Goal: Task Accomplishment & Management: Use online tool/utility

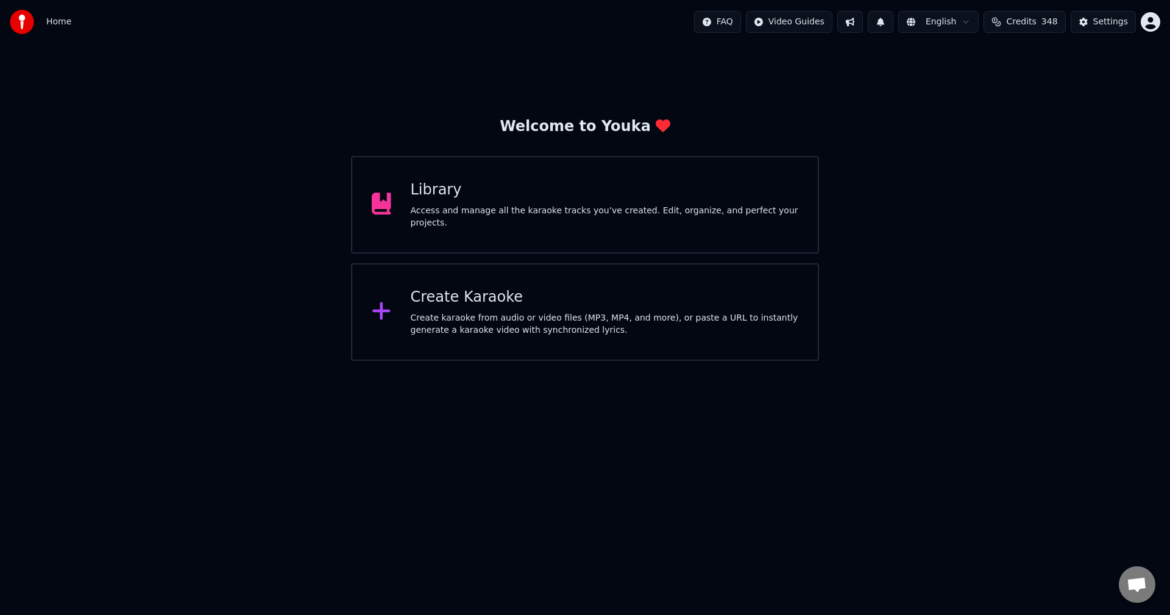
click at [528, 210] on div "Access and manage all the karaoke tracks you’ve created. Edit, organize, and pe…" at bounding box center [605, 217] width 388 height 24
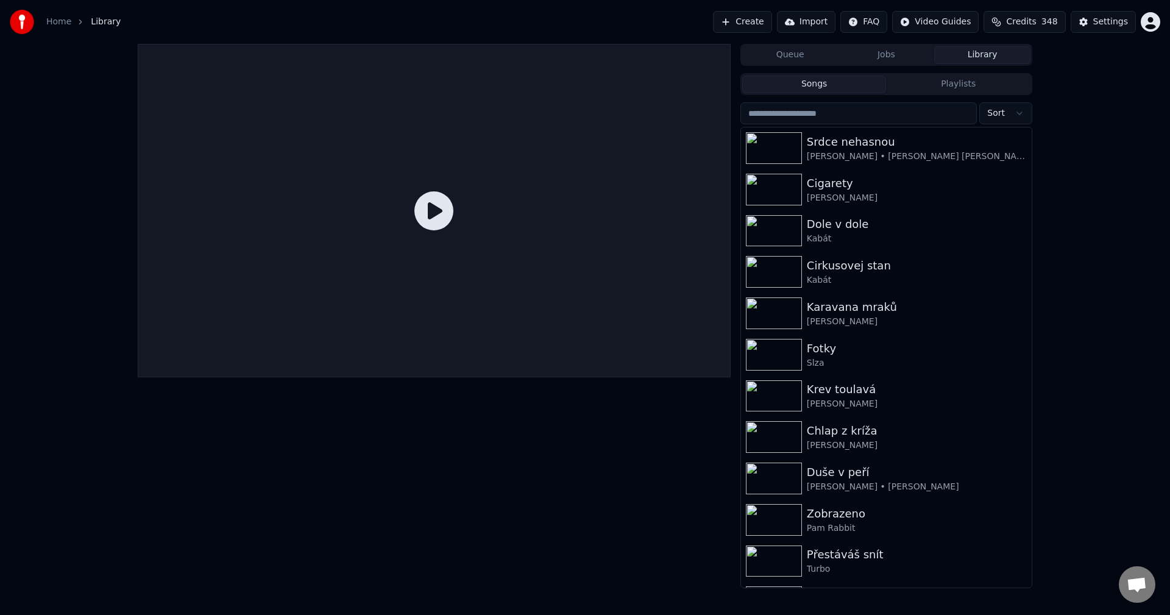
click at [761, 20] on button "Create" at bounding box center [742, 22] width 59 height 22
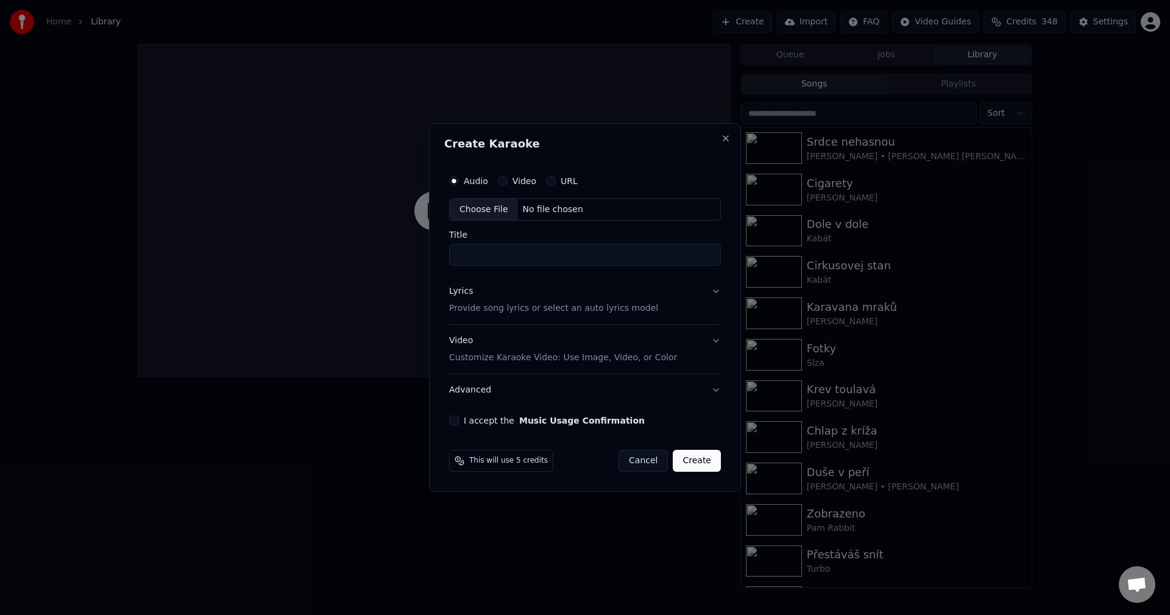
drag, startPoint x: 505, startPoint y: 181, endPoint x: 512, endPoint y: 181, distance: 6.7
click at [505, 181] on button "Video" at bounding box center [503, 181] width 10 height 10
click at [551, 177] on button "URL" at bounding box center [551, 181] width 10 height 10
click at [534, 213] on input "text" at bounding box center [585, 209] width 272 height 24
paste input "**********"
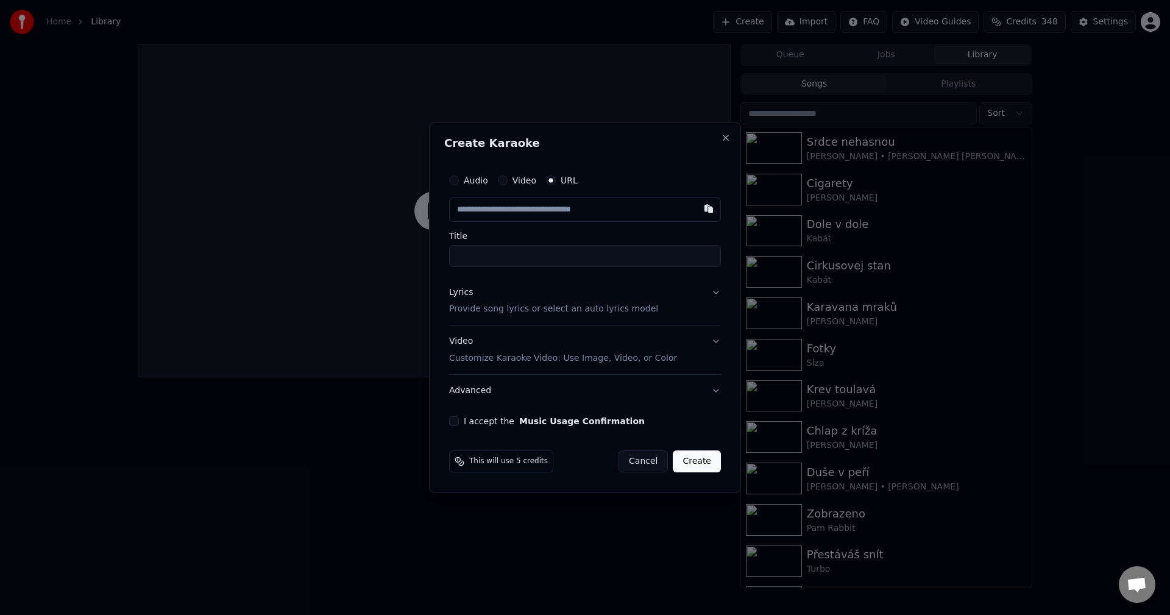
type input "**********"
click at [503, 296] on div "Lyrics Provide song lyrics or select an auto lyrics model" at bounding box center [553, 300] width 209 height 29
type input "**********"
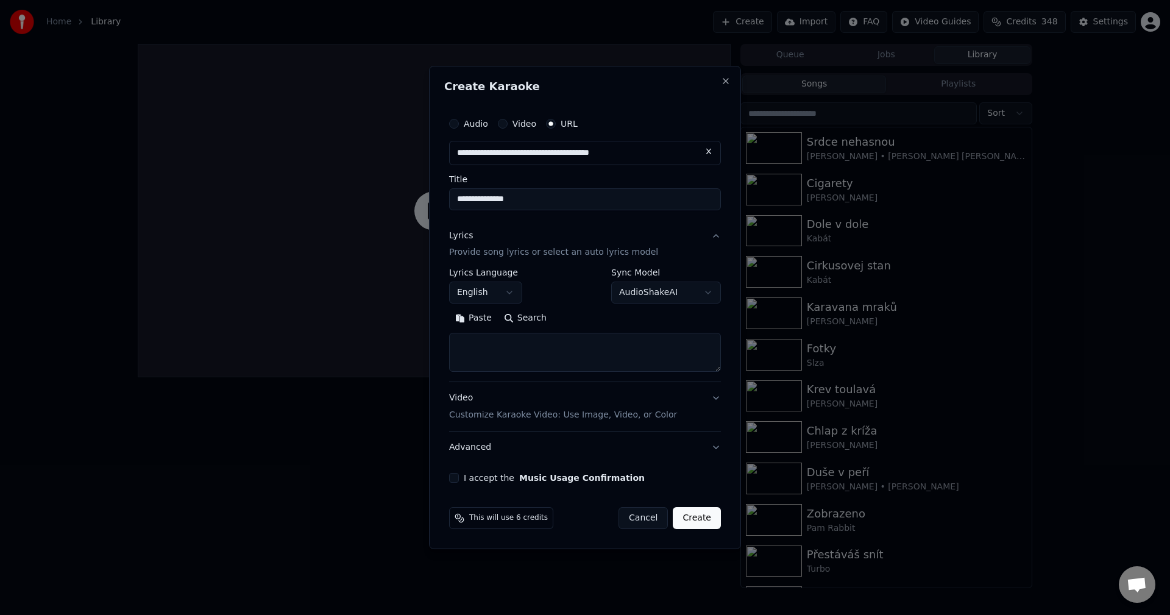
click at [492, 289] on body "**********" at bounding box center [585, 307] width 1170 height 615
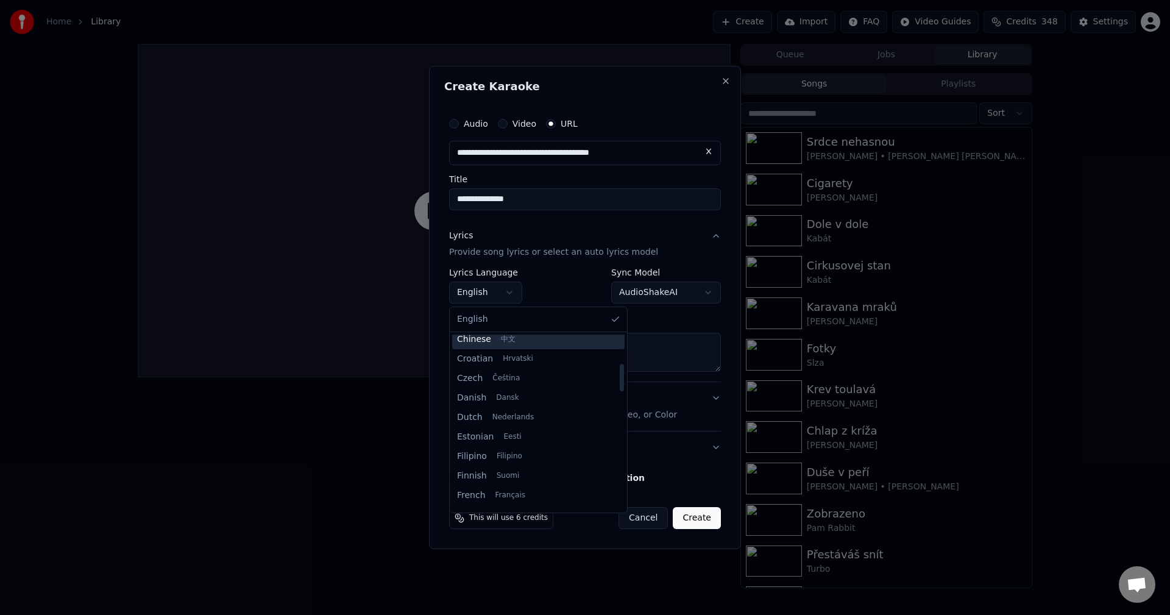
scroll to position [122, 0]
select select "**"
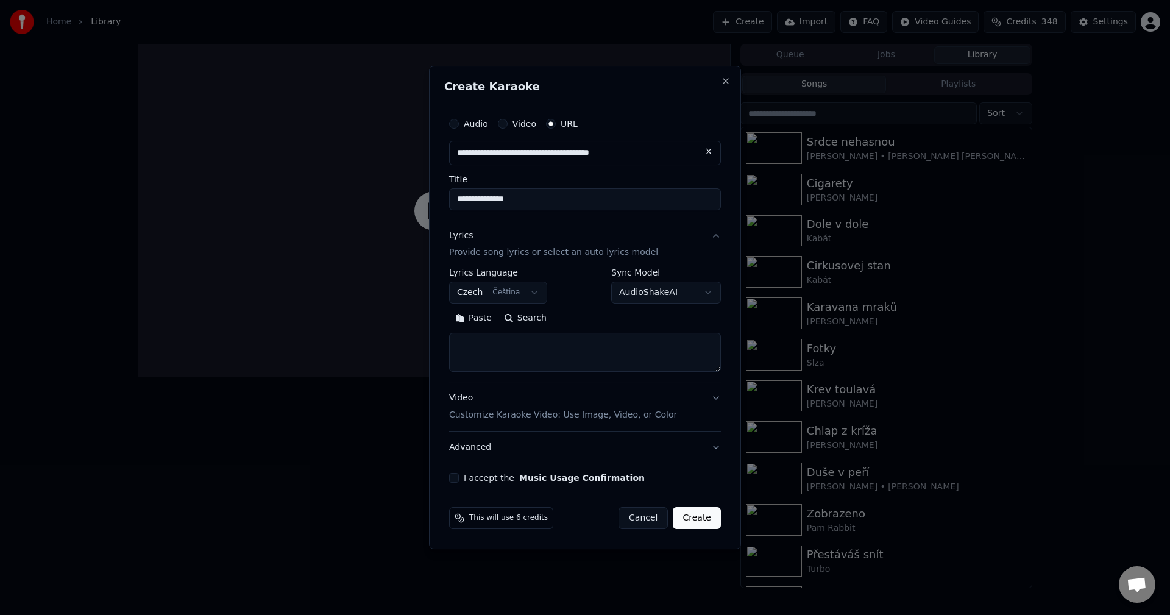
click at [475, 316] on button "Paste" at bounding box center [473, 318] width 49 height 19
click at [580, 325] on button "Expand" at bounding box center [580, 318] width 57 height 19
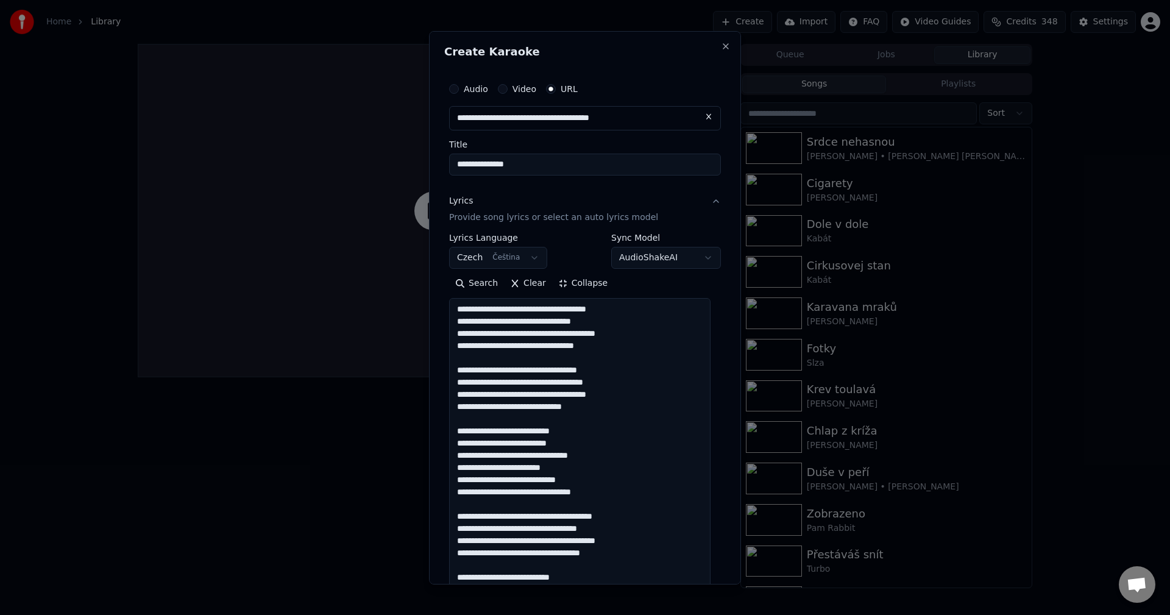
click at [609, 349] on textarea "**********" at bounding box center [579, 473] width 261 height 351
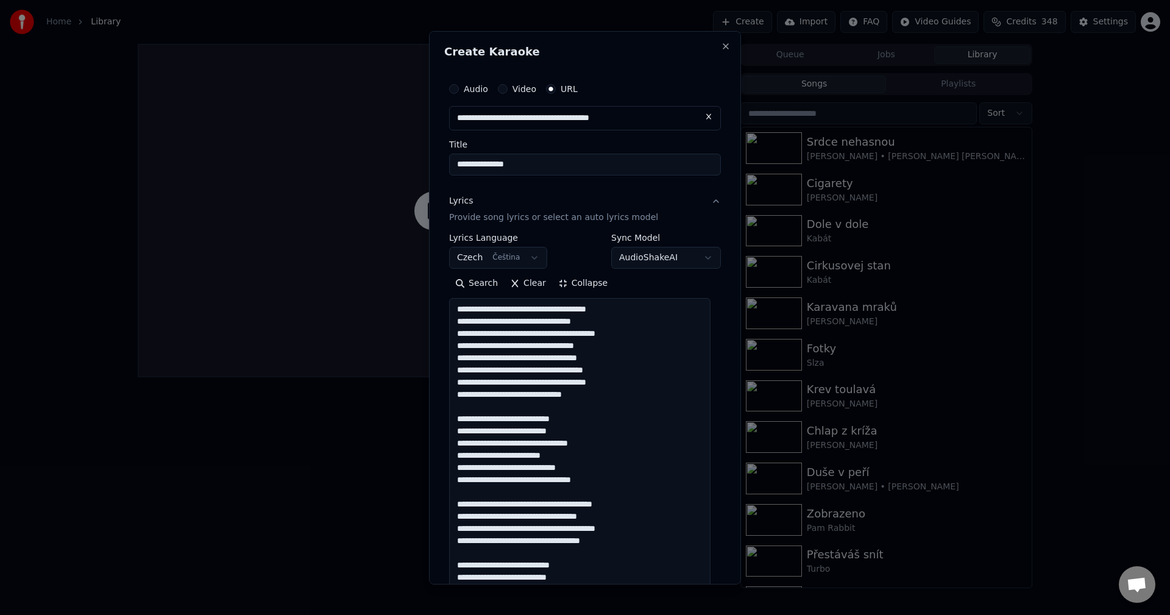
click at [606, 401] on textarea "**********" at bounding box center [579, 473] width 261 height 351
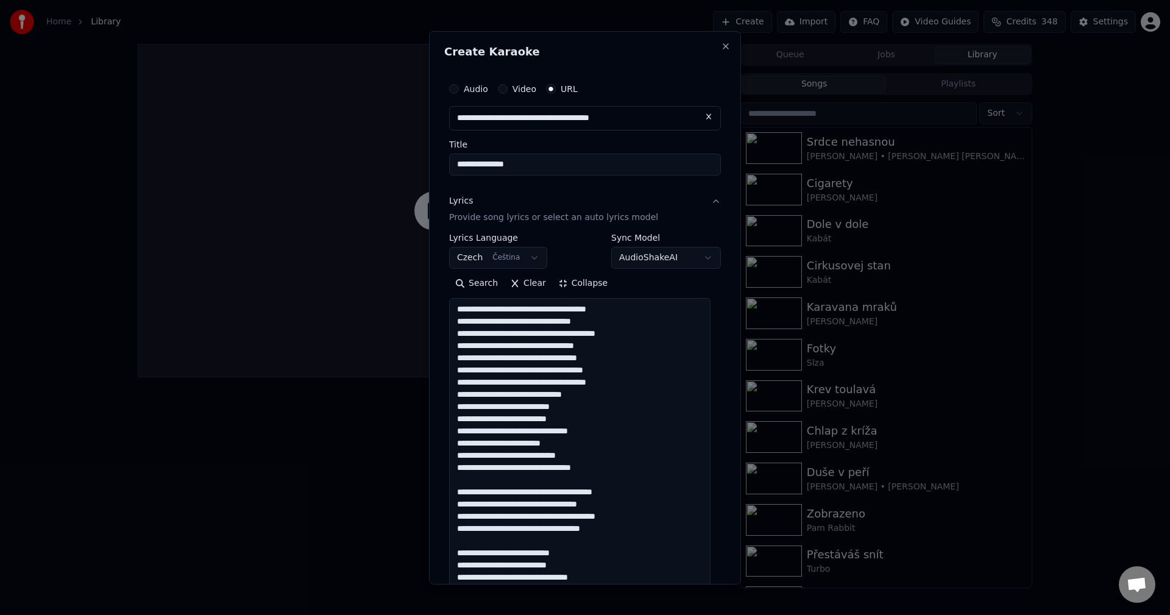
click at [598, 466] on textarea "**********" at bounding box center [579, 473] width 261 height 351
click at [628, 516] on textarea "**********" at bounding box center [579, 473] width 261 height 351
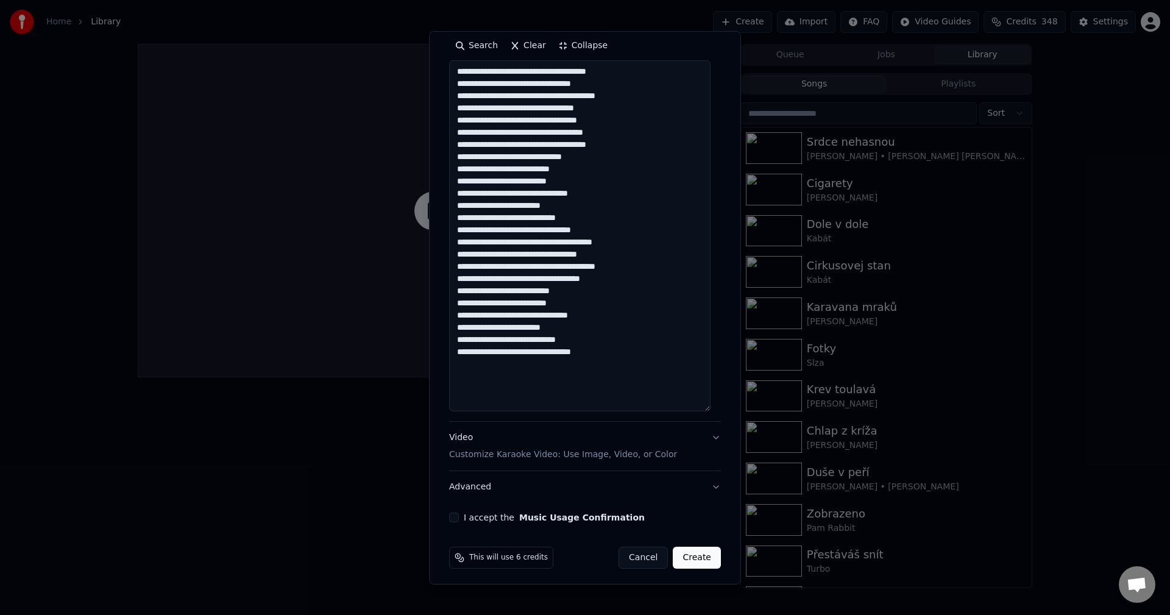
scroll to position [242, 0]
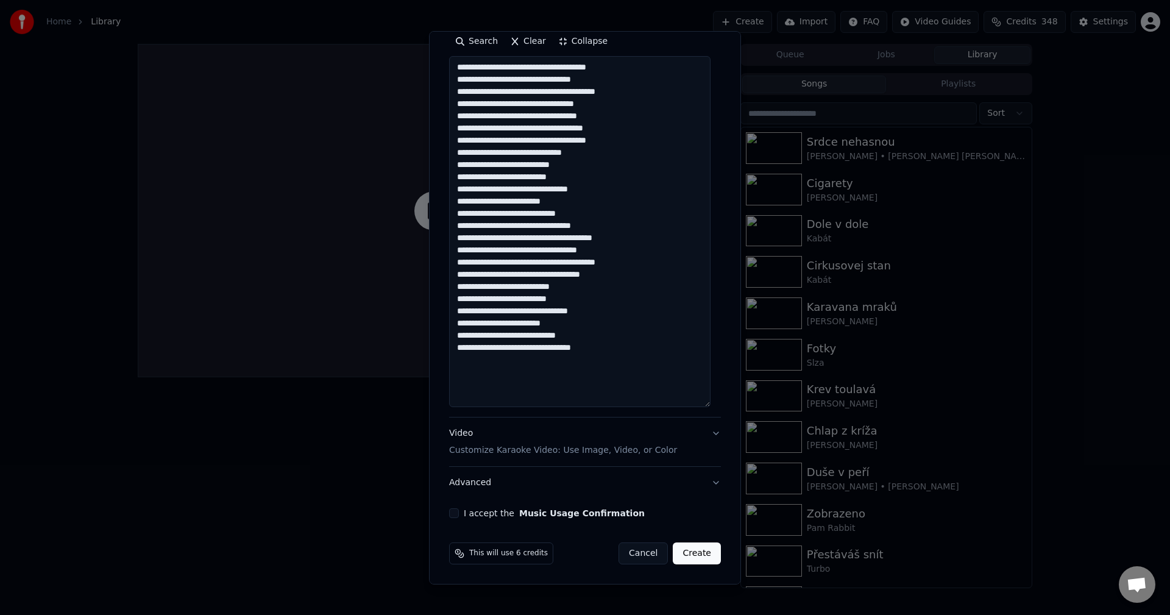
type textarea "**********"
click at [452, 509] on button "I accept the Music Usage Confirmation" at bounding box center [454, 513] width 10 height 10
click at [673, 549] on button "Create" at bounding box center [697, 553] width 48 height 22
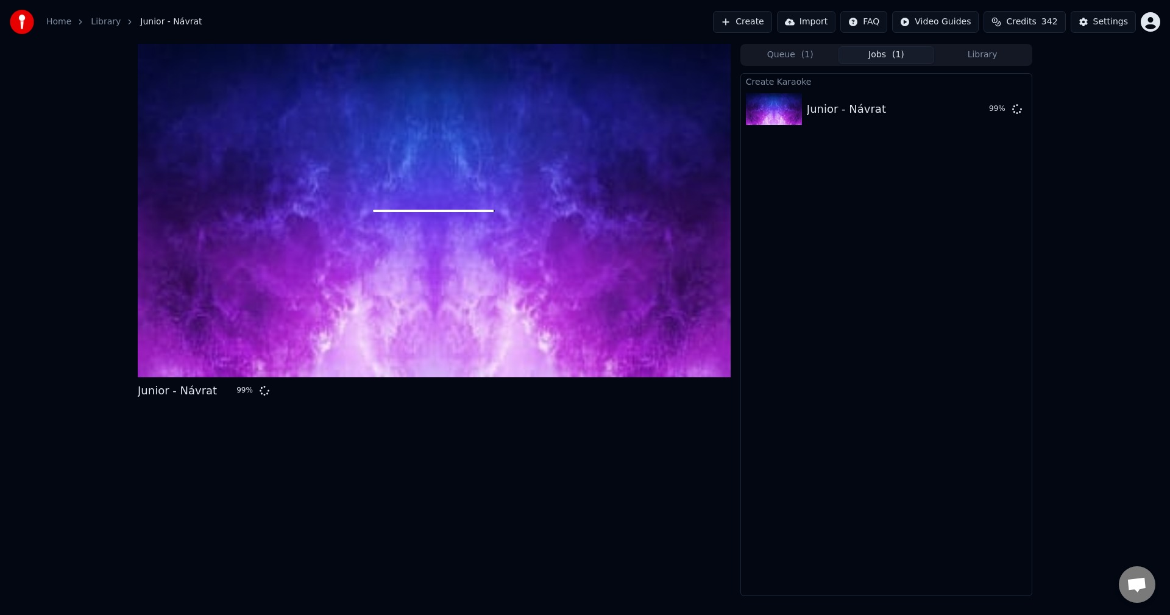
click at [971, 60] on button "Library" at bounding box center [982, 55] width 96 height 18
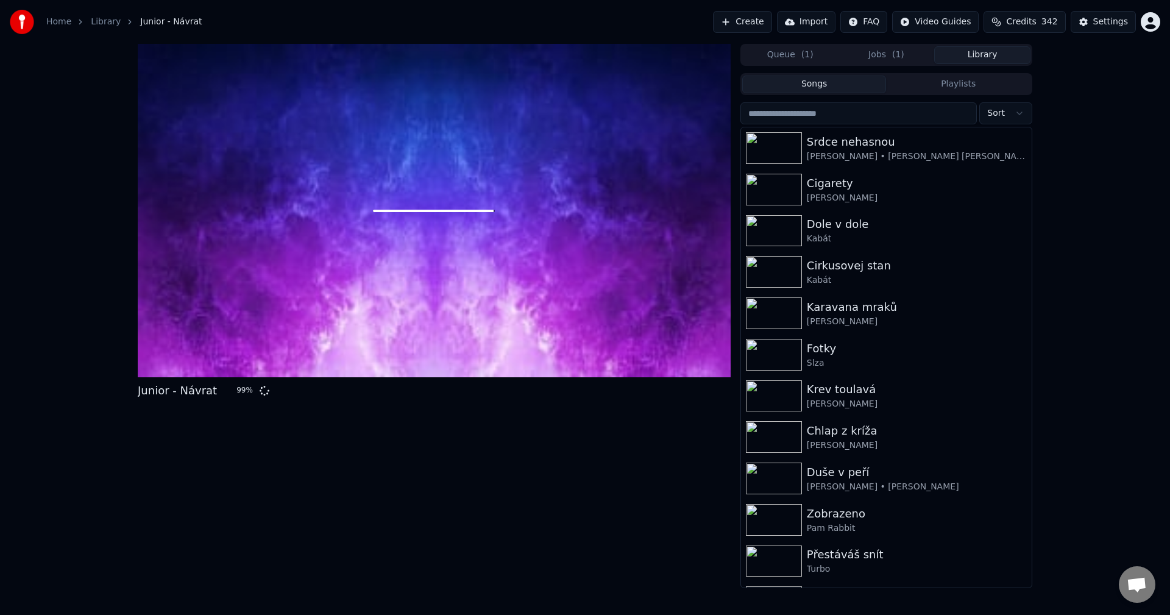
click at [882, 57] on button "Jobs ( 1 )" at bounding box center [886, 55] width 96 height 18
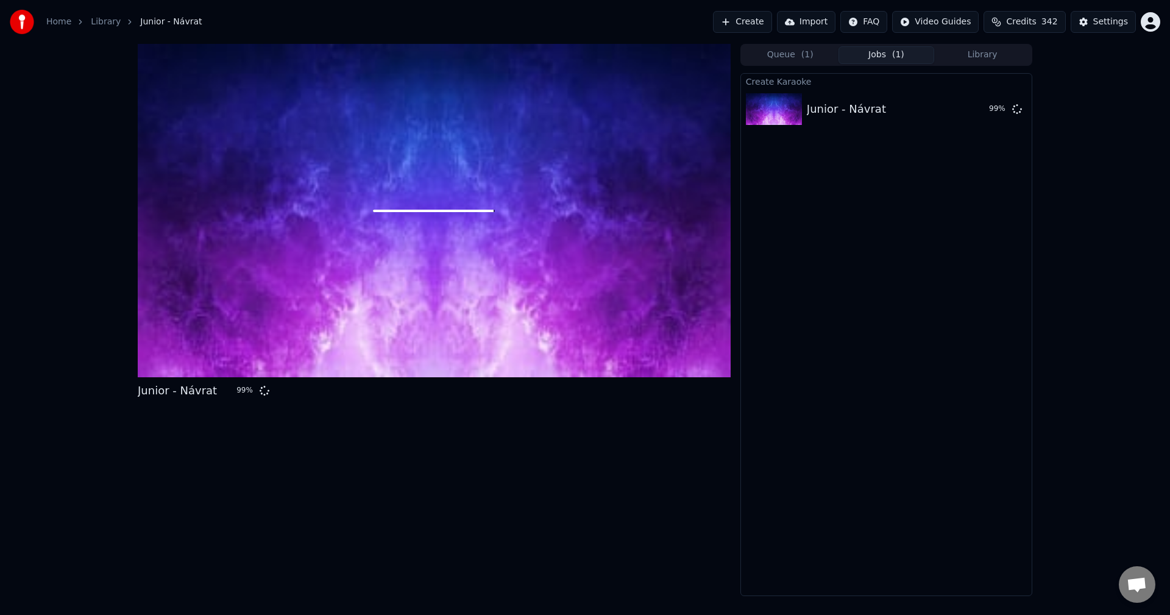
click at [1128, 265] on div "Junior - Návrat 99 % Queue ( 1 ) Jobs ( 1 ) Library Create Karaoke Junior - Náv…" at bounding box center [585, 320] width 1170 height 552
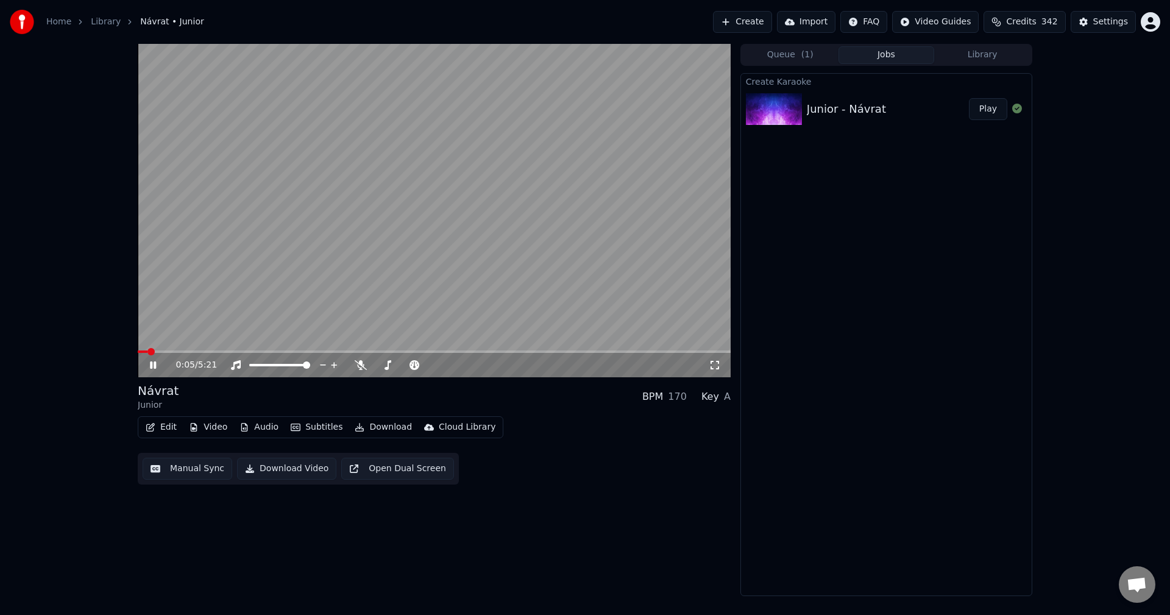
click at [152, 360] on div "0:05 / 5:21" at bounding box center [434, 365] width 583 height 12
click at [152, 362] on icon at bounding box center [153, 364] width 6 height 7
click at [190, 478] on button "Manual Sync" at bounding box center [188, 469] width 90 height 22
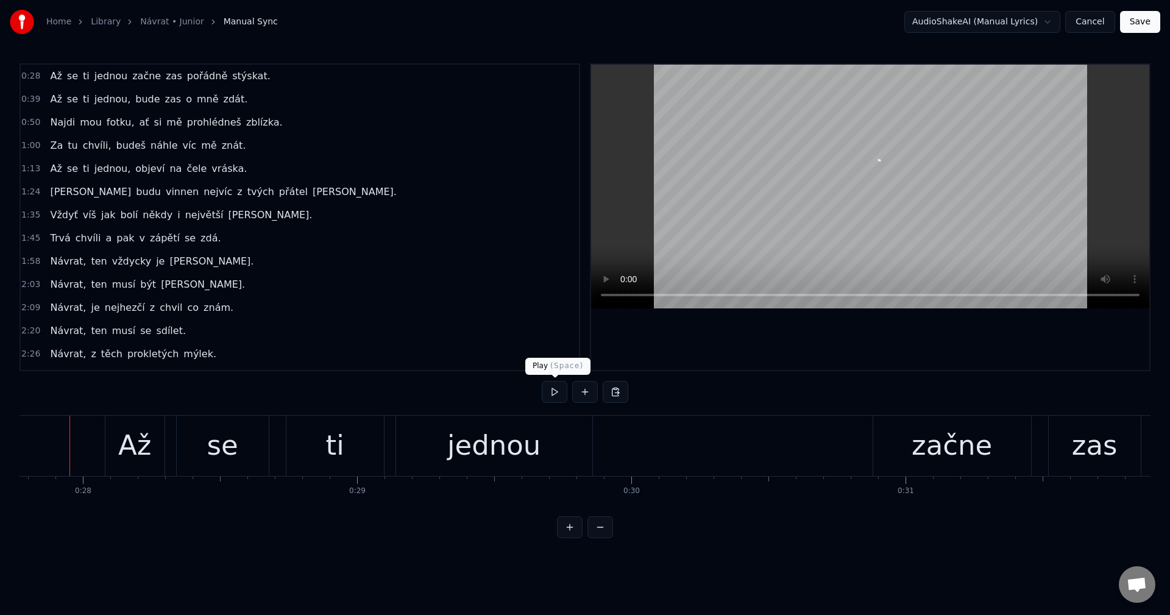
scroll to position [0, 7604]
click at [558, 389] on button at bounding box center [555, 392] width 26 height 22
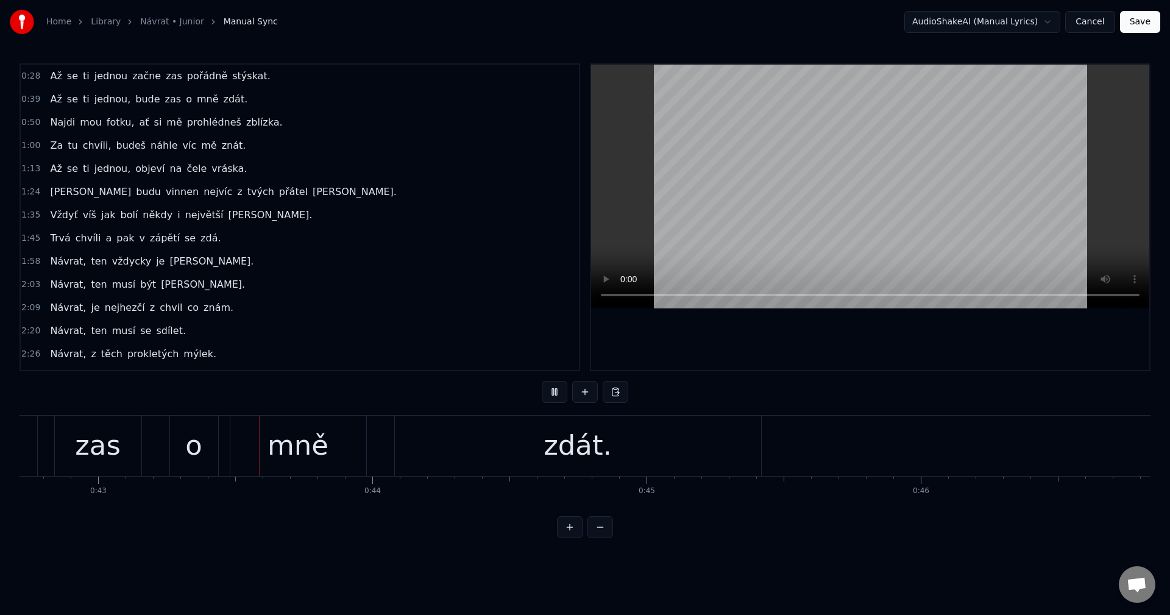
scroll to position [0, 11739]
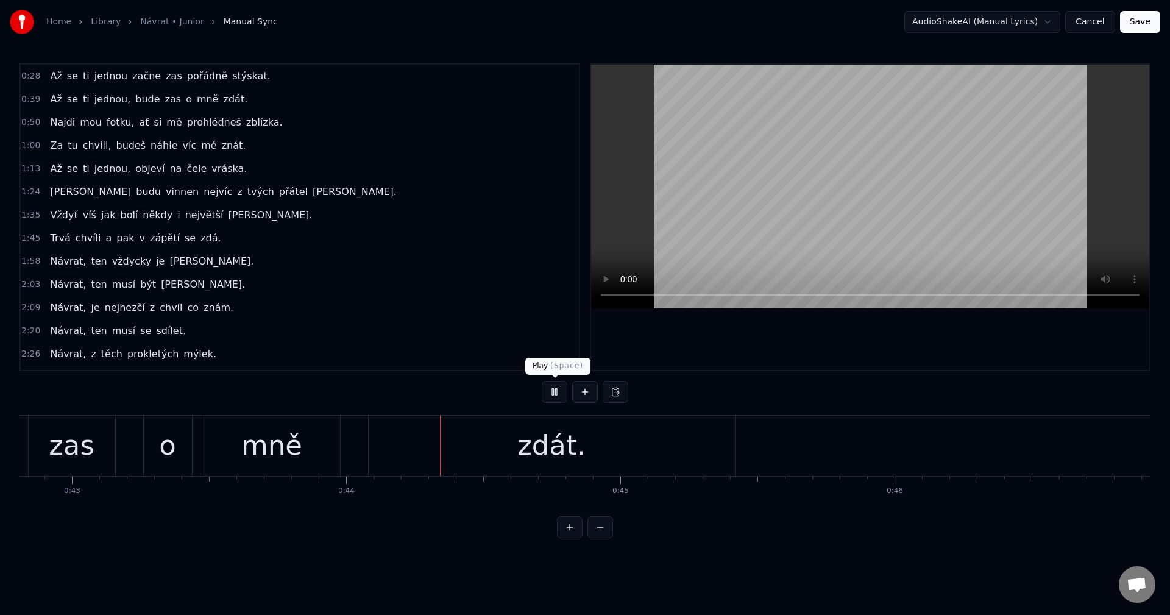
click at [551, 389] on button at bounding box center [555, 392] width 26 height 22
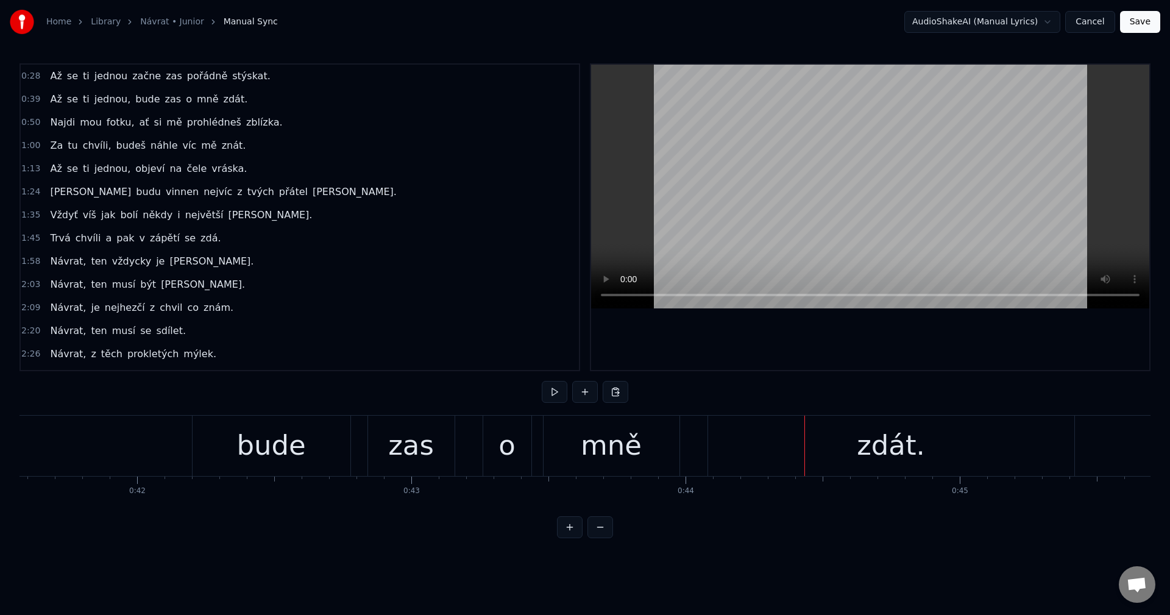
scroll to position [0, 11544]
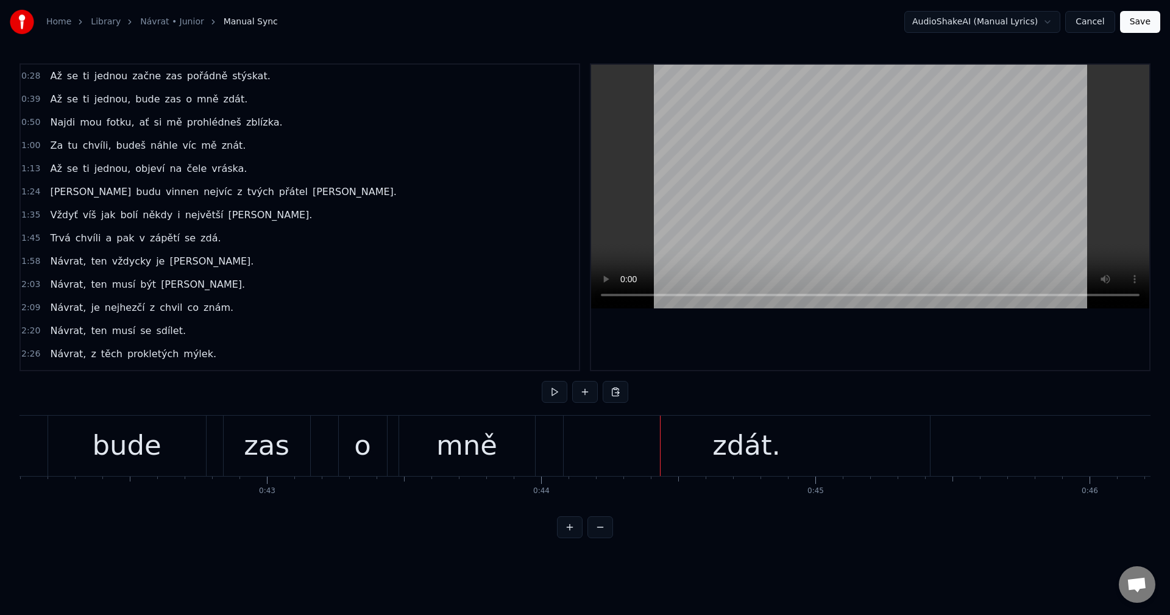
click at [152, 445] on div "bude" at bounding box center [126, 445] width 69 height 41
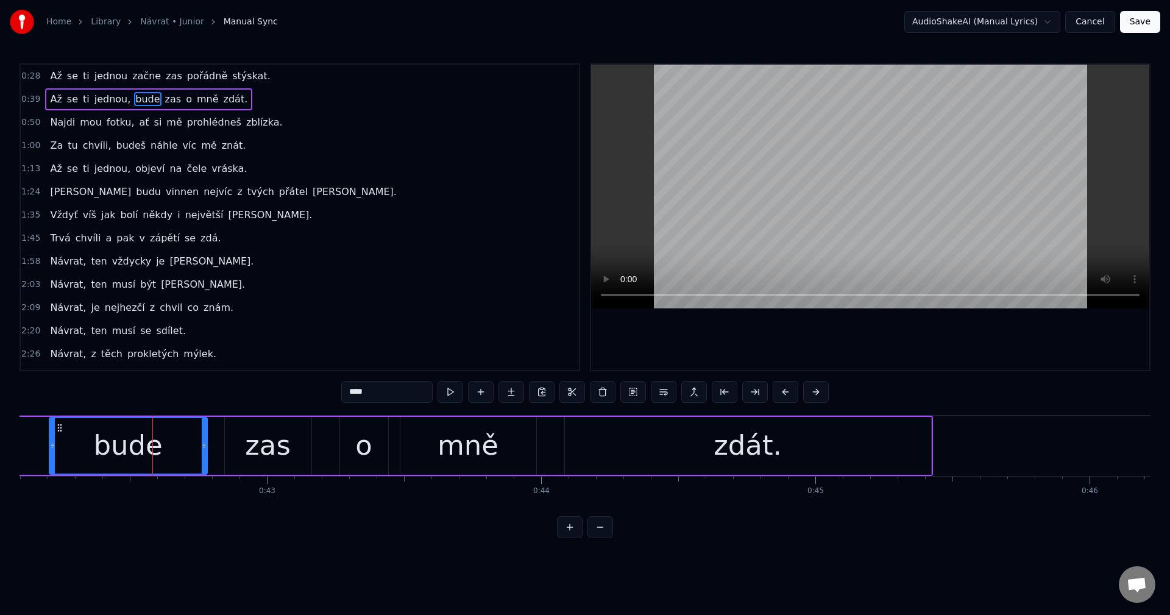
drag, startPoint x: 383, startPoint y: 397, endPoint x: 268, endPoint y: 399, distance: 115.2
click at [268, 399] on div "0:28 Až se ti jednou začne zas pořádně stýskat. 0:39 Až se ti jednou, bude zas …" at bounding box center [584, 300] width 1131 height 475
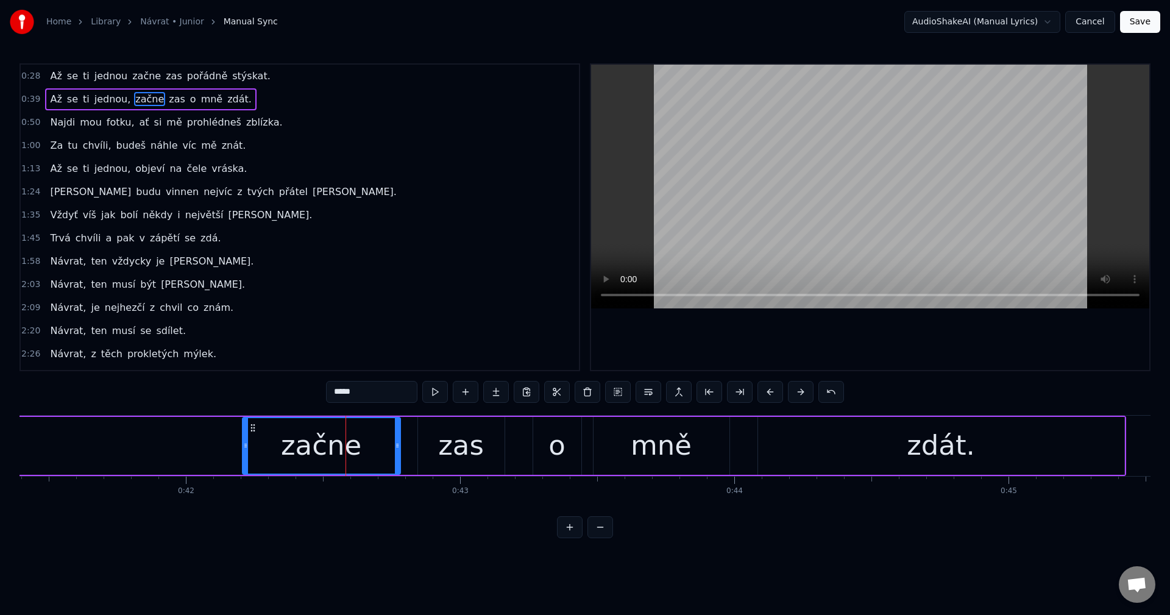
scroll to position [0, 11302]
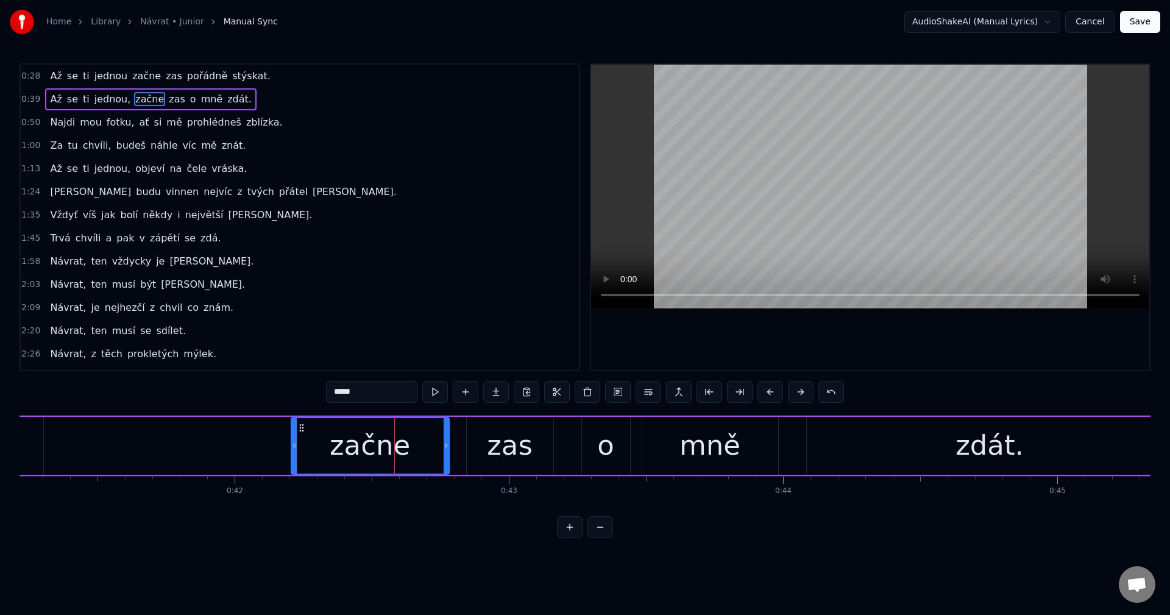
type input "*****"
click at [218, 431] on div "Až se ti jednou, začne zas o mně zdát." at bounding box center [345, 446] width 1659 height 60
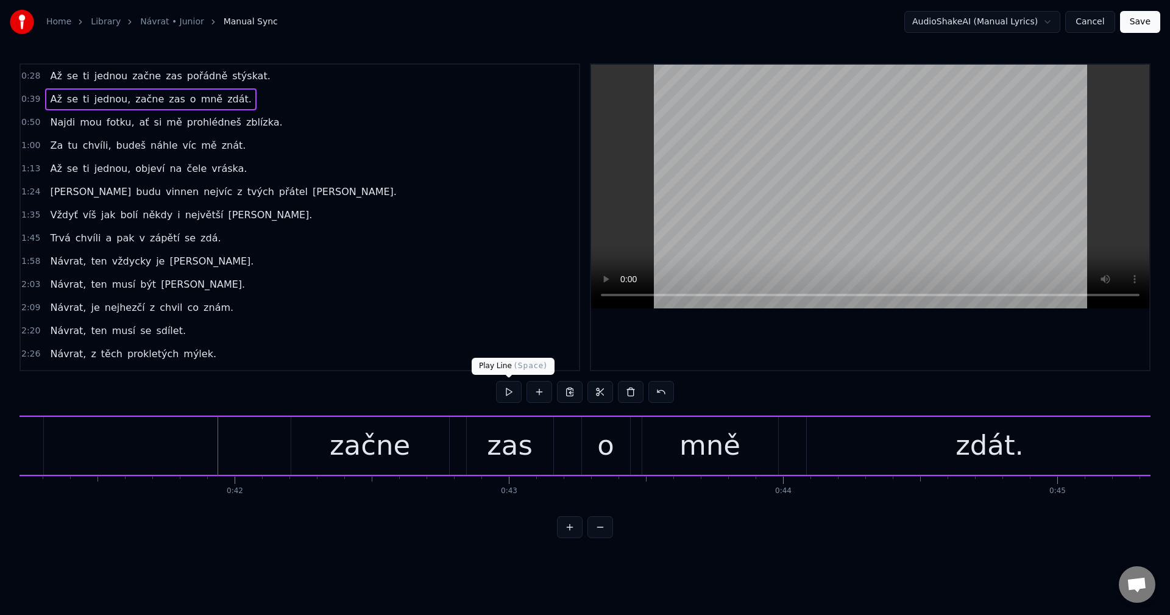
click at [512, 388] on button at bounding box center [509, 392] width 26 height 22
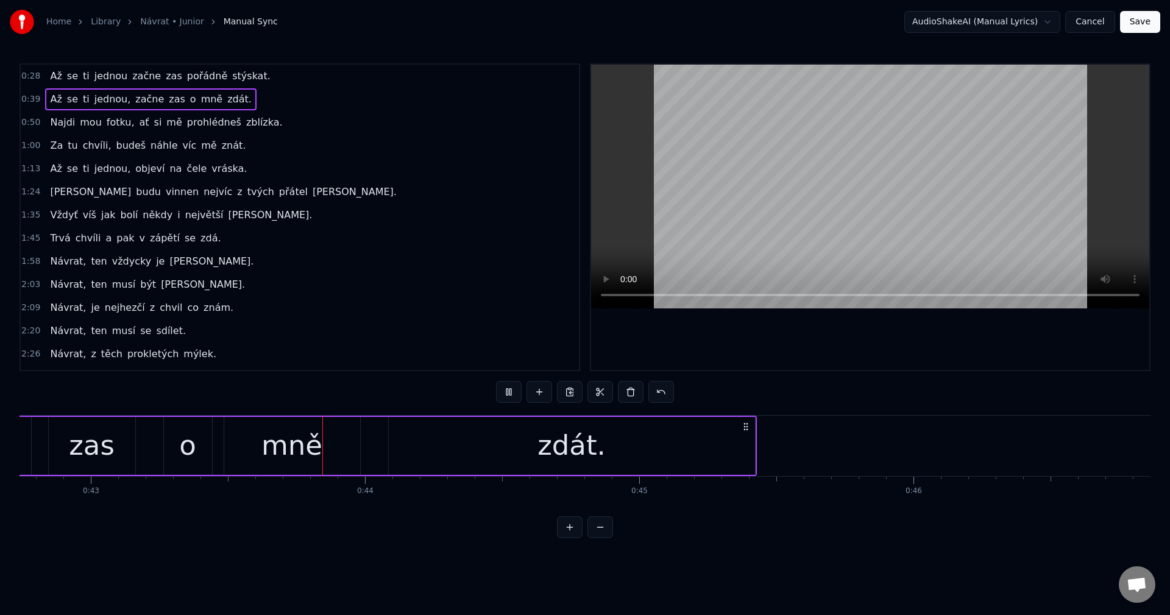
scroll to position [0, 11817]
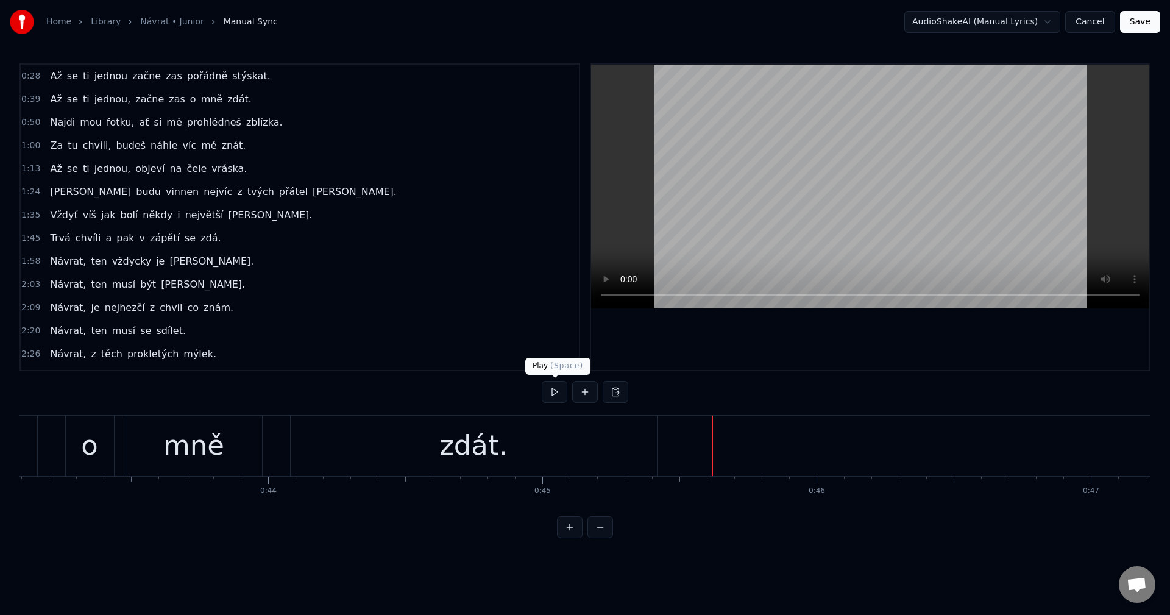
click at [555, 391] on button at bounding box center [555, 392] width 26 height 22
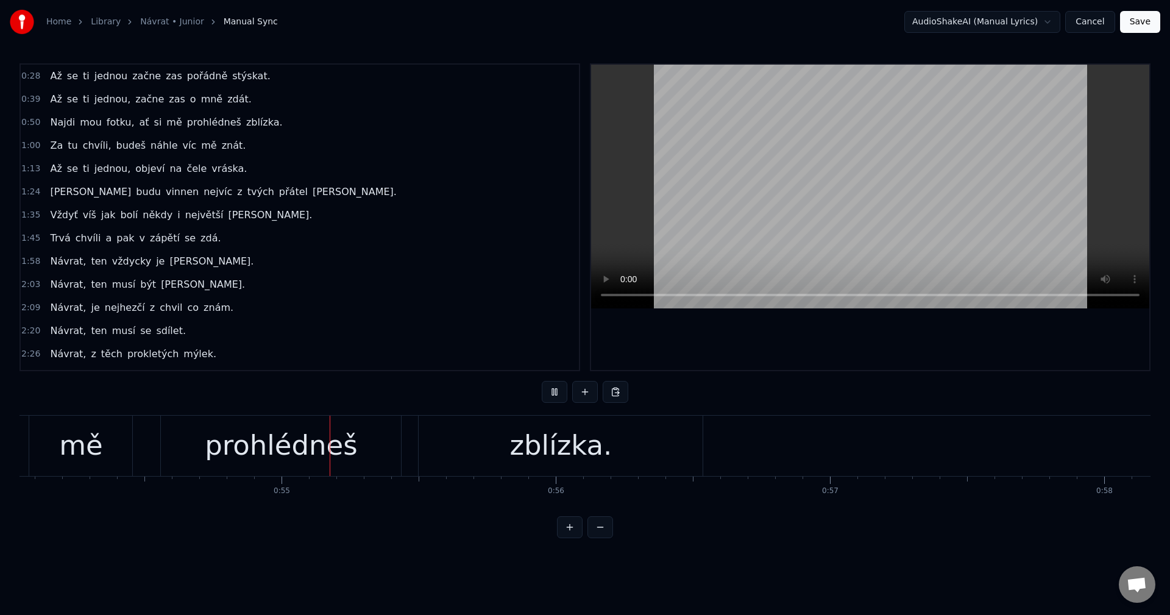
scroll to position [0, 14908]
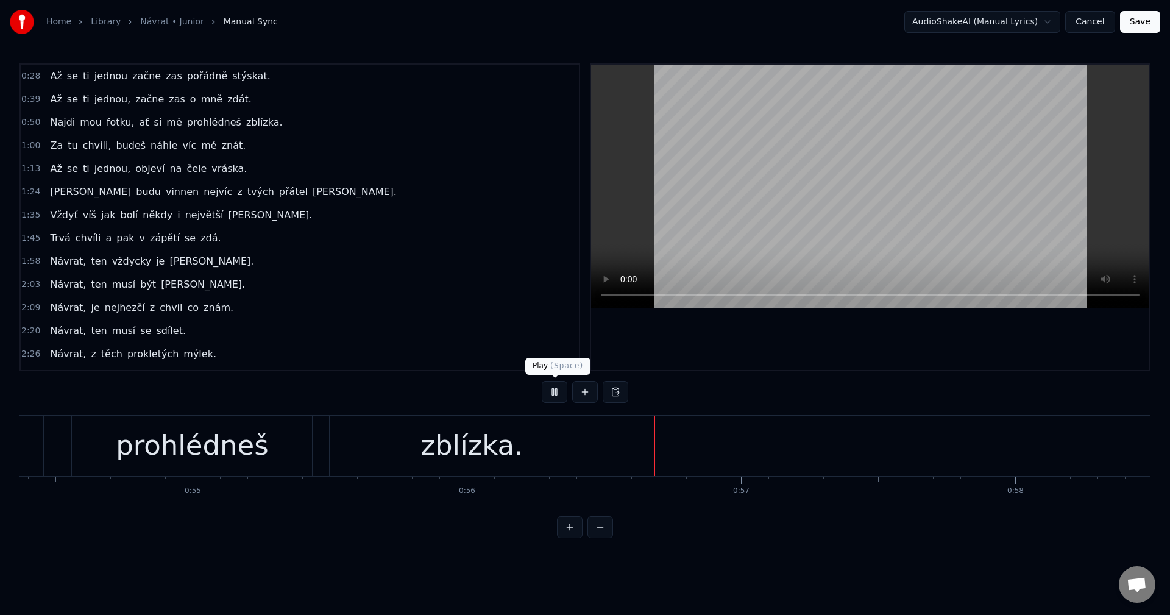
click at [559, 390] on button at bounding box center [555, 392] width 26 height 22
click at [260, 442] on div "prohlédneš" at bounding box center [192, 446] width 240 height 60
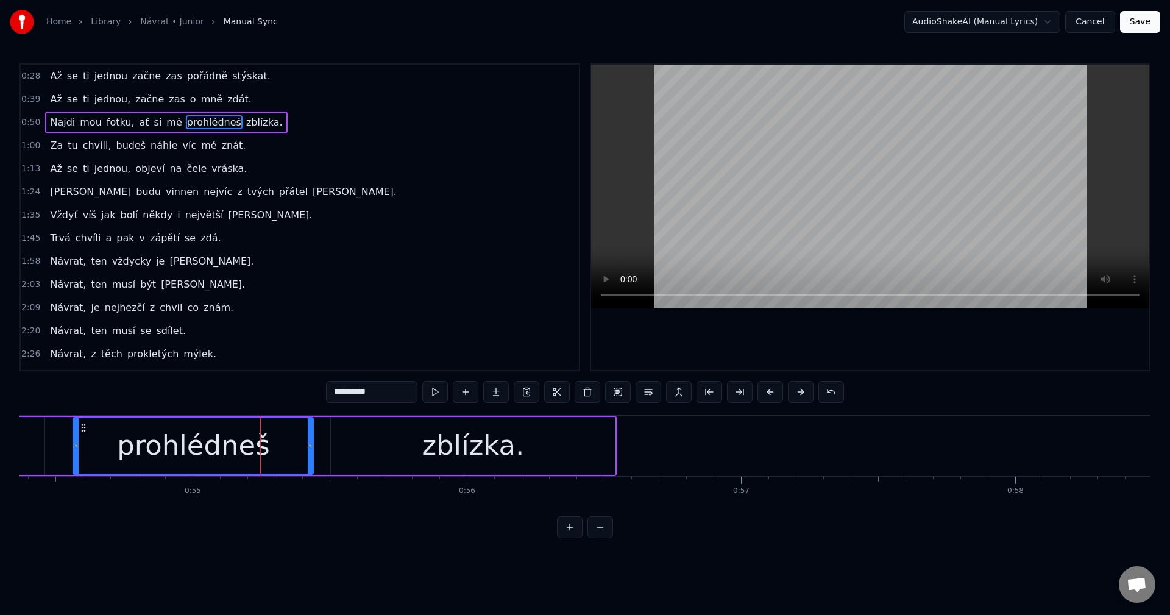
click at [355, 394] on input "**********" at bounding box center [371, 392] width 91 height 22
type input "**********"
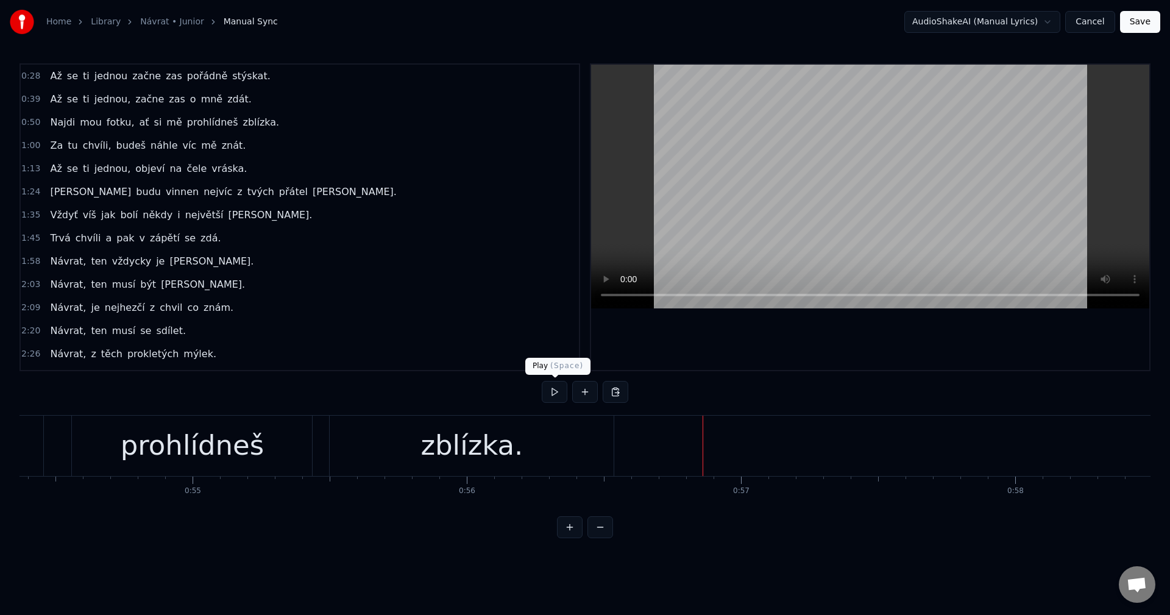
click at [547, 390] on button at bounding box center [555, 392] width 26 height 22
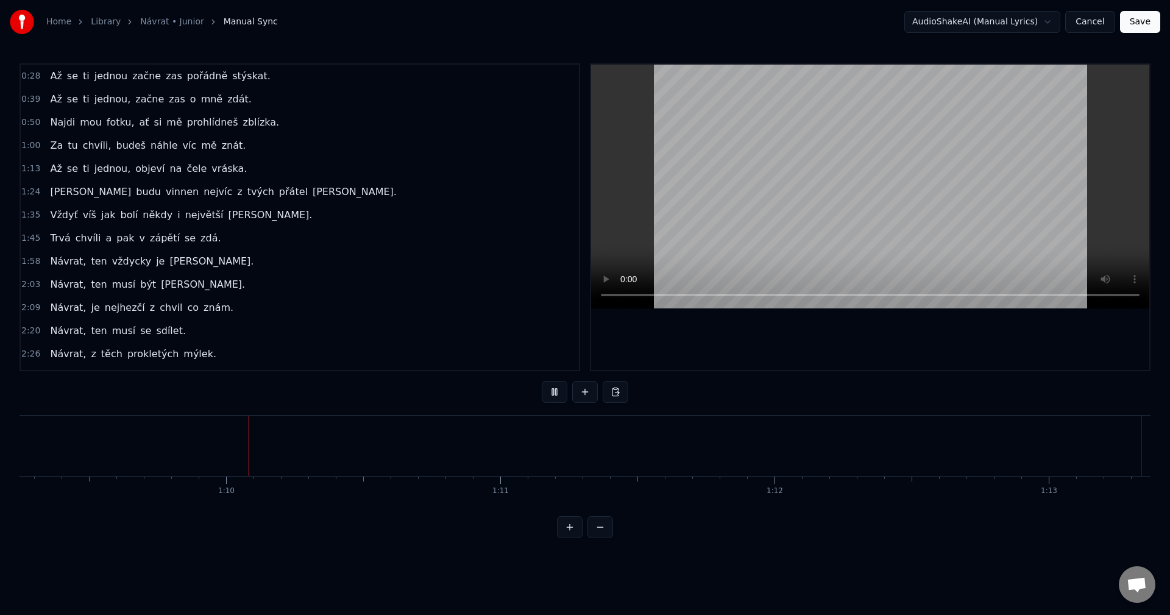
scroll to position [0, 19010]
click at [547, 397] on button at bounding box center [555, 392] width 26 height 22
click at [554, 396] on button at bounding box center [555, 392] width 26 height 22
click at [553, 395] on button at bounding box center [555, 392] width 26 height 22
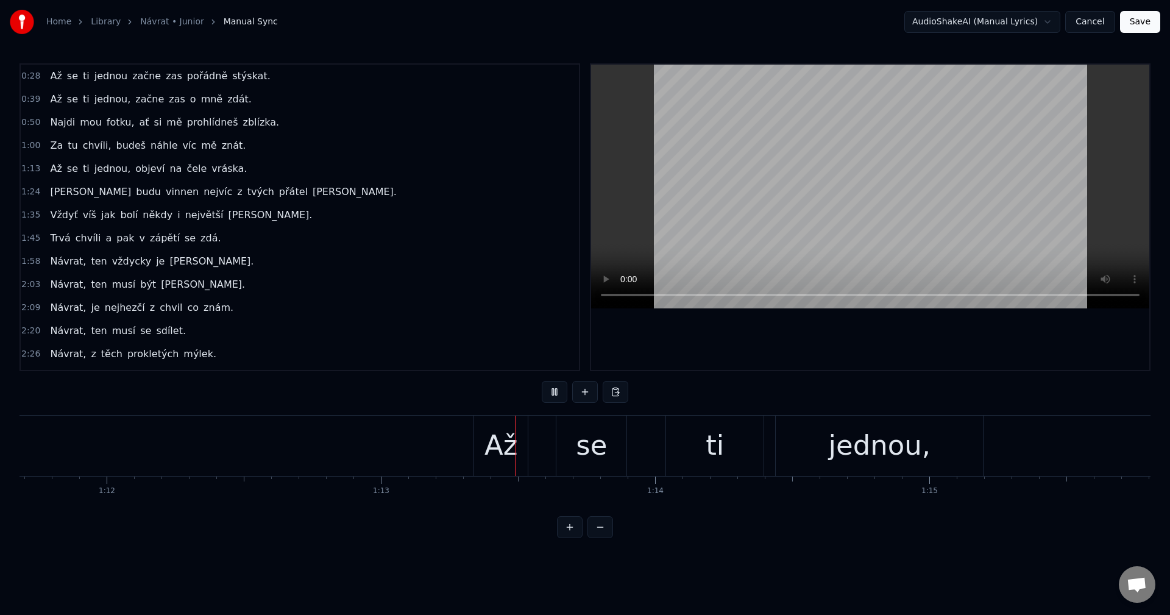
click at [553, 395] on button at bounding box center [555, 392] width 26 height 22
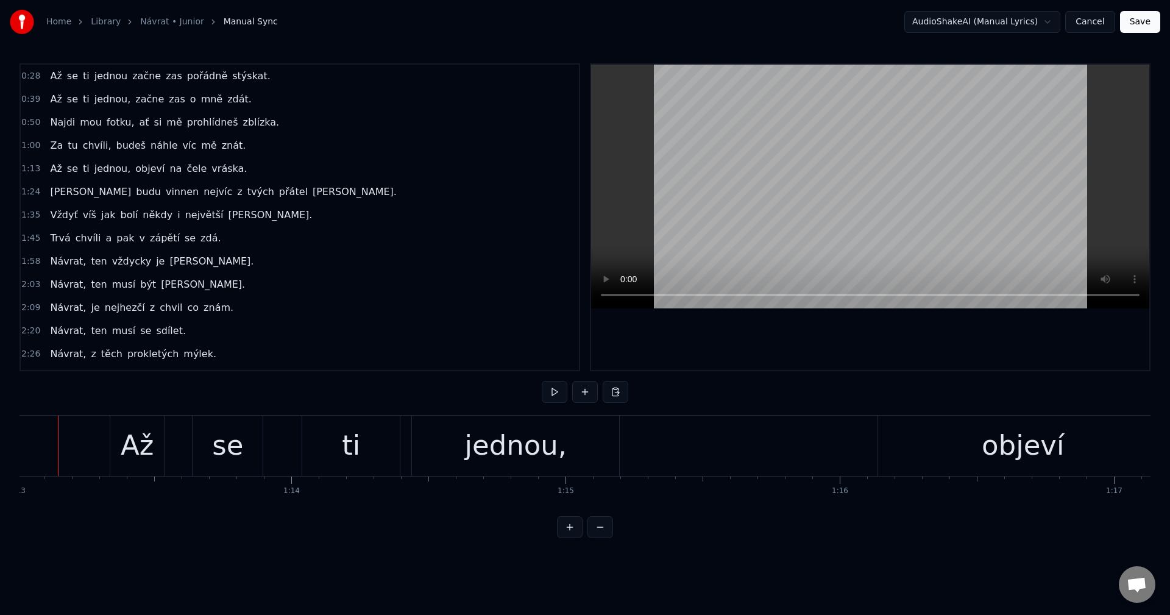
scroll to position [0, 19997]
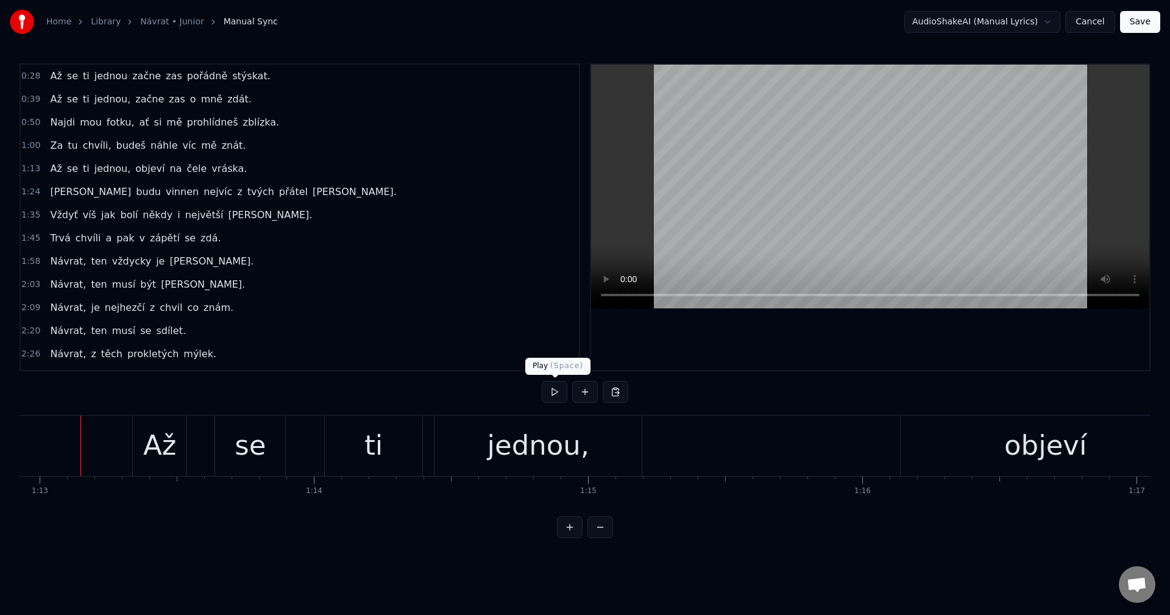
click at [549, 397] on button at bounding box center [555, 392] width 26 height 22
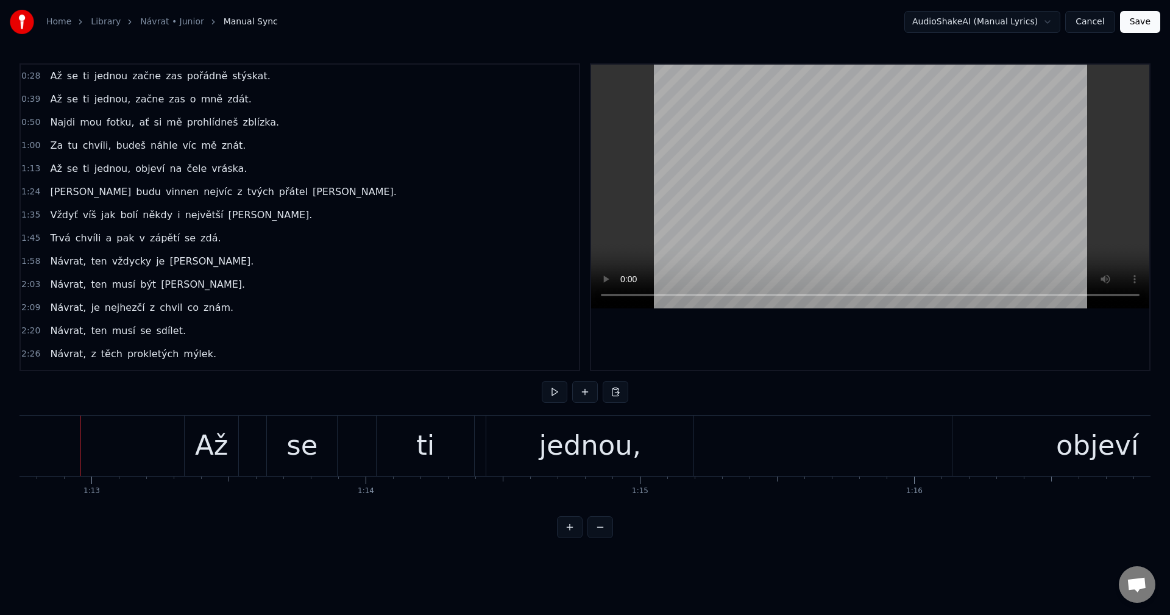
scroll to position [0, 19945]
click at [555, 391] on button at bounding box center [555, 392] width 26 height 22
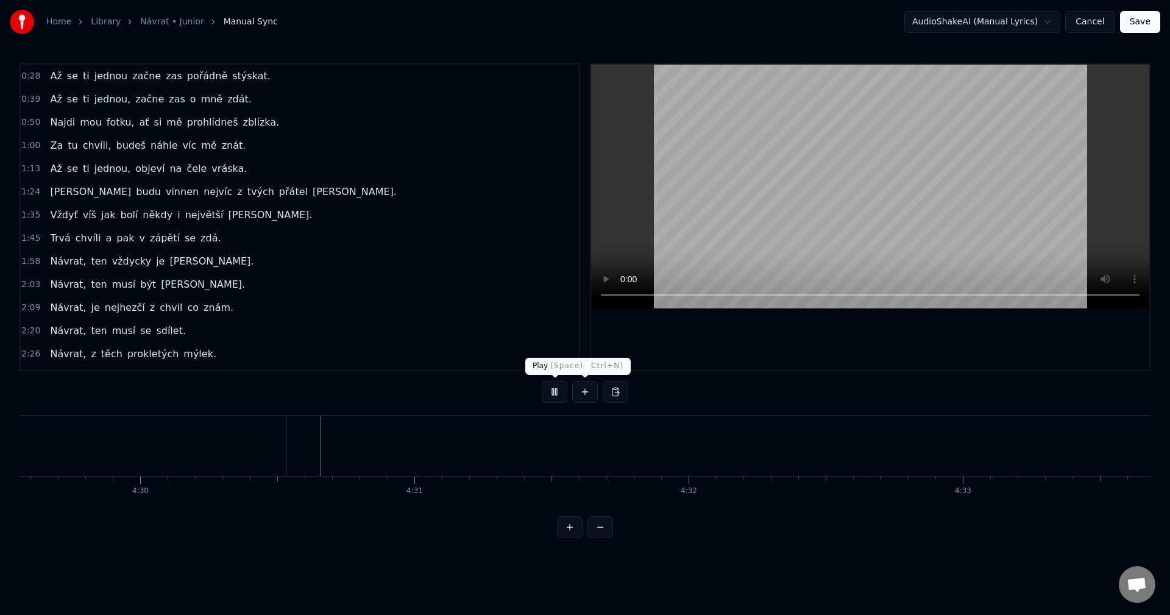
scroll to position [0, 74004]
click at [558, 394] on button at bounding box center [555, 392] width 26 height 22
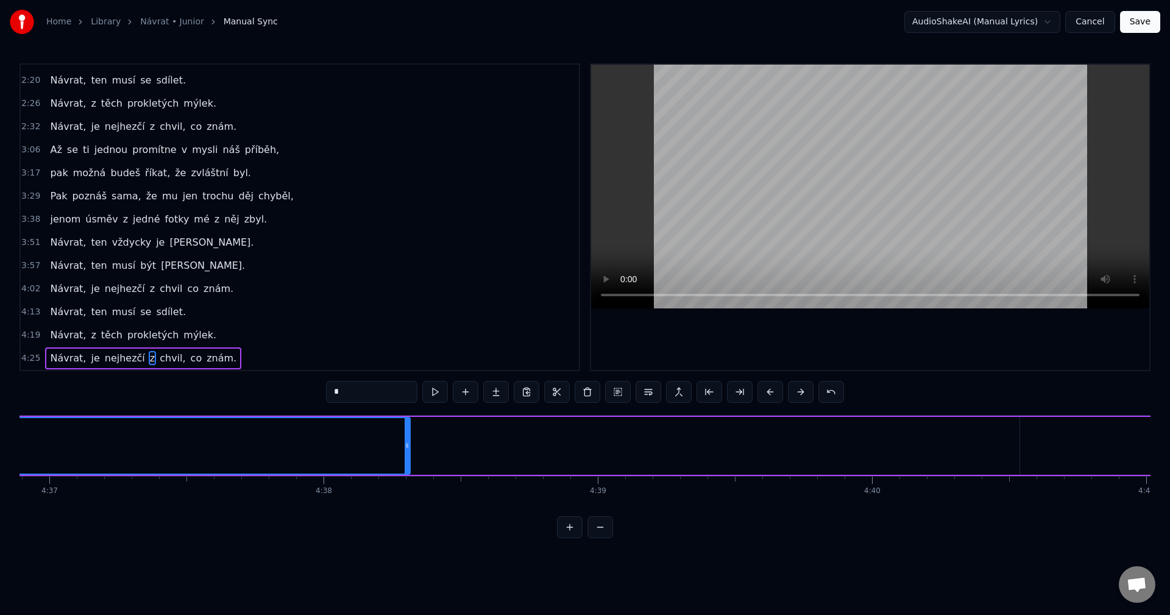
scroll to position [0, 75685]
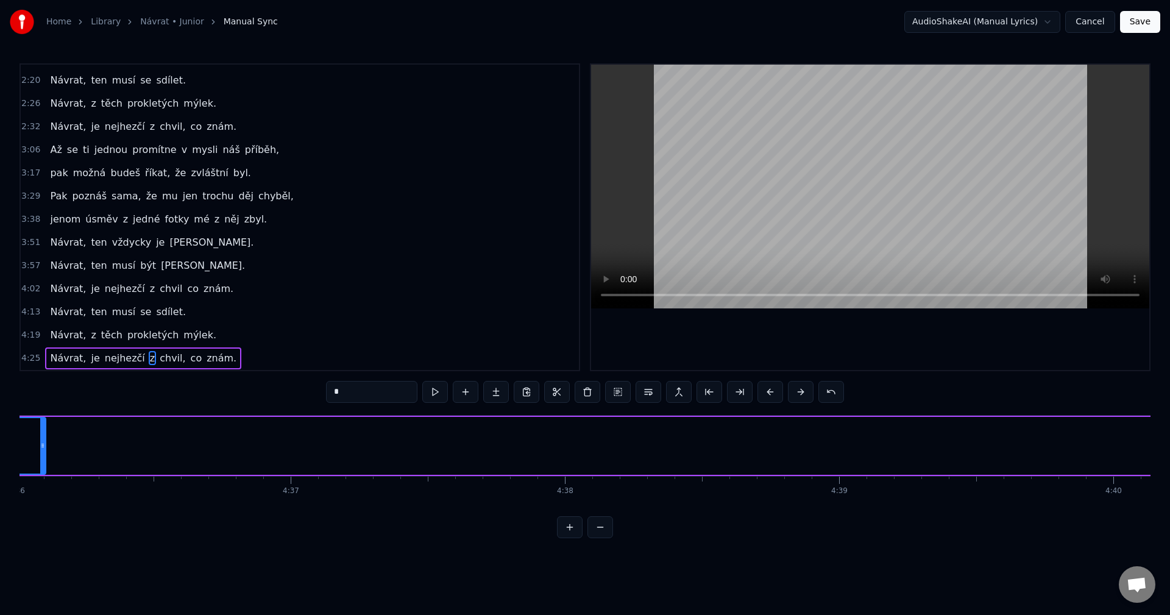
drag, startPoint x: 650, startPoint y: 457, endPoint x: 44, endPoint y: 462, distance: 605.7
click at [44, 462] on div at bounding box center [42, 445] width 5 height 55
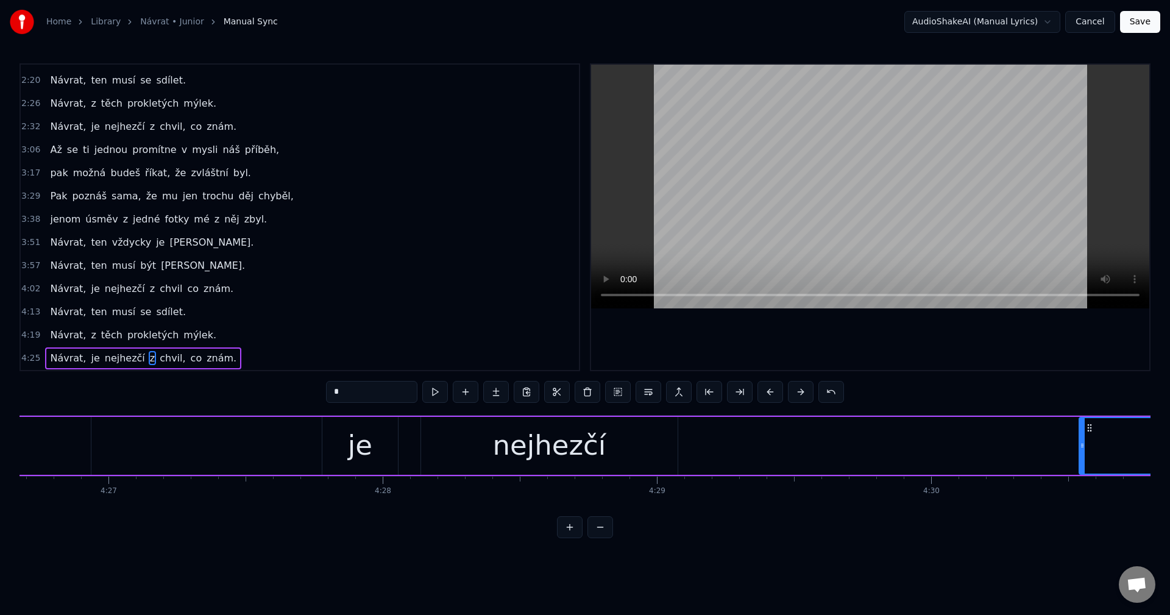
scroll to position [0, 73511]
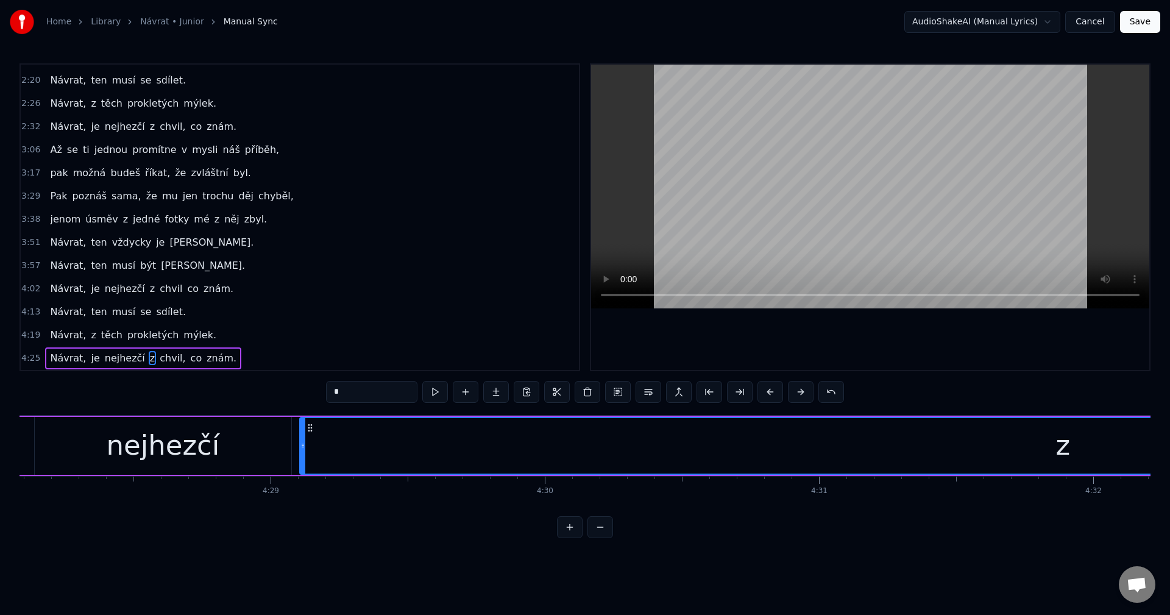
drag, startPoint x: 701, startPoint y: 427, endPoint x: 308, endPoint y: 438, distance: 393.2
click at [308, 438] on div "z" at bounding box center [1062, 445] width 1525 height 55
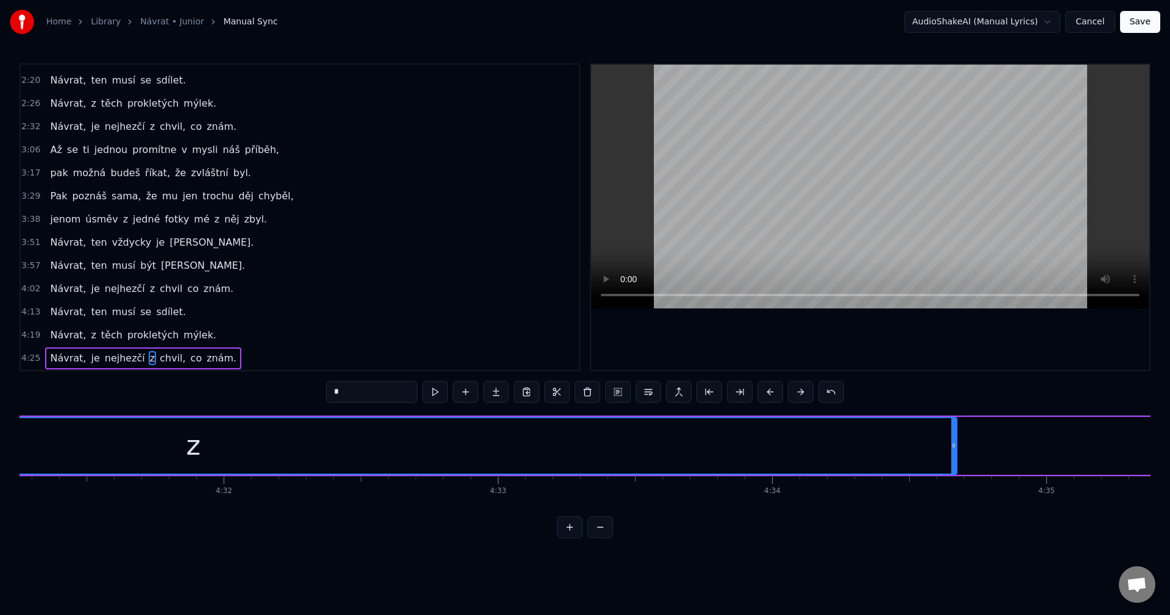
scroll to position [0, 74430]
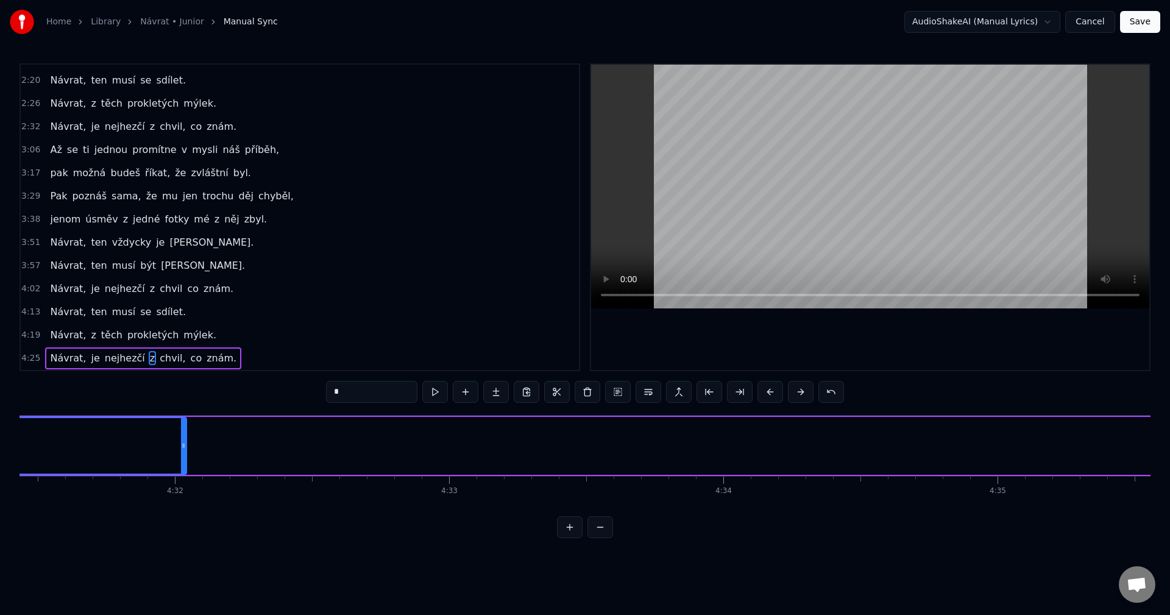
drag, startPoint x: 904, startPoint y: 448, endPoint x: 174, endPoint y: 458, distance: 729.5
click at [181, 458] on div at bounding box center [183, 445] width 5 height 55
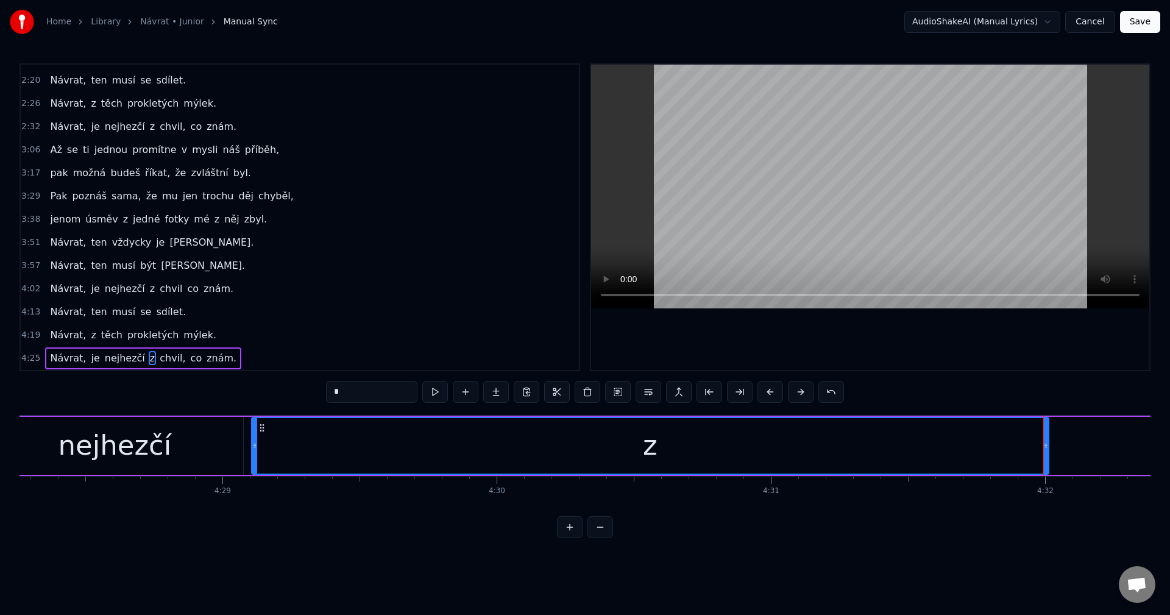
scroll to position [0, 73560]
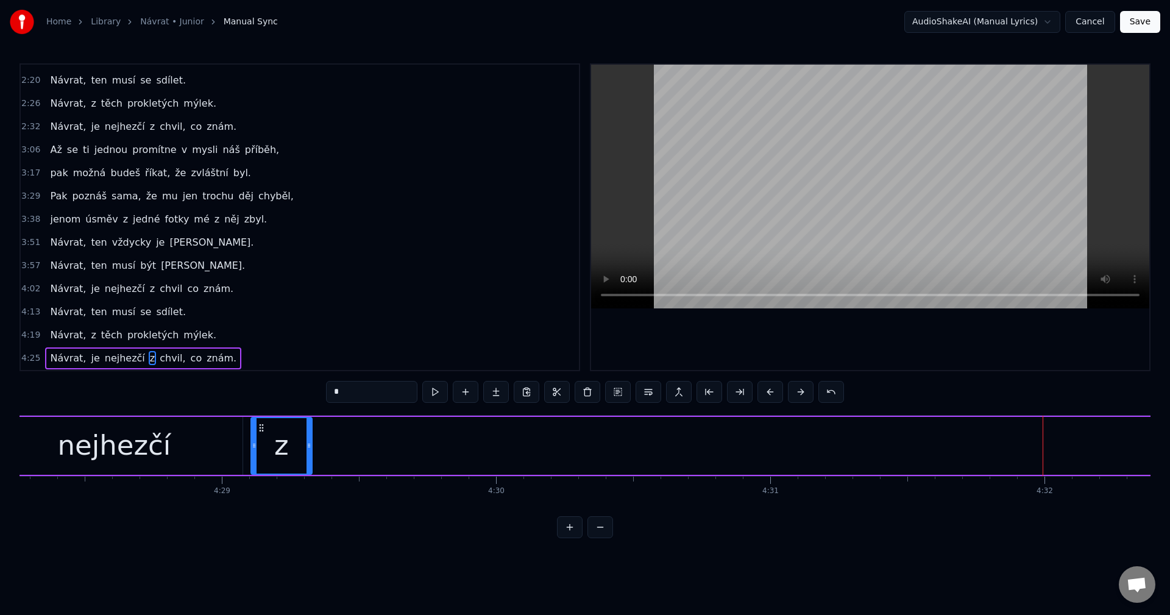
drag, startPoint x: 1045, startPoint y: 450, endPoint x: 309, endPoint y: 459, distance: 736.2
click at [309, 459] on div at bounding box center [309, 445] width 5 height 55
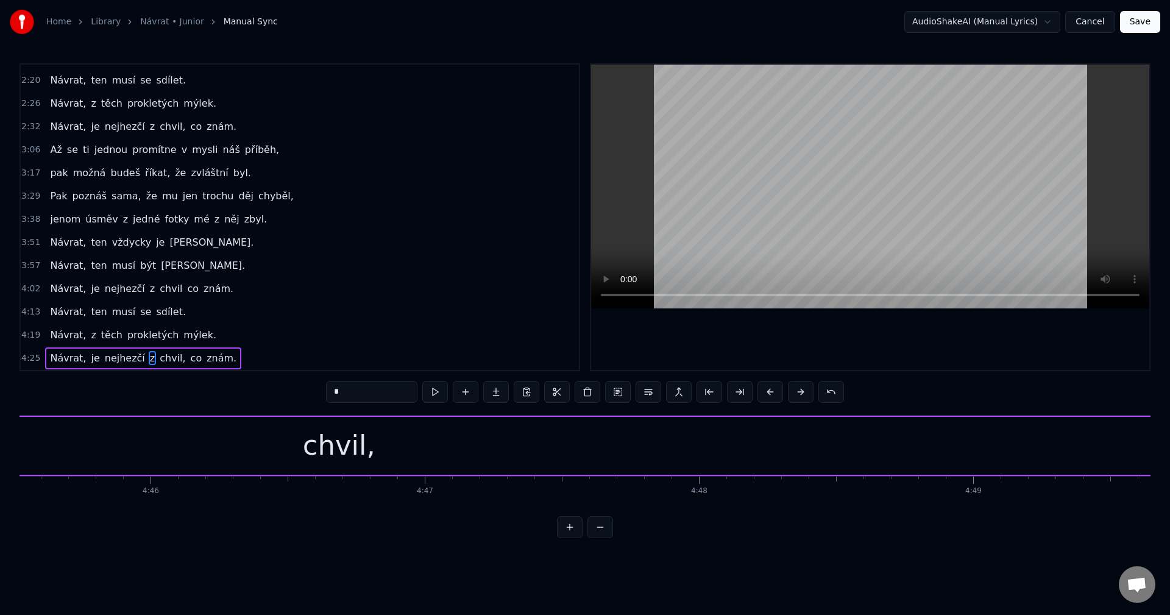
scroll to position [0, 78294]
click at [588, 461] on div "chvil," at bounding box center [339, 446] width 3372 height 58
type input "******"
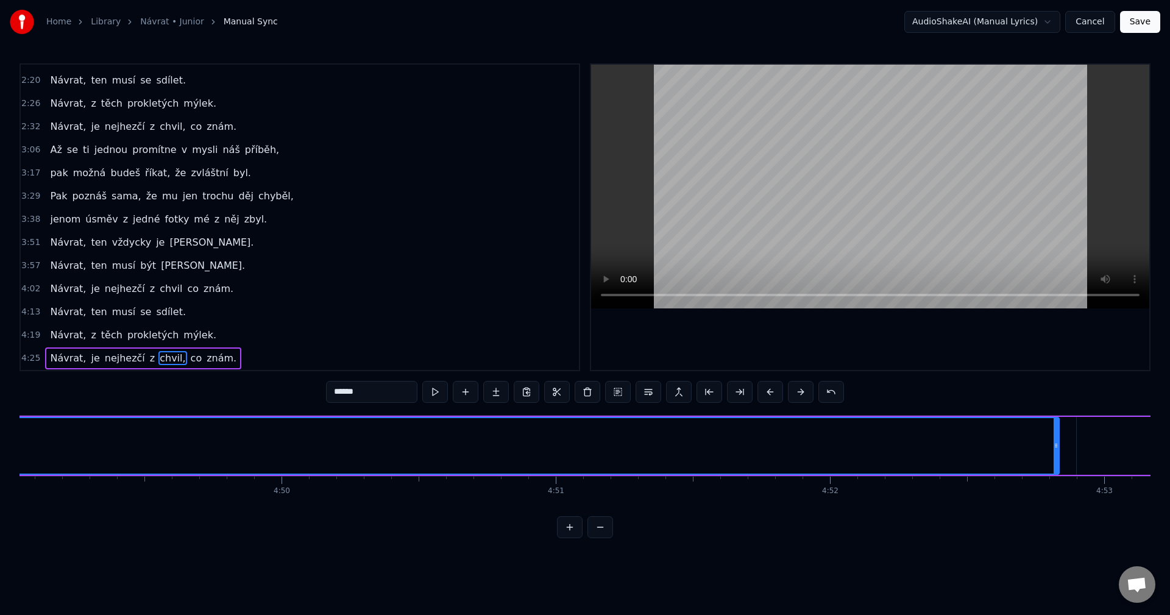
scroll to position [0, 79307]
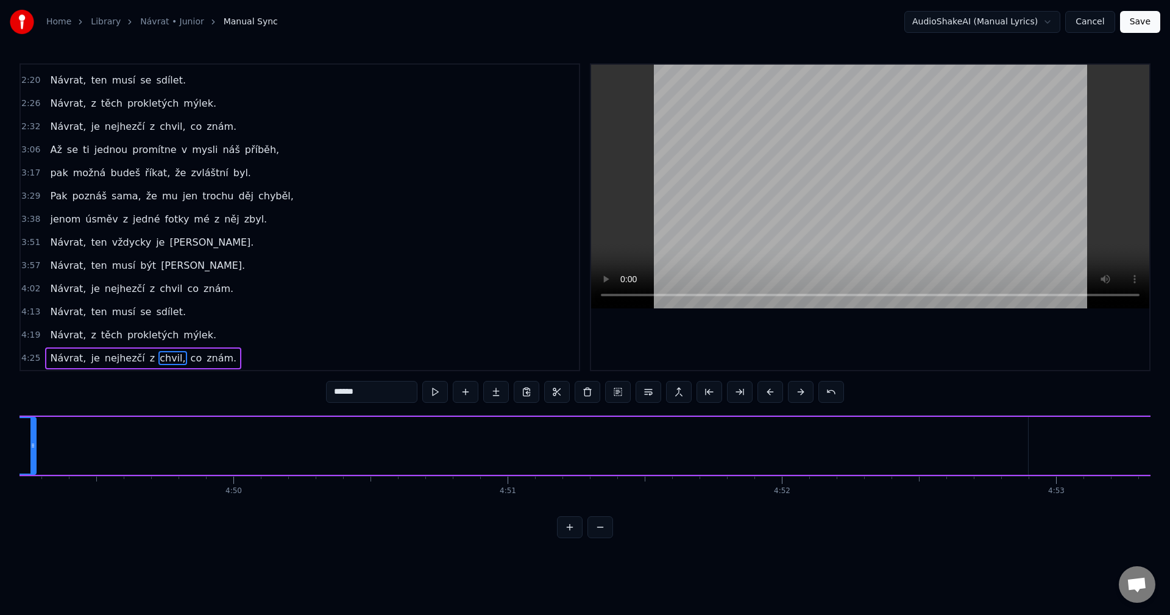
drag, startPoint x: 1007, startPoint y: 444, endPoint x: 36, endPoint y: 453, distance: 970.7
click at [35, 453] on div at bounding box center [32, 445] width 5 height 55
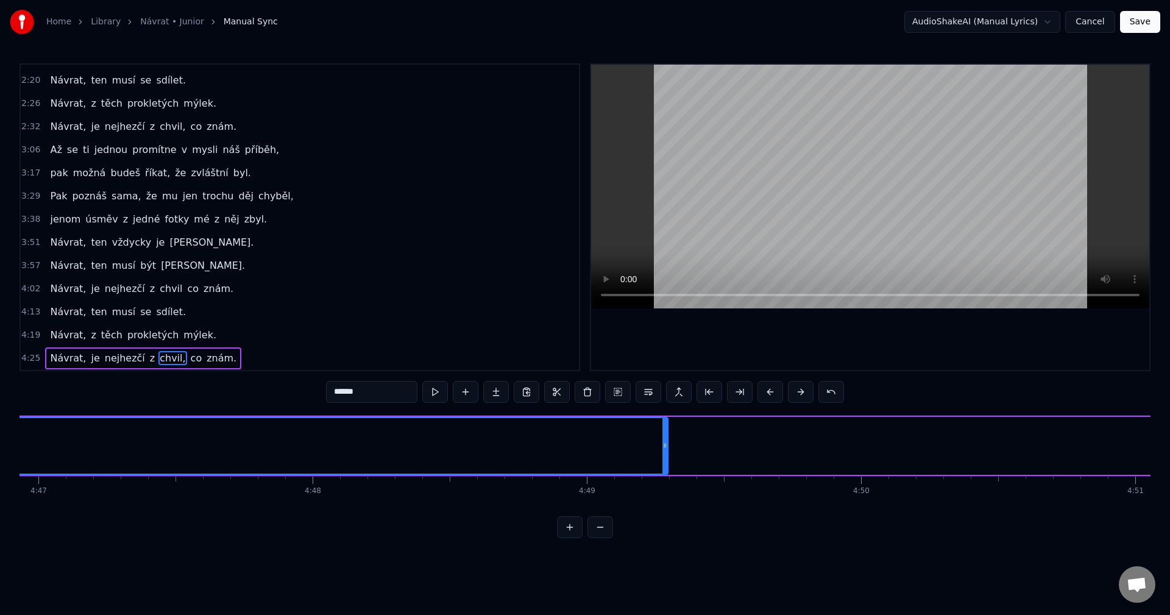
scroll to position [0, 78583]
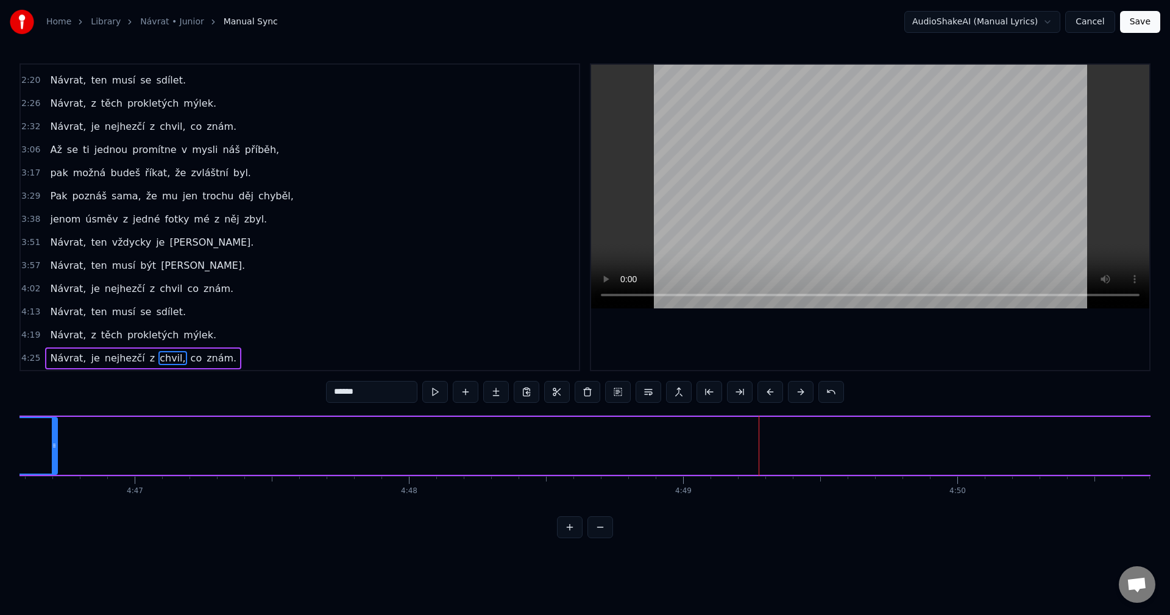
drag, startPoint x: 760, startPoint y: 452, endPoint x: 54, endPoint y: 458, distance: 706.3
click at [54, 458] on div at bounding box center [54, 445] width 5 height 55
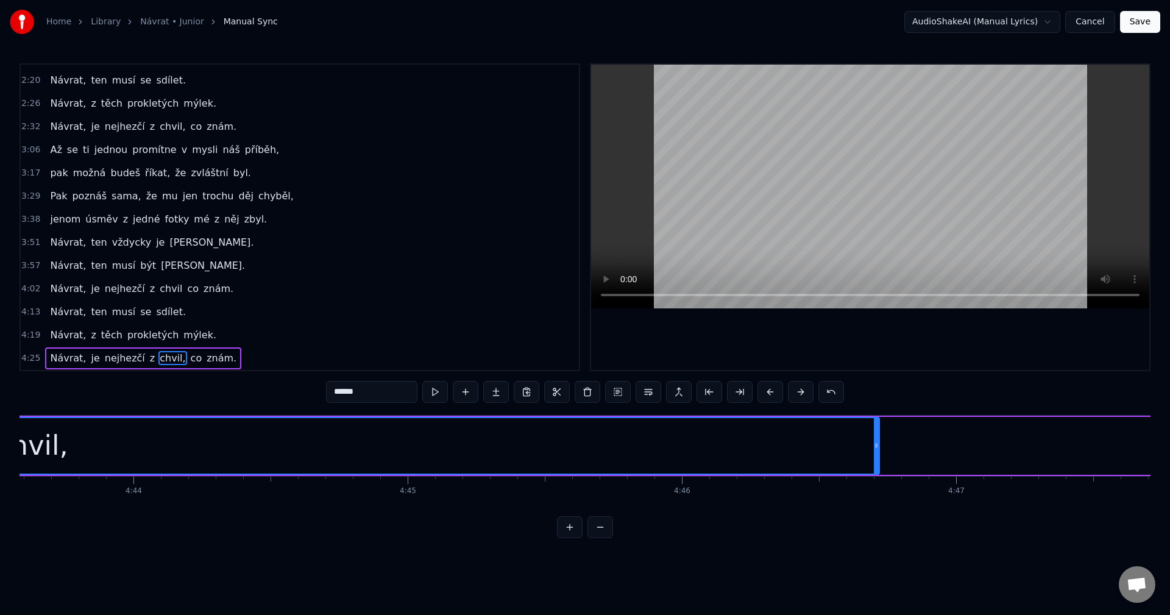
scroll to position [0, 77762]
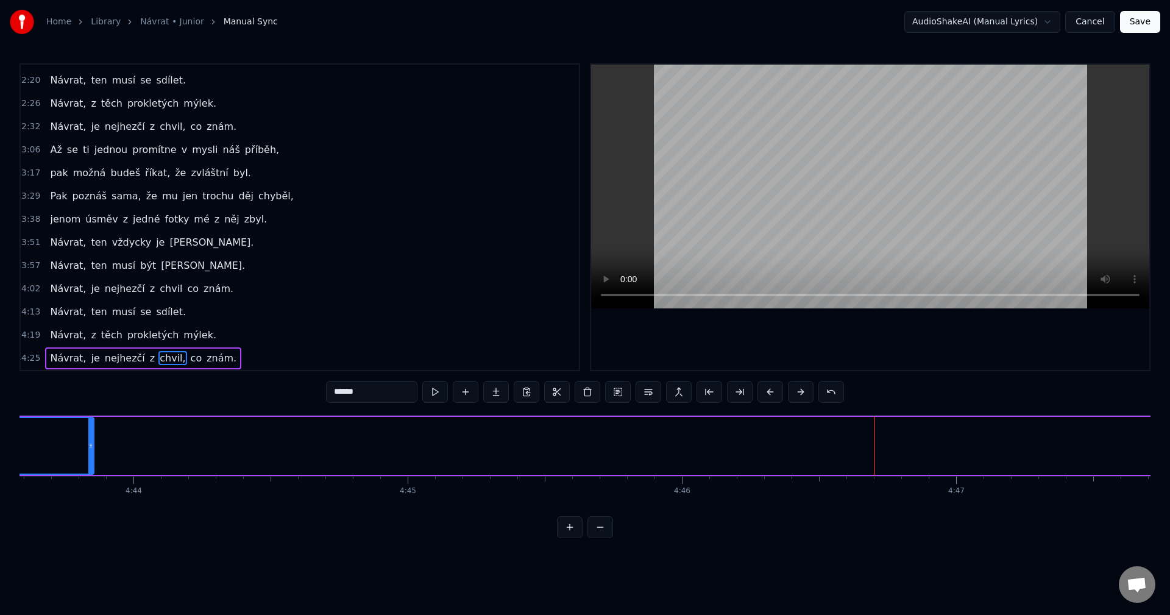
drag, startPoint x: 876, startPoint y: 447, endPoint x: 90, endPoint y: 452, distance: 785.5
click at [90, 452] on div at bounding box center [90, 445] width 5 height 55
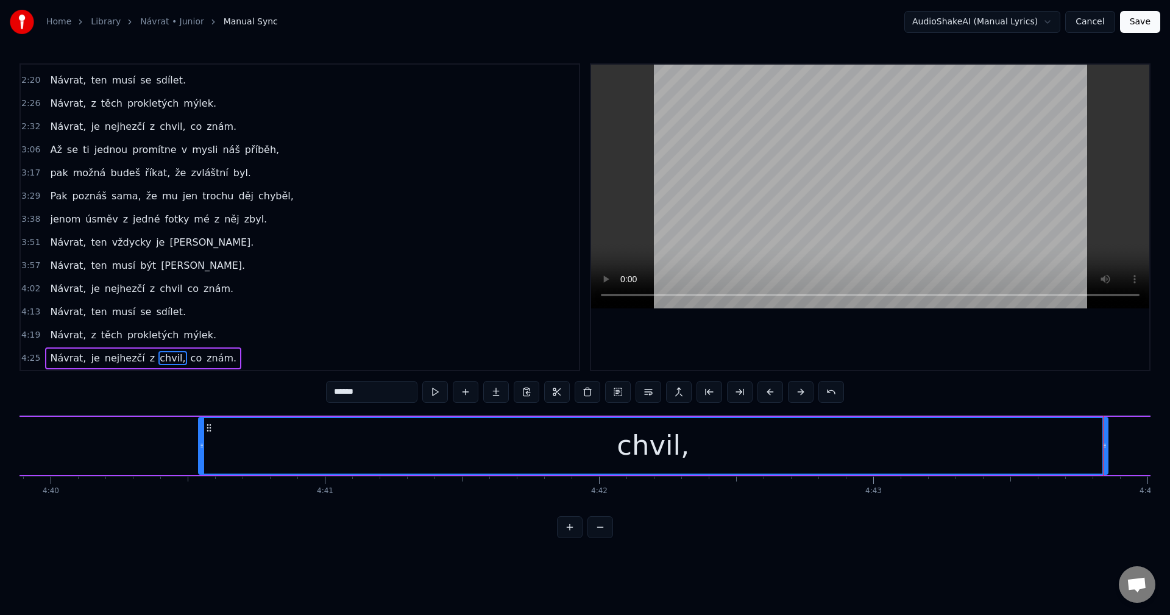
scroll to position [0, 76796]
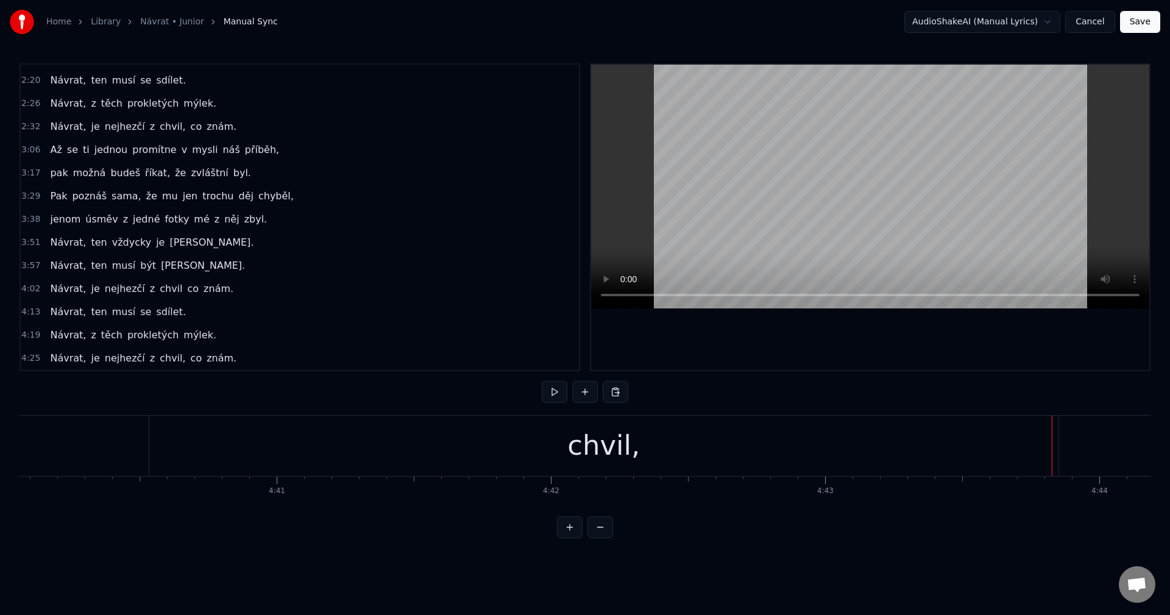
click at [974, 444] on div "chvil," at bounding box center [603, 446] width 909 height 60
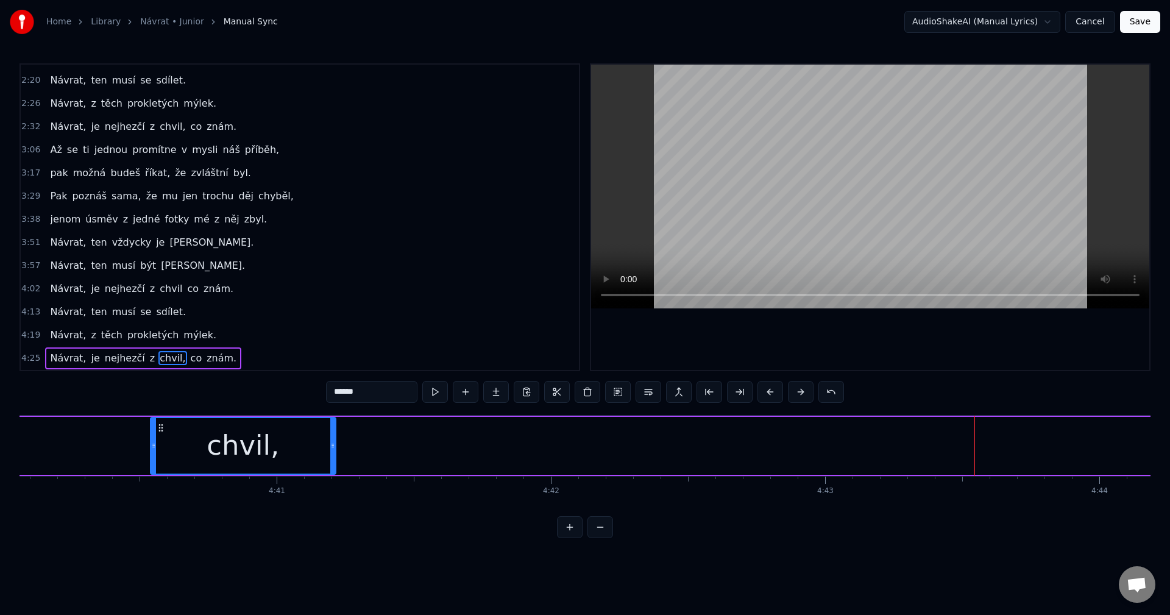
drag, startPoint x: 1057, startPoint y: 448, endPoint x: 333, endPoint y: 451, distance: 724.5
click at [333, 451] on div at bounding box center [332, 445] width 5 height 55
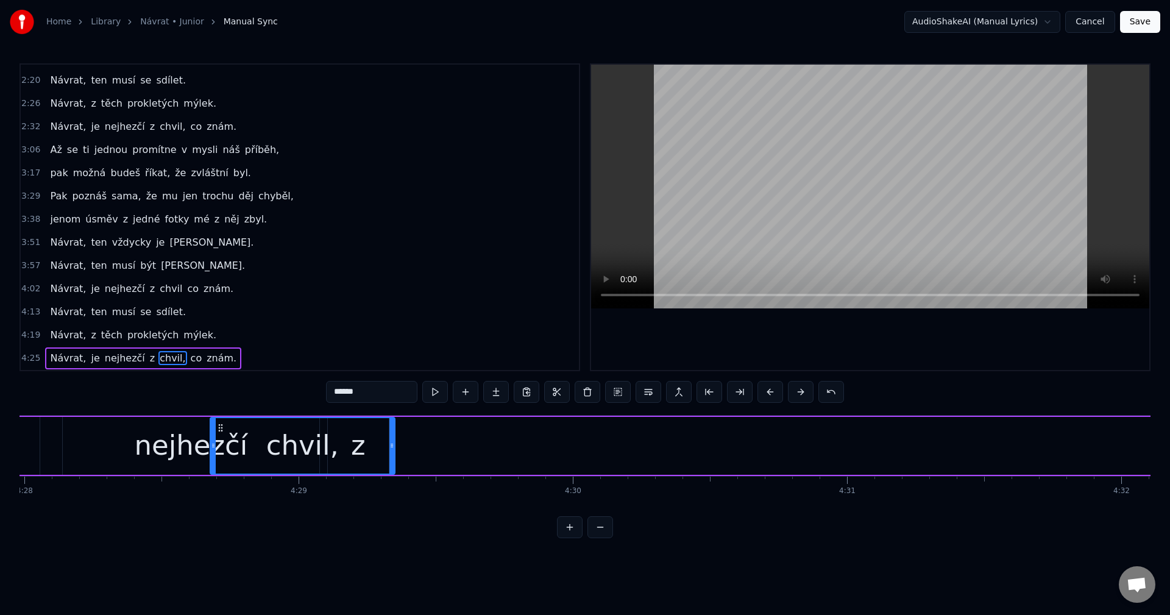
scroll to position [0, 73483]
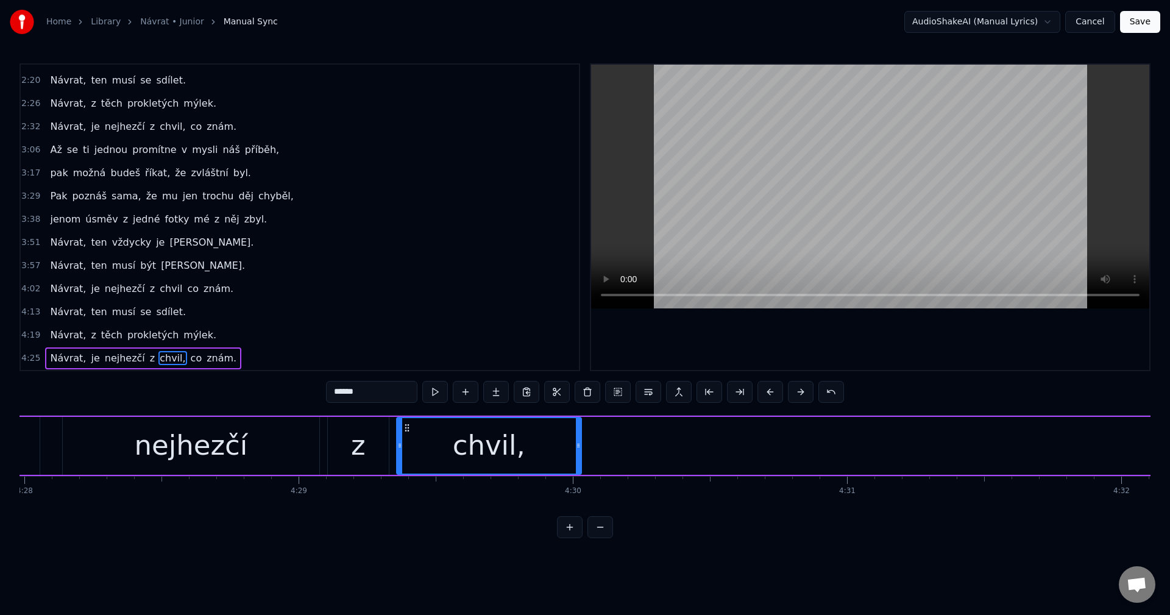
drag, startPoint x: 931, startPoint y: 429, endPoint x: 405, endPoint y: 453, distance: 526.4
click at [405, 453] on div "chvil," at bounding box center [488, 445] width 183 height 55
drag, startPoint x: 579, startPoint y: 442, endPoint x: 544, endPoint y: 445, distance: 36.0
click at [541, 444] on icon at bounding box center [538, 446] width 5 height 10
click at [190, 361] on span "co" at bounding box center [197, 358] width 14 height 14
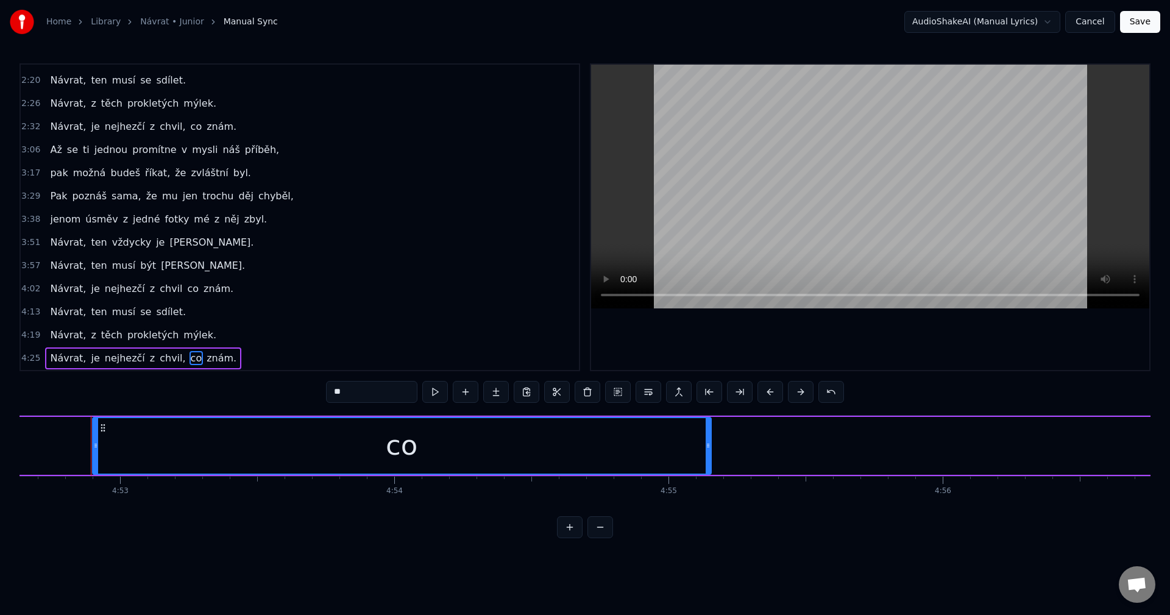
scroll to position [0, 80253]
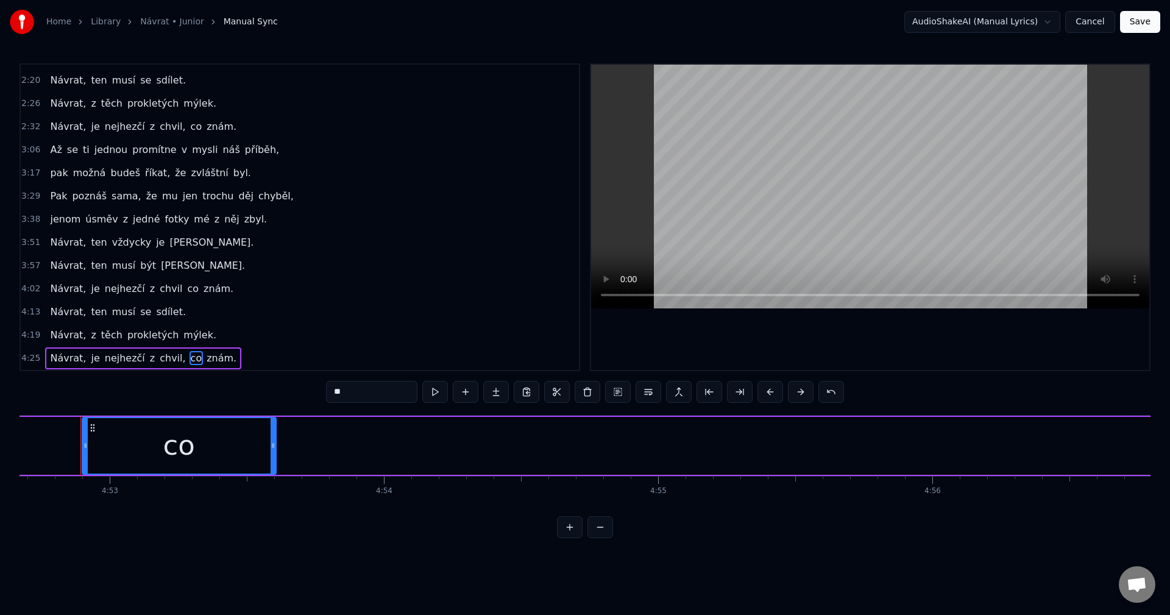
drag, startPoint x: 697, startPoint y: 445, endPoint x: 180, endPoint y: 442, distance: 516.7
click at [271, 447] on icon at bounding box center [273, 446] width 5 height 10
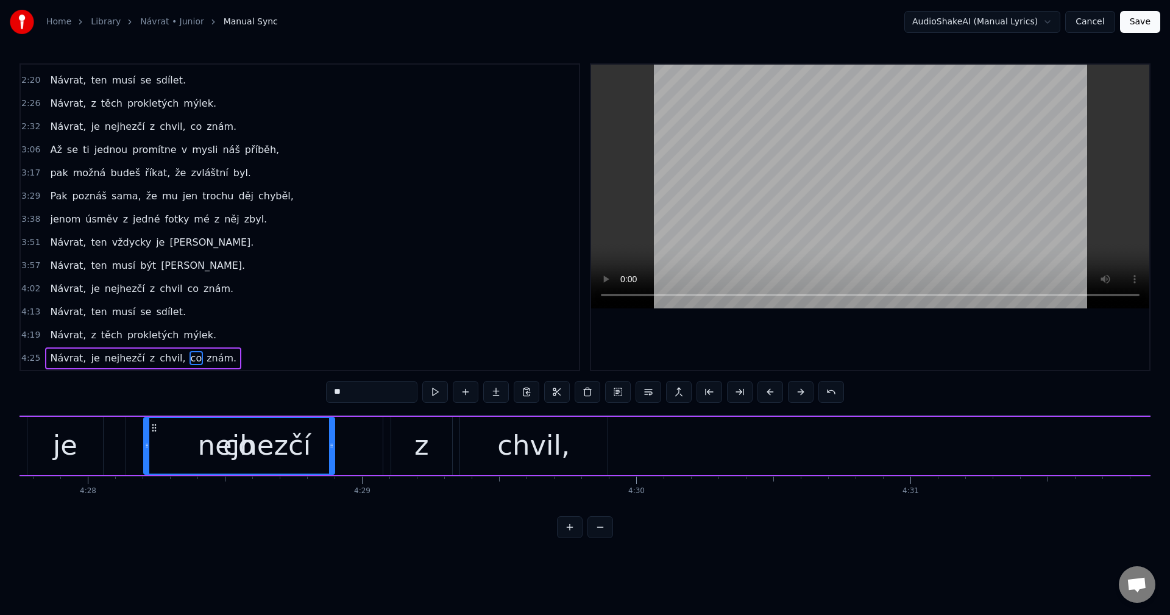
scroll to position [0, 73415]
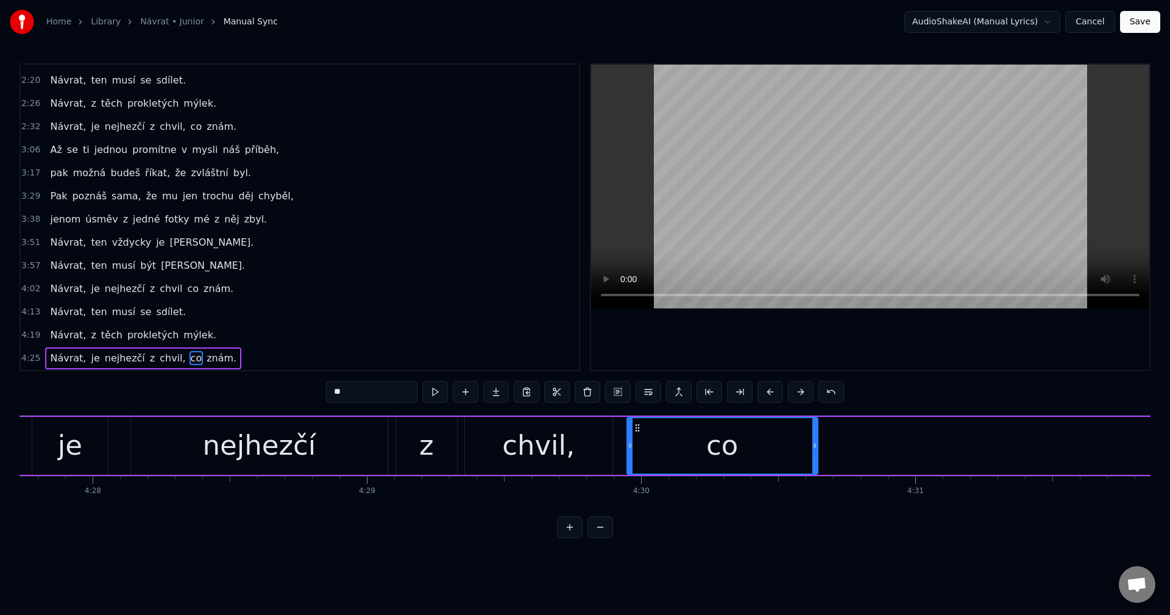
drag, startPoint x: 96, startPoint y: 427, endPoint x: 640, endPoint y: 438, distance: 544.9
click at [640, 438] on div "co" at bounding box center [723, 445] width 190 height 55
click at [205, 364] on span "znám." at bounding box center [221, 358] width 32 height 14
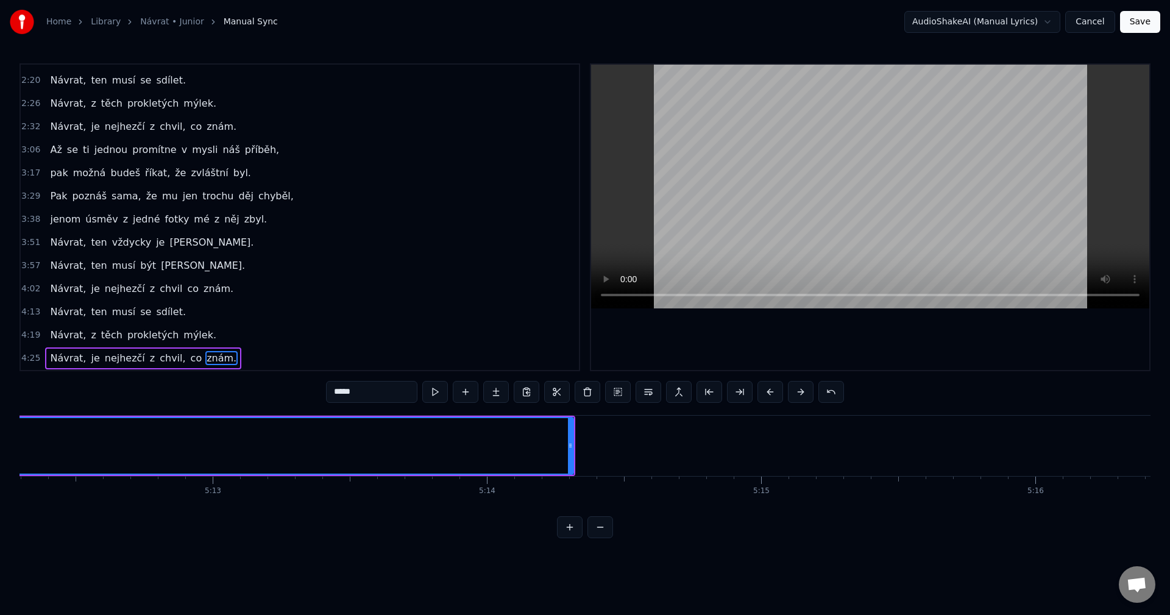
scroll to position [0, 85828]
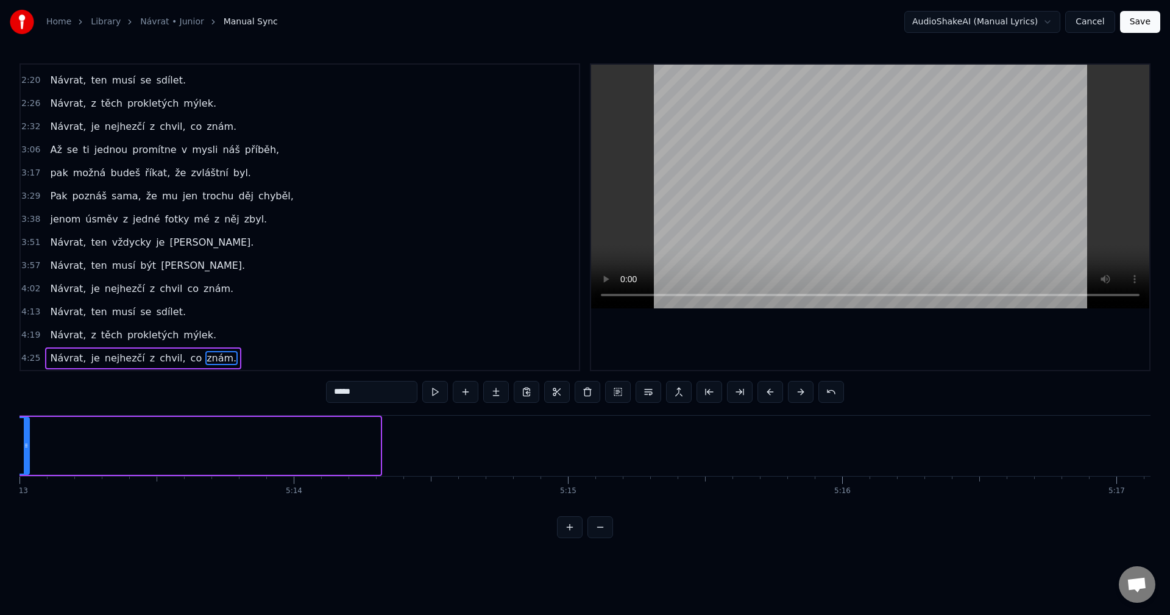
drag, startPoint x: 378, startPoint y: 450, endPoint x: 27, endPoint y: 452, distance: 351.6
click at [27, 452] on div at bounding box center [26, 445] width 5 height 55
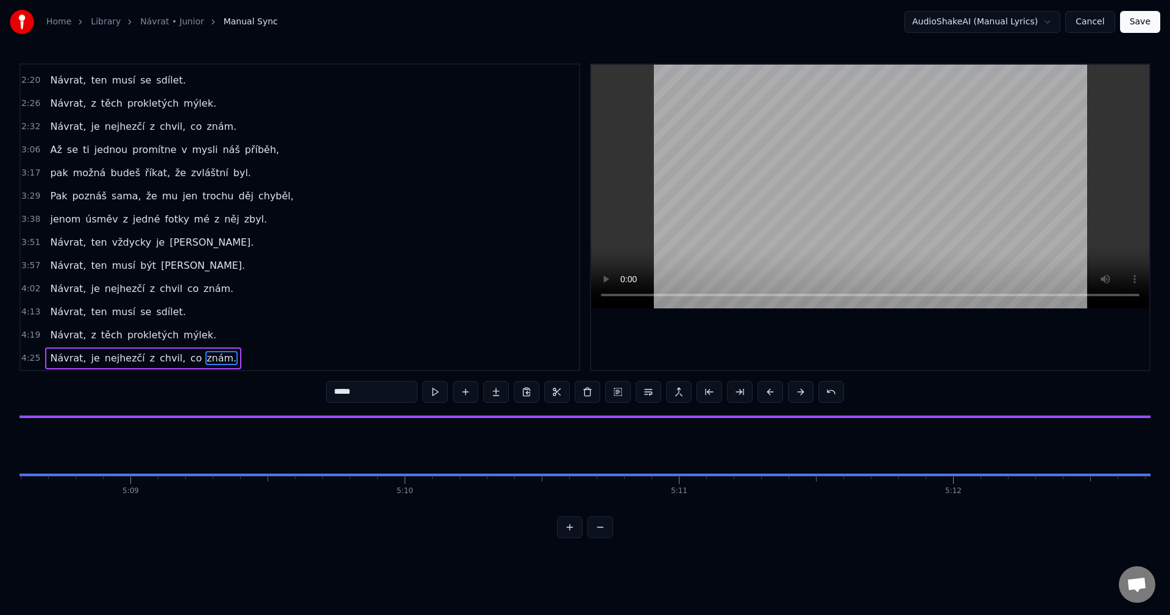
scroll to position [0, 84814]
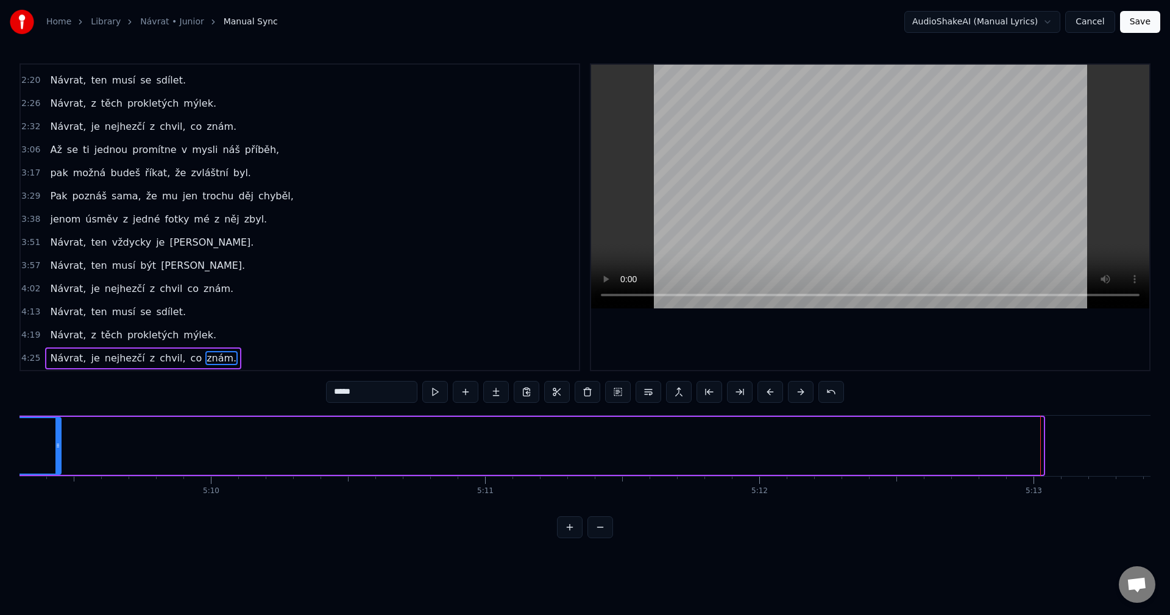
drag, startPoint x: 1042, startPoint y: 447, endPoint x: 58, endPoint y: 458, distance: 983.6
click at [58, 458] on div at bounding box center [57, 445] width 5 height 55
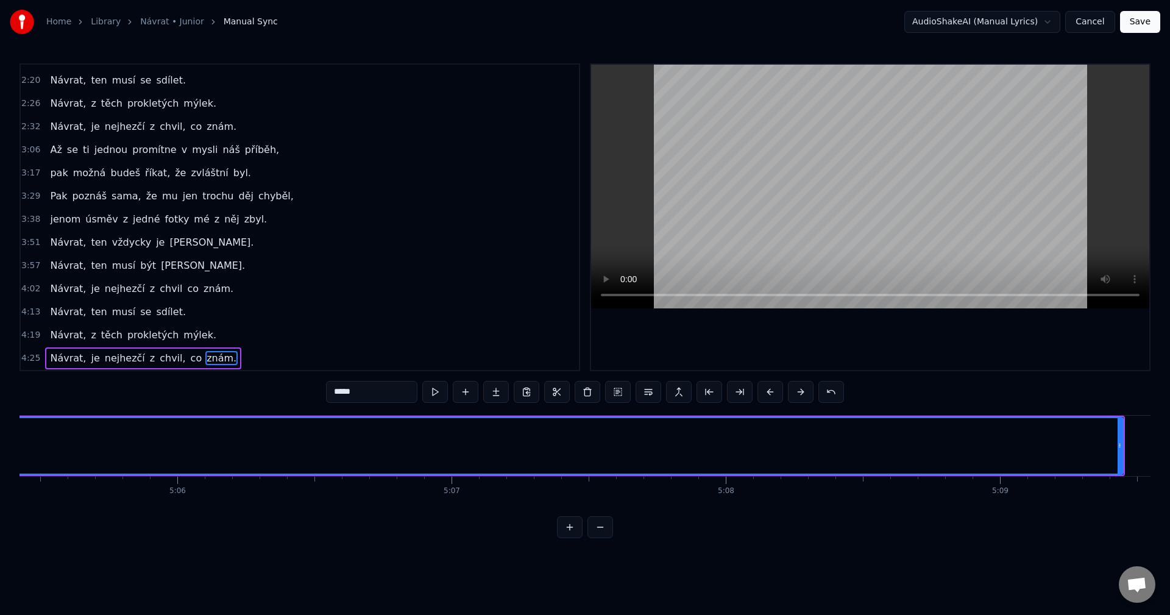
scroll to position [0, 83751]
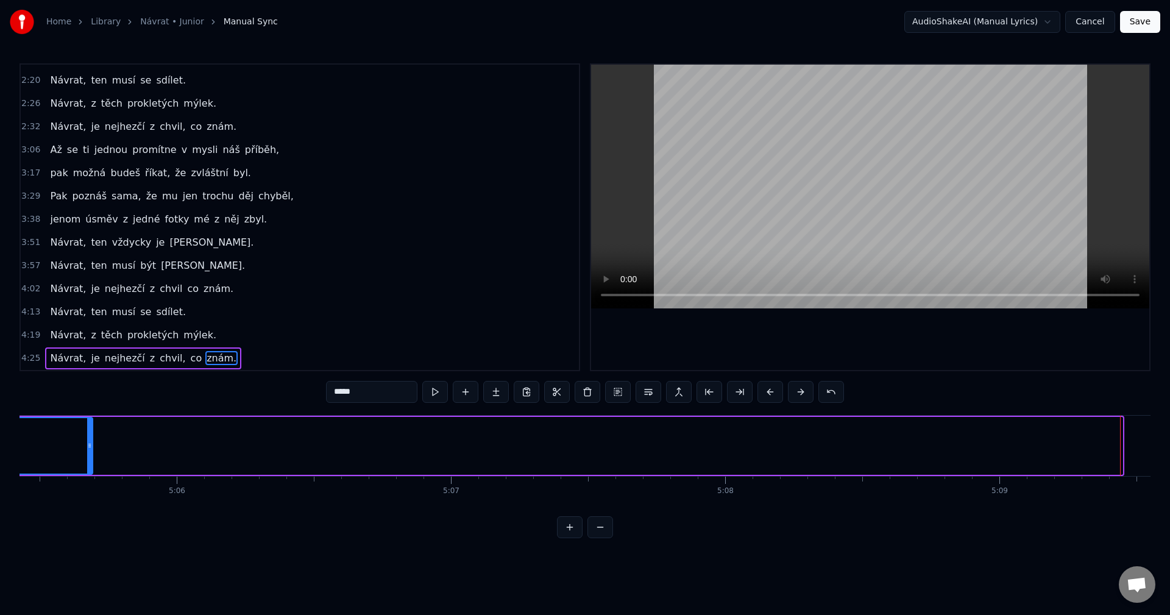
drag, startPoint x: 1118, startPoint y: 445, endPoint x: 87, endPoint y: 454, distance: 1030.5
click at [87, 454] on div at bounding box center [89, 445] width 5 height 55
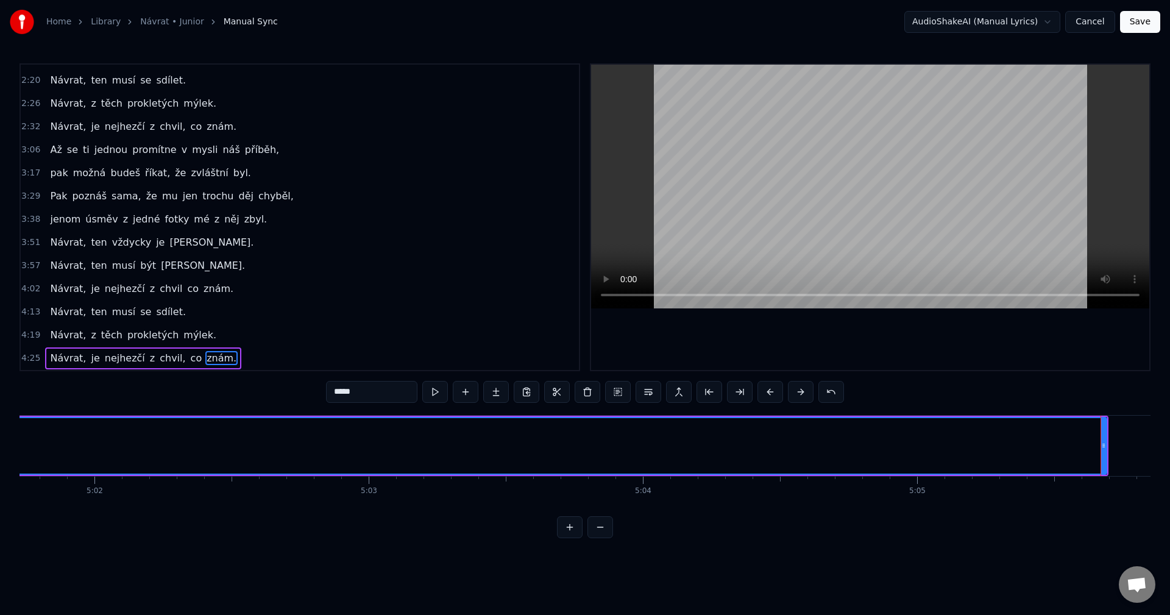
scroll to position [0, 82737]
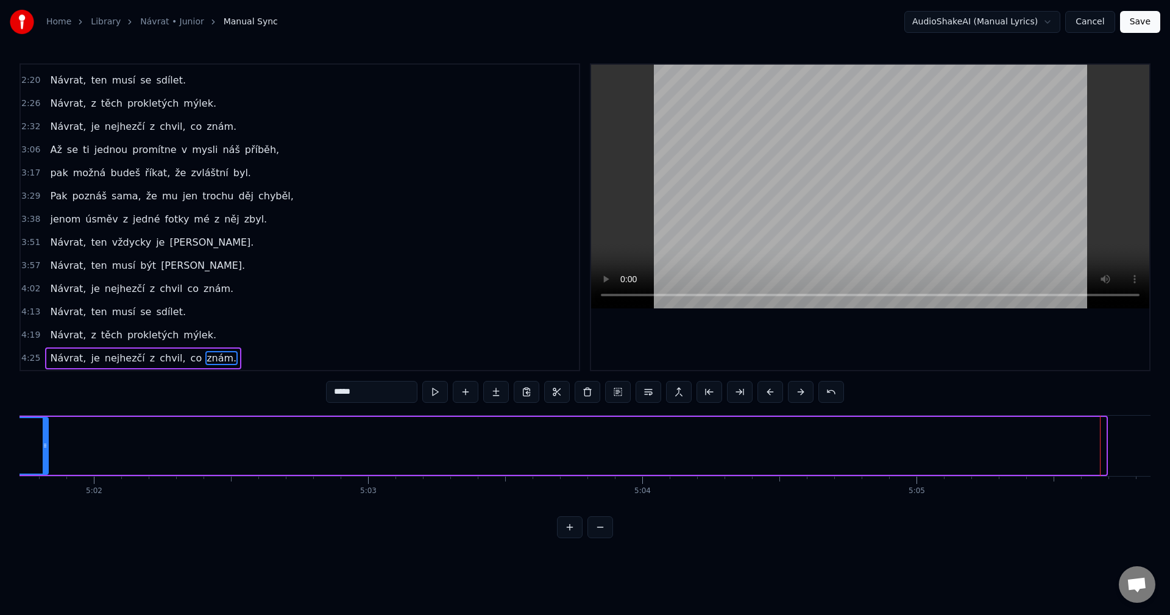
drag, startPoint x: 1104, startPoint y: 442, endPoint x: 47, endPoint y: 461, distance: 1056.8
click at [46, 458] on div at bounding box center [45, 445] width 5 height 55
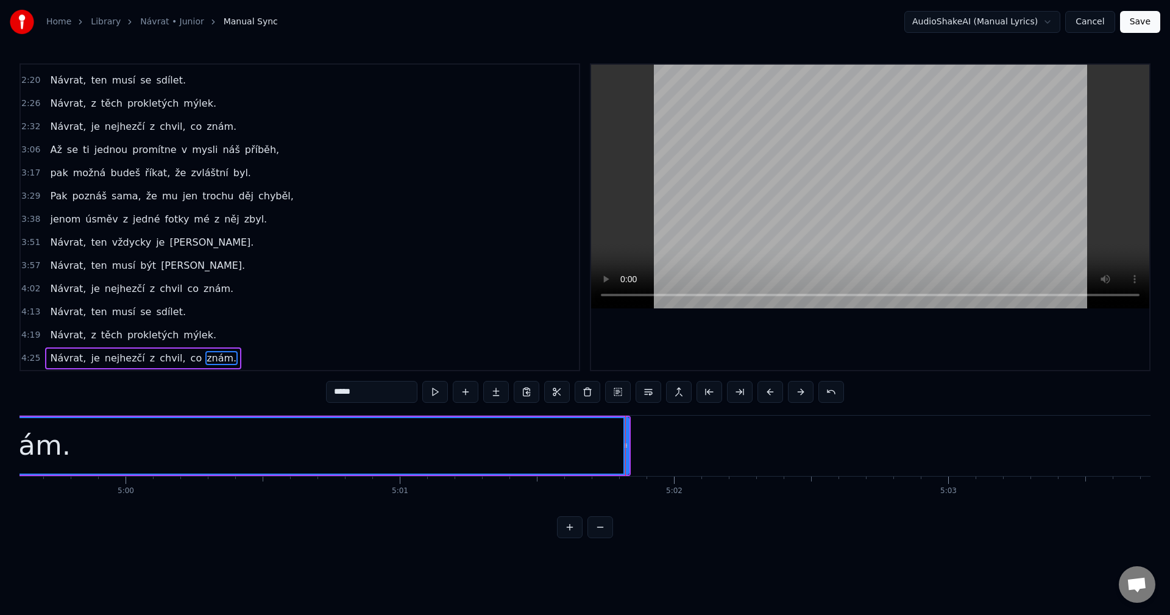
scroll to position [0, 81867]
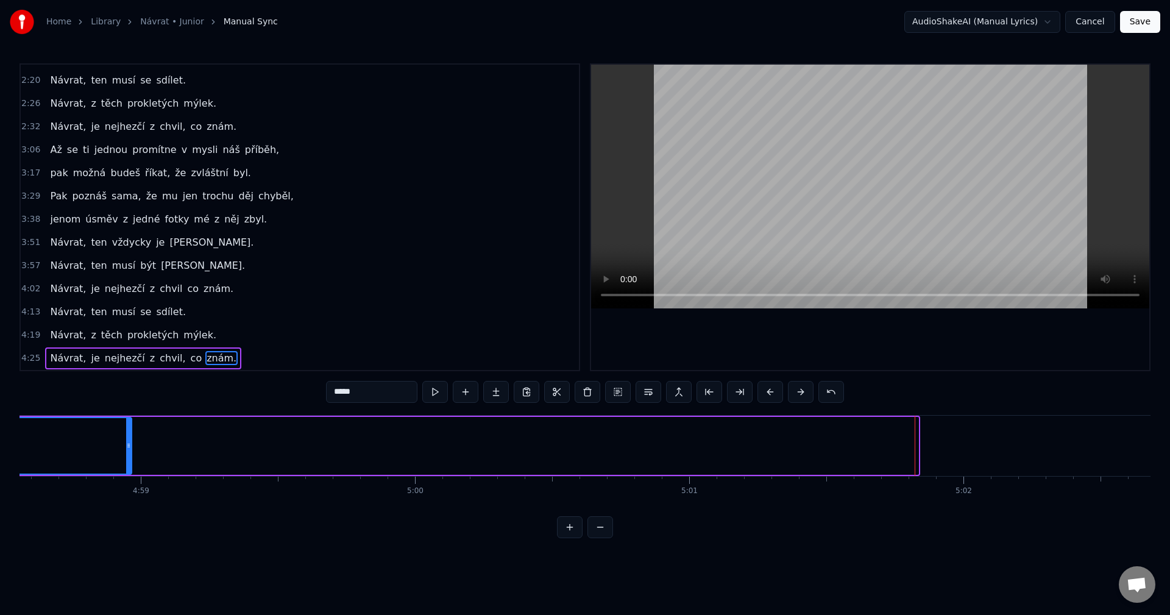
drag, startPoint x: 916, startPoint y: 444, endPoint x: 126, endPoint y: 459, distance: 789.9
click at [126, 459] on div at bounding box center [128, 445] width 5 height 55
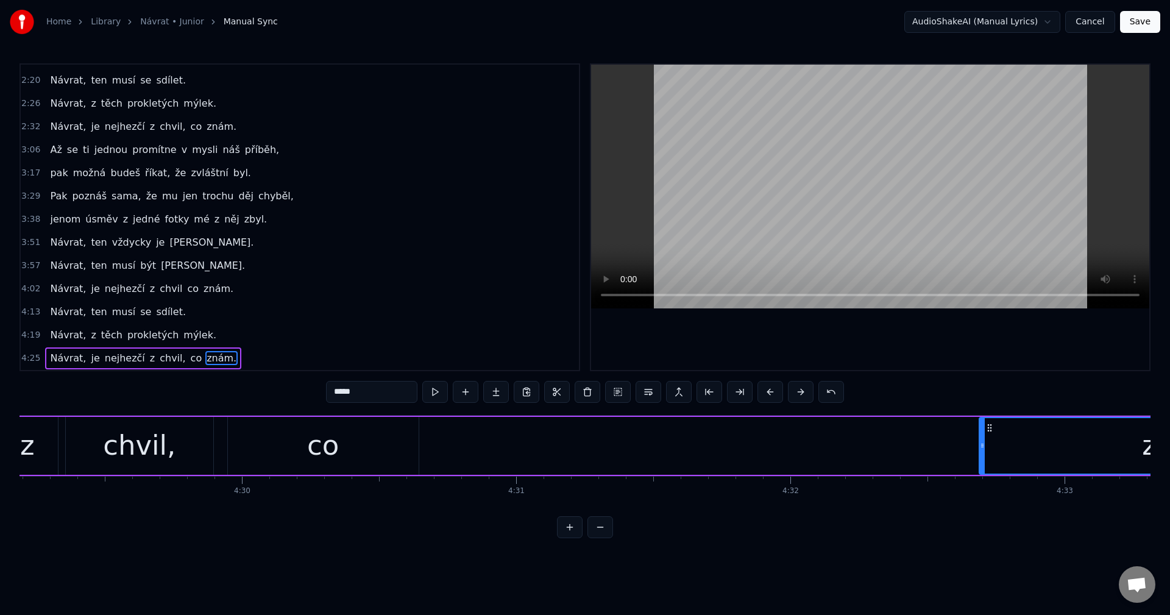
scroll to position [0, 73825]
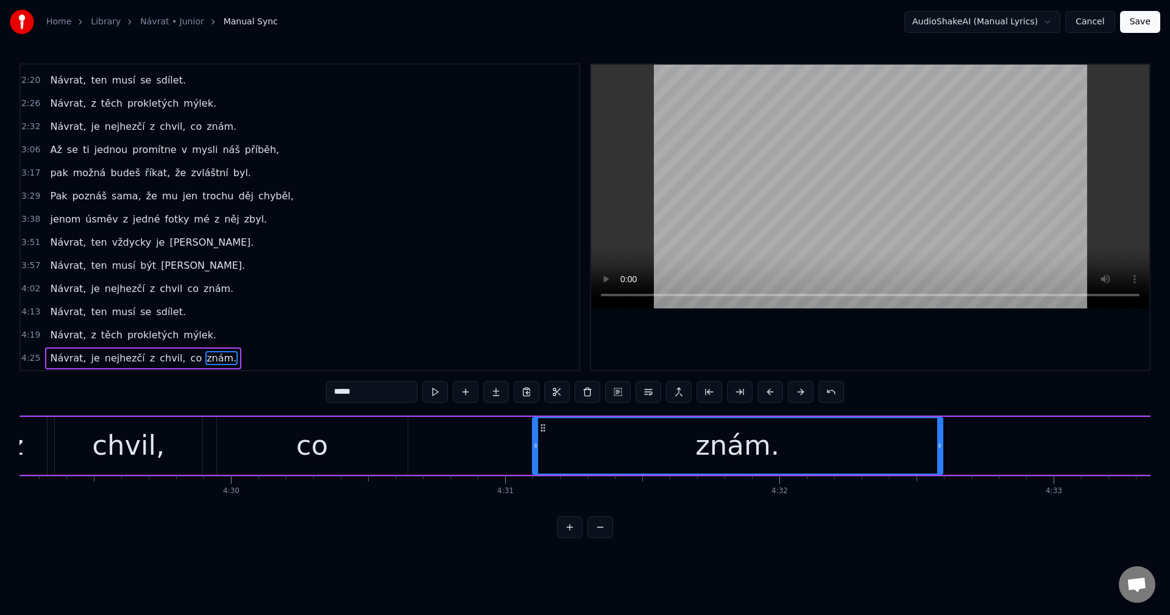
drag, startPoint x: 452, startPoint y: 425, endPoint x: 522, endPoint y: 430, distance: 70.8
click at [540, 428] on icon at bounding box center [543, 428] width 10 height 10
click at [322, 427] on div "co" at bounding box center [312, 445] width 32 height 41
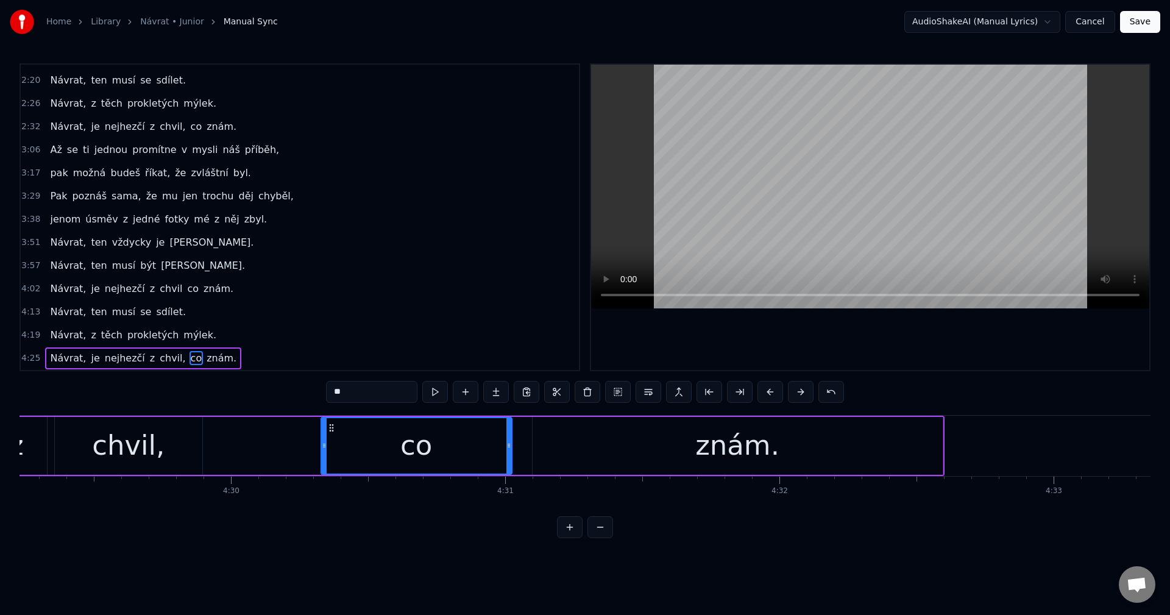
drag, startPoint x: 228, startPoint y: 428, endPoint x: 332, endPoint y: 430, distance: 104.2
click at [332, 430] on icon at bounding box center [332, 428] width 10 height 10
drag, startPoint x: 167, startPoint y: 439, endPoint x: 179, endPoint y: 439, distance: 12.2
click at [170, 440] on div "chvil," at bounding box center [128, 446] width 147 height 58
type input "******"
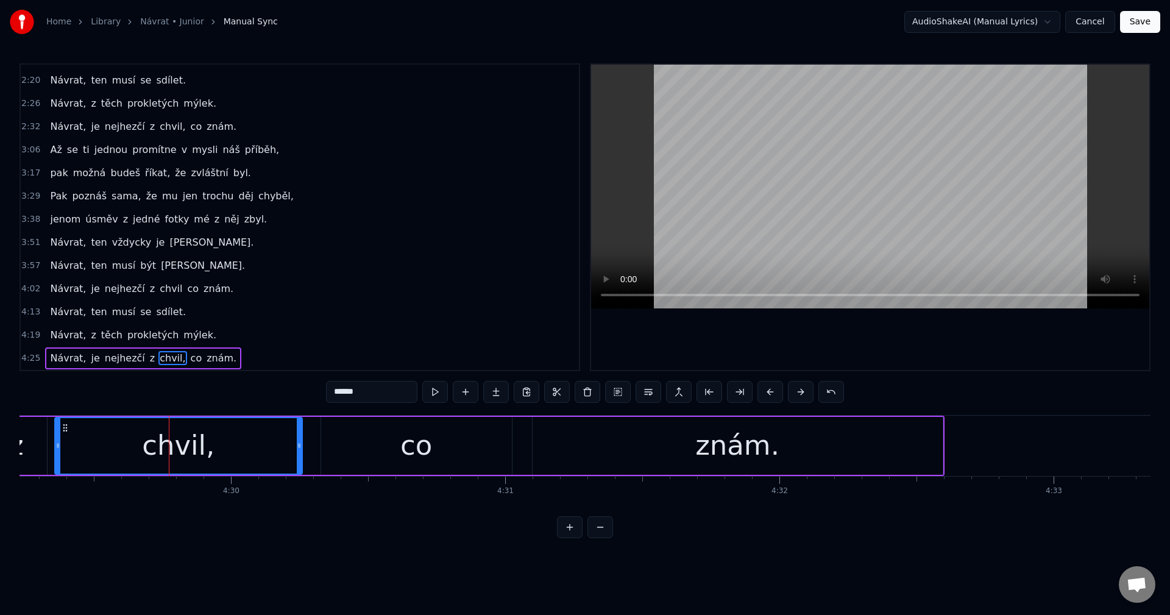
drag, startPoint x: 235, startPoint y: 443, endPoint x: 300, endPoint y: 439, distance: 65.3
click at [300, 439] on div at bounding box center [299, 445] width 5 height 55
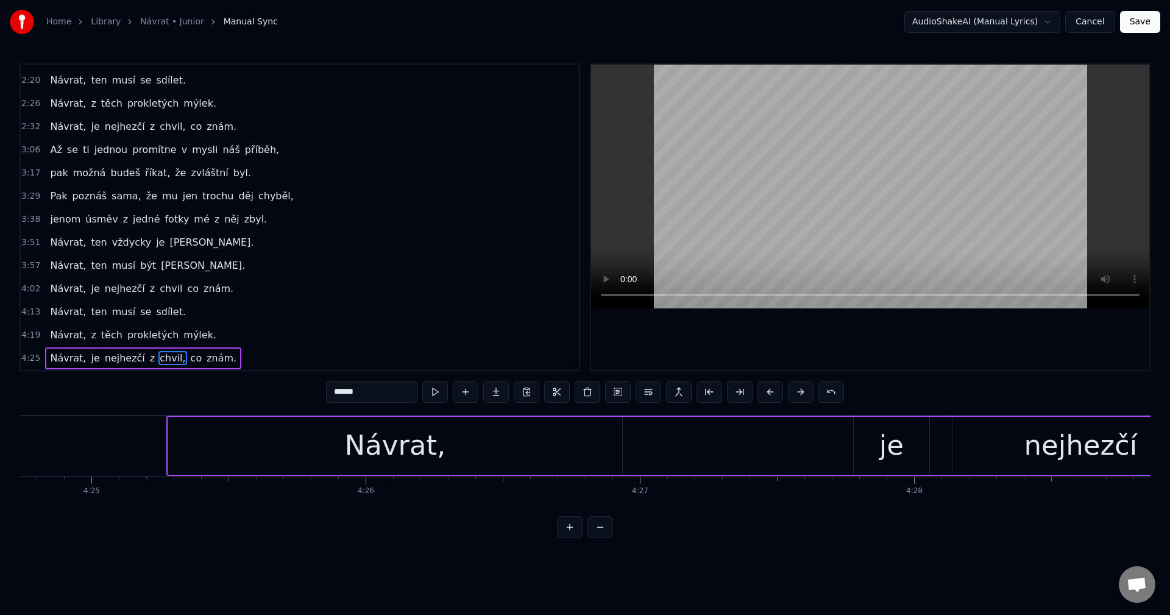
scroll to position [0, 72497]
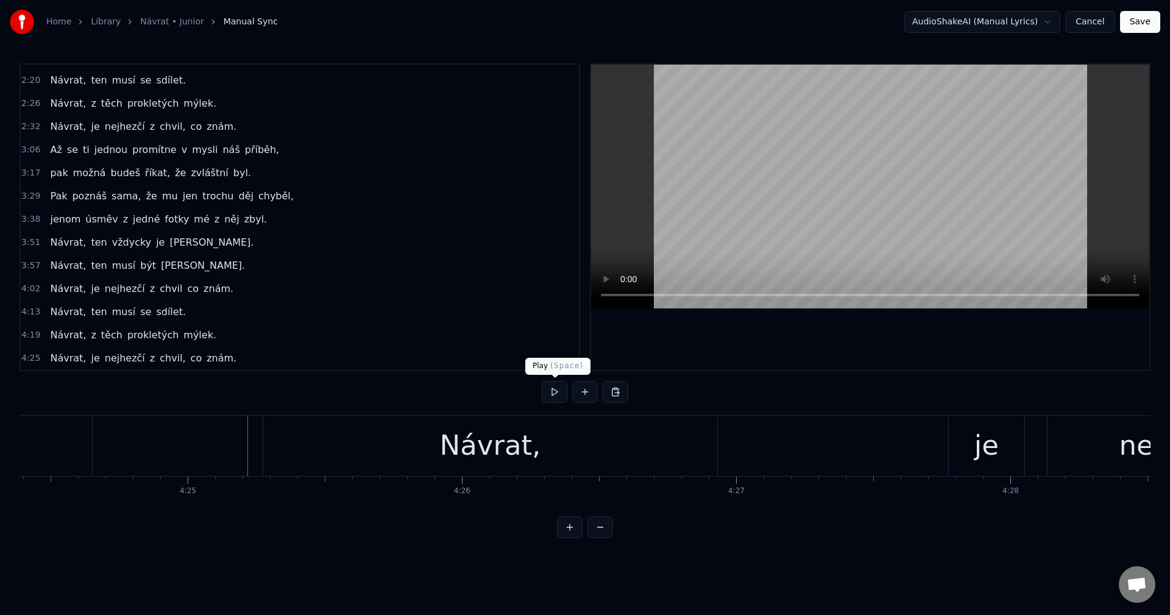
click at [553, 391] on button at bounding box center [555, 392] width 26 height 22
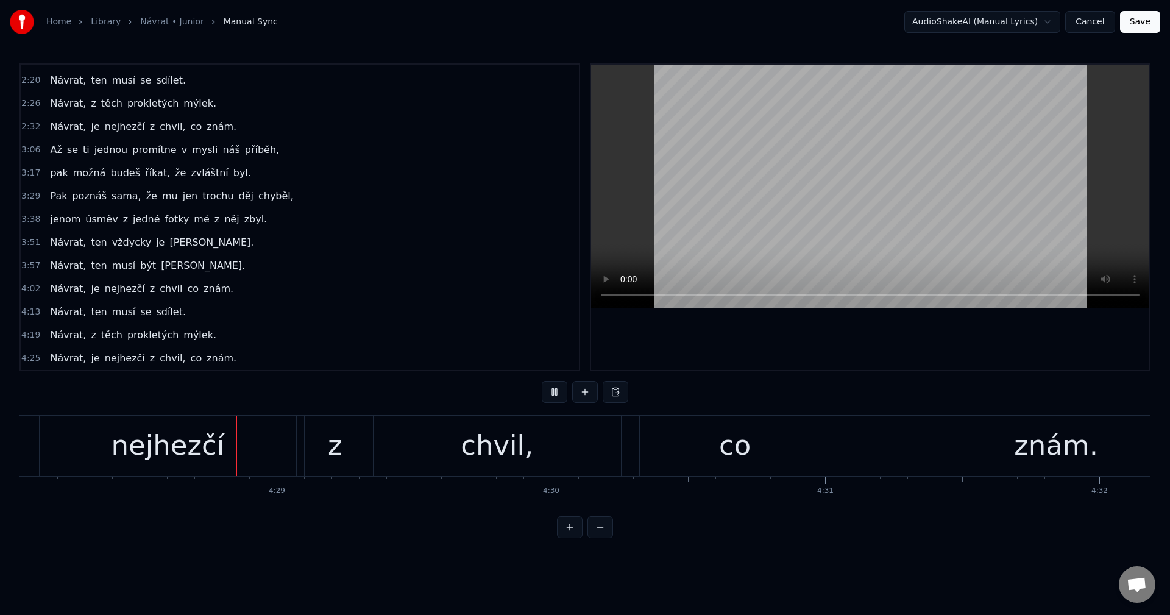
scroll to position [0, 73524]
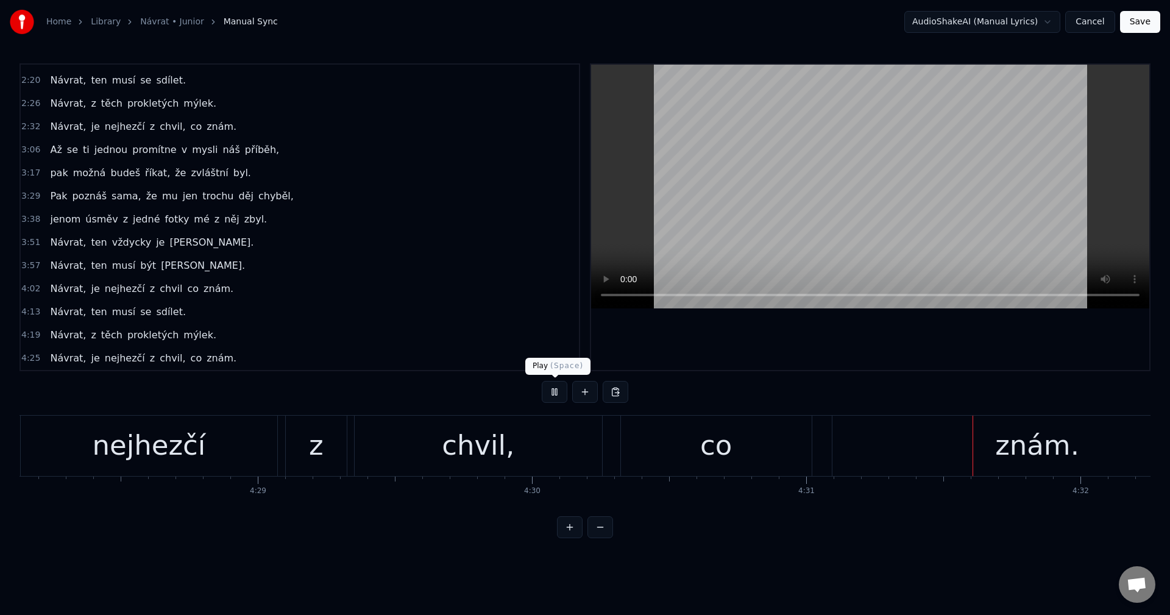
click at [551, 397] on button at bounding box center [555, 392] width 26 height 22
click at [775, 446] on div "co" at bounding box center [716, 446] width 191 height 60
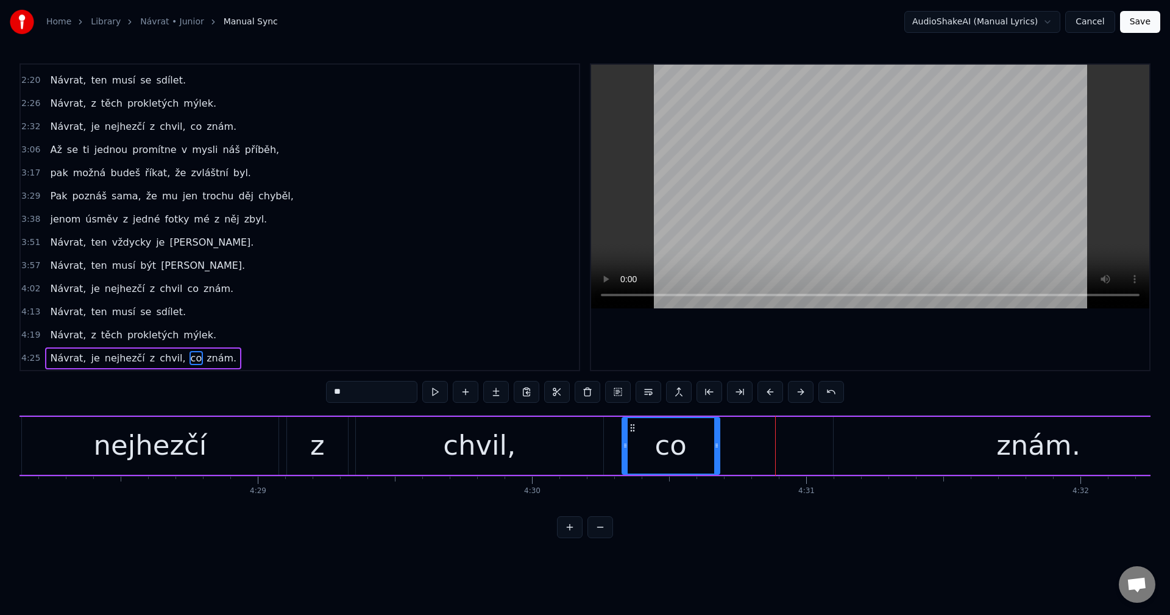
drag, startPoint x: 811, startPoint y: 449, endPoint x: 718, endPoint y: 453, distance: 93.3
click at [718, 453] on div at bounding box center [716, 445] width 5 height 55
click at [860, 452] on div "znám." at bounding box center [1039, 446] width 410 height 58
type input "*****"
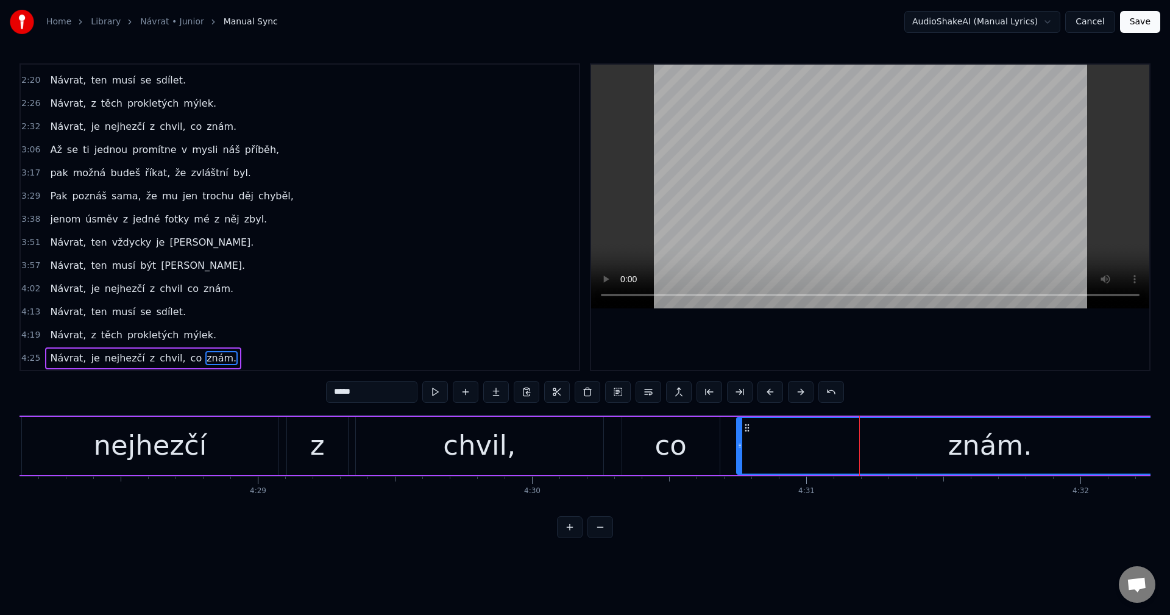
drag, startPoint x: 837, startPoint y: 452, endPoint x: 740, endPoint y: 450, distance: 96.9
click at [740, 450] on div at bounding box center [739, 445] width 5 height 55
click at [612, 463] on div "[PERSON_NAME] nejhezčí z chvil, co znám." at bounding box center [241, 446] width 2010 height 60
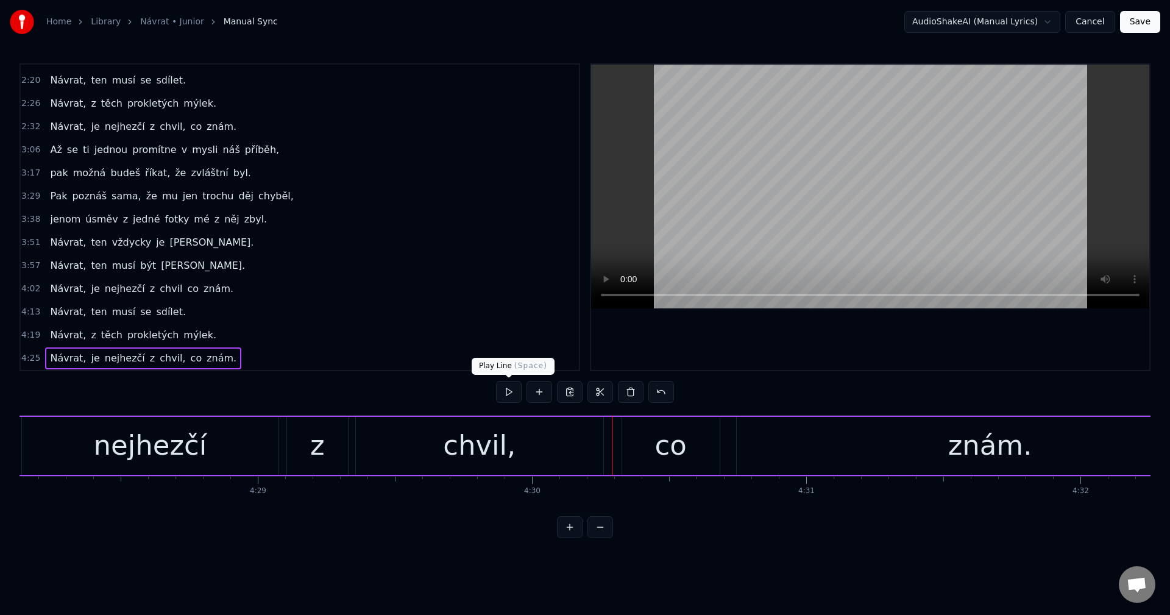
click at [502, 393] on button at bounding box center [509, 392] width 26 height 22
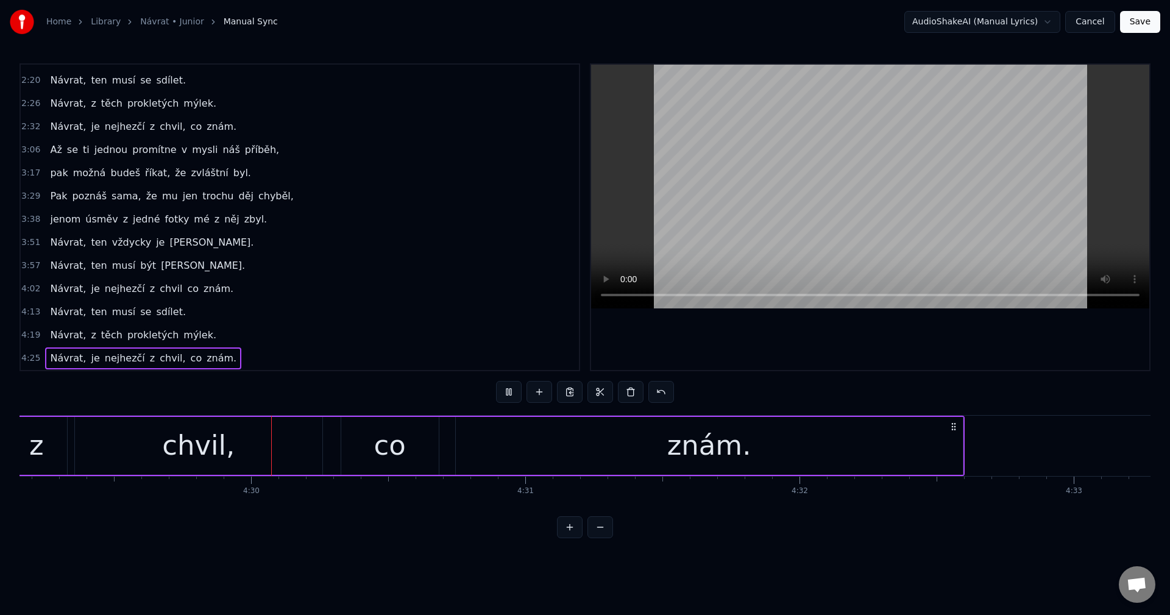
scroll to position [0, 73826]
drag, startPoint x: 503, startPoint y: 393, endPoint x: 523, endPoint y: 400, distance: 21.4
click at [503, 393] on button at bounding box center [509, 392] width 26 height 22
click at [910, 445] on div "znám." at bounding box center [687, 446] width 507 height 58
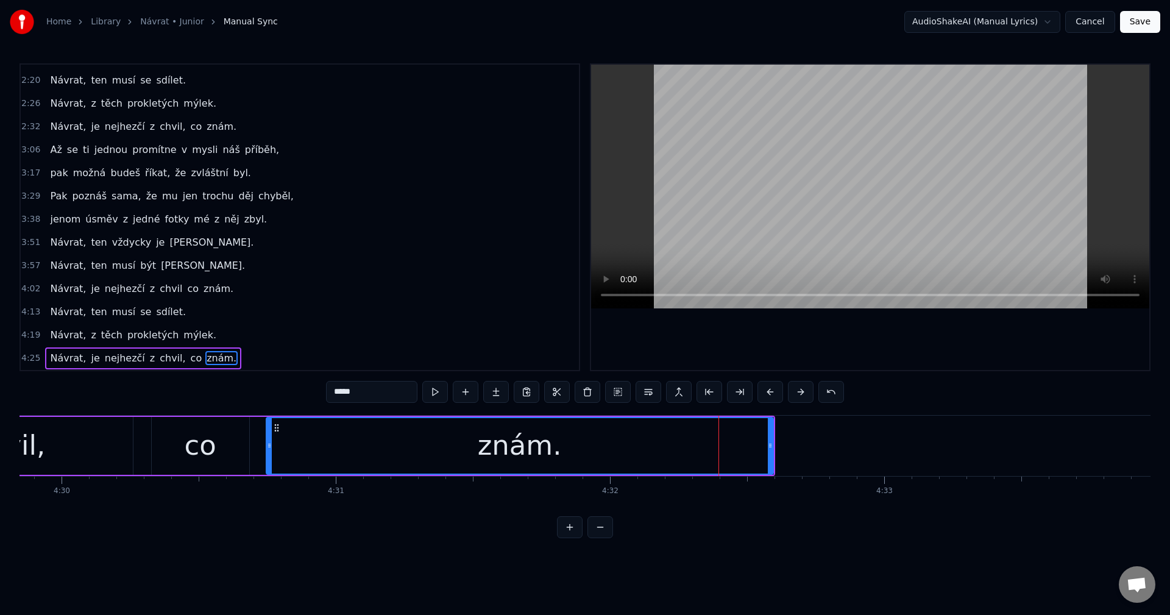
scroll to position [0, 74091]
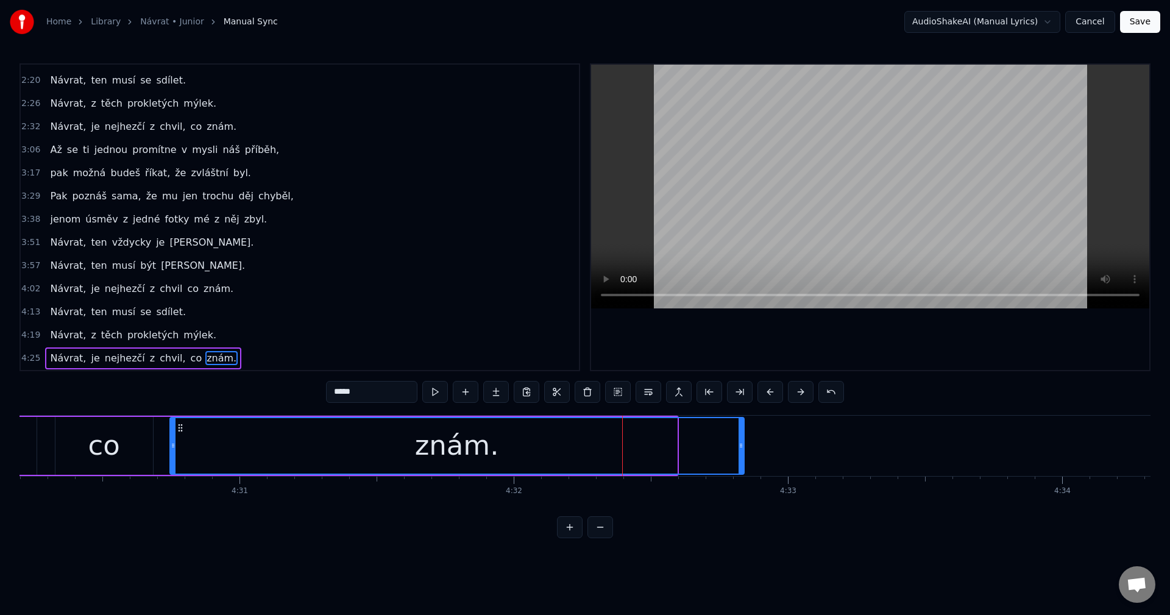
drag, startPoint x: 675, startPoint y: 448, endPoint x: 754, endPoint y: 453, distance: 79.4
click at [743, 453] on div at bounding box center [741, 445] width 5 height 55
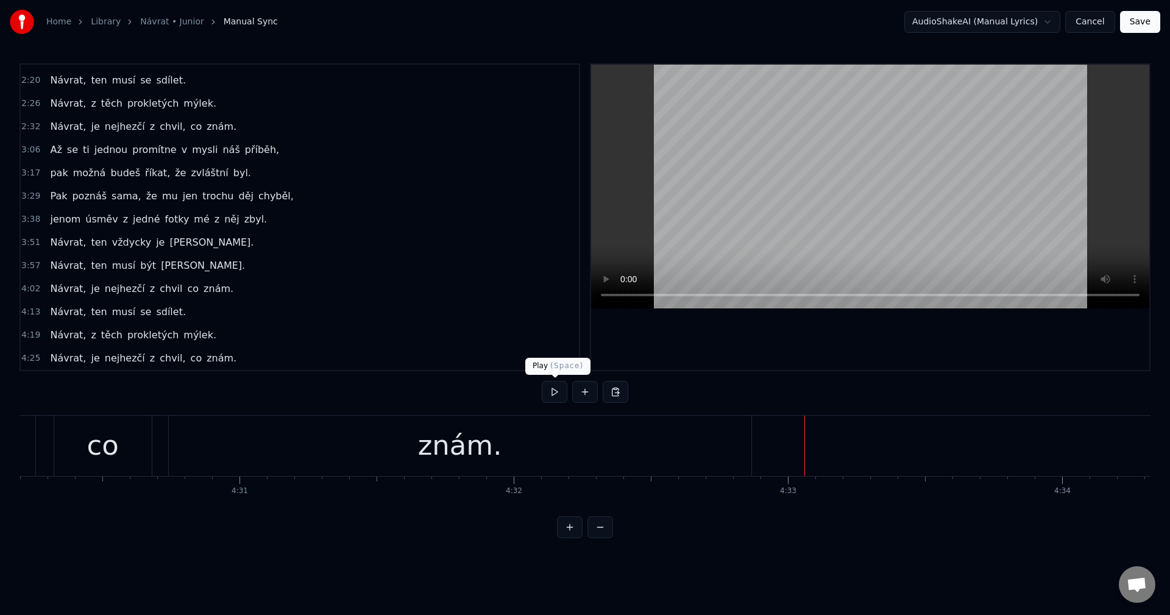
click at [556, 397] on button at bounding box center [555, 392] width 26 height 22
click at [549, 399] on button at bounding box center [555, 392] width 26 height 22
click at [158, 250] on div "Návrat, ten vždycky [PERSON_NAME]." at bounding box center [151, 243] width 213 height 22
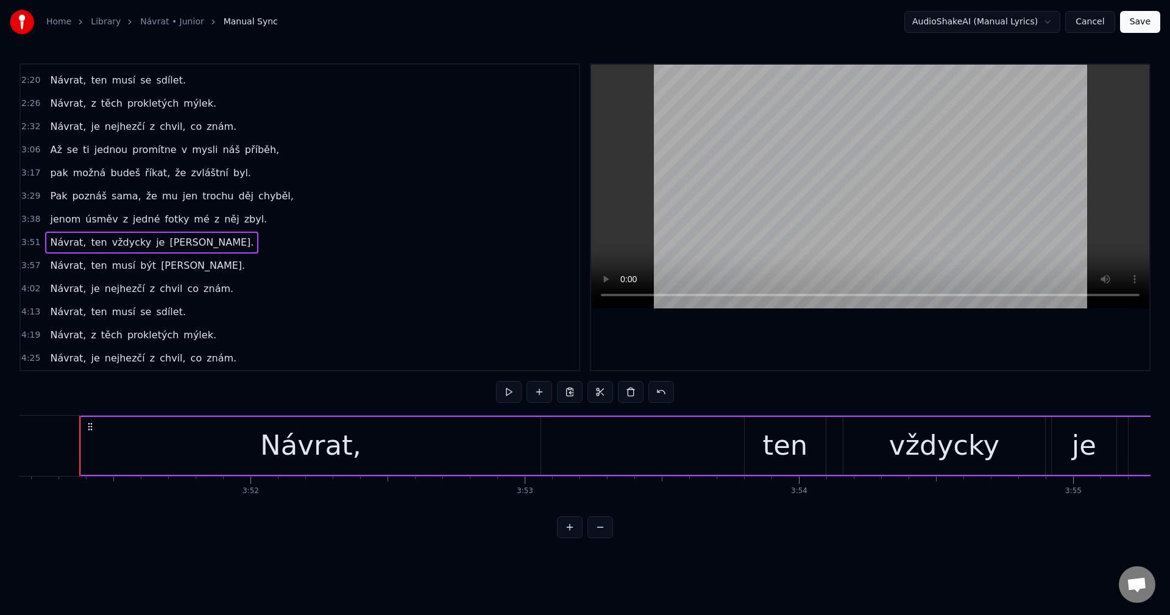
scroll to position [0, 63384]
click at [196, 302] on div "Copy Line Ctrl+C" at bounding box center [236, 301] width 150 height 19
click at [205, 361] on span "znám." at bounding box center [221, 358] width 32 height 14
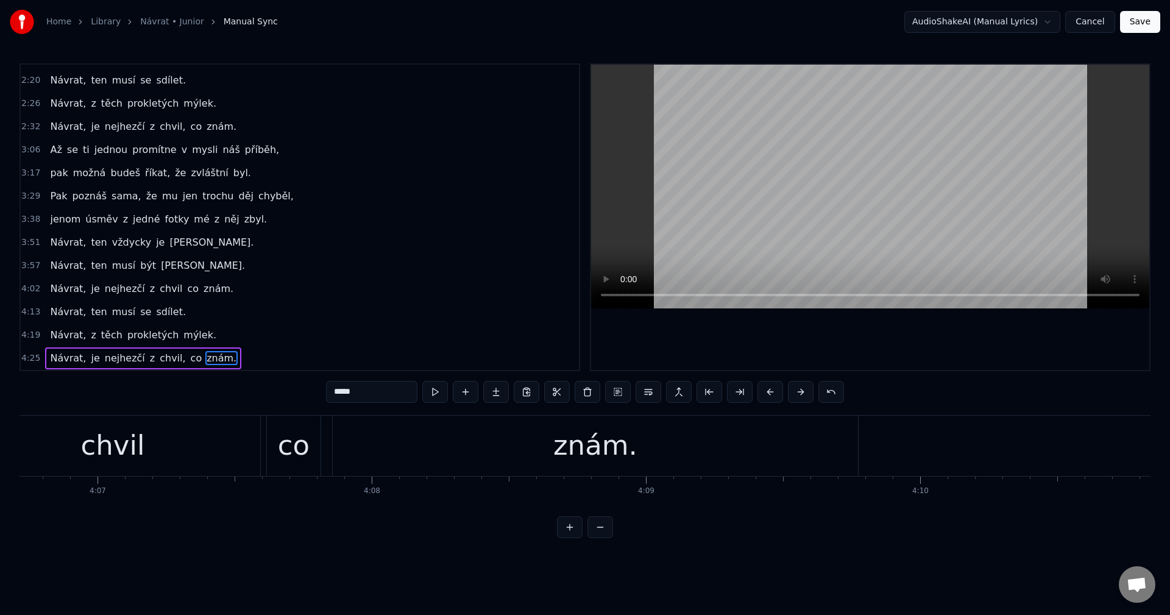
click at [205, 360] on span "znám." at bounding box center [221, 358] width 32 height 14
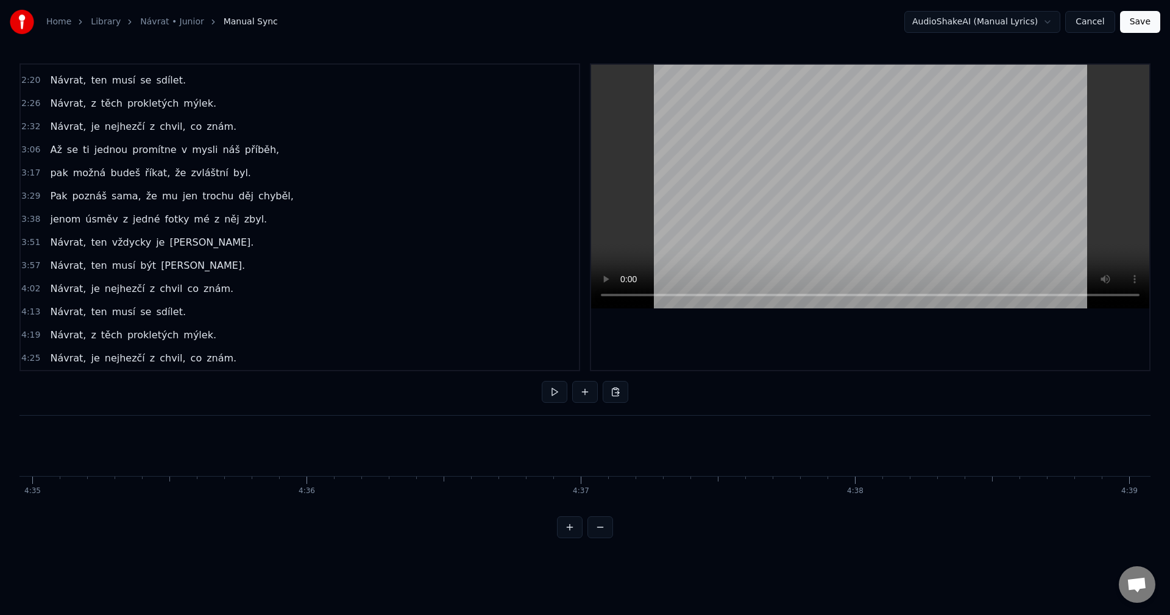
scroll to position [0, 75299]
click at [614, 394] on button at bounding box center [616, 392] width 26 height 22
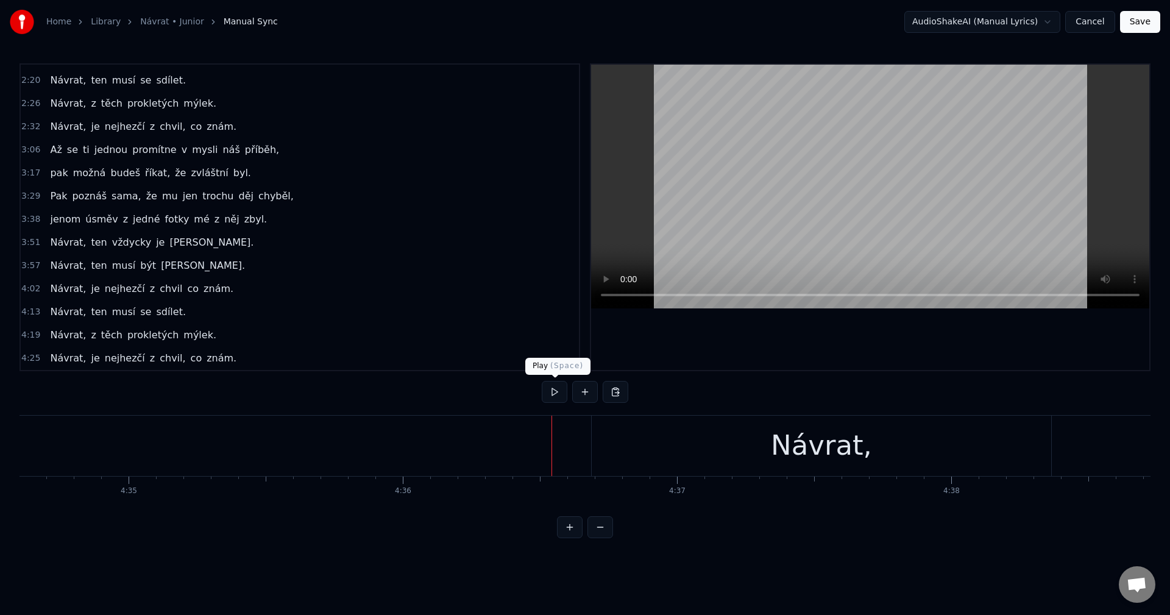
click at [556, 392] on button at bounding box center [555, 392] width 26 height 22
click at [553, 394] on button at bounding box center [555, 392] width 26 height 22
click at [136, 275] on div "Návrat, ten musí být [PERSON_NAME]." at bounding box center [147, 266] width 205 height 22
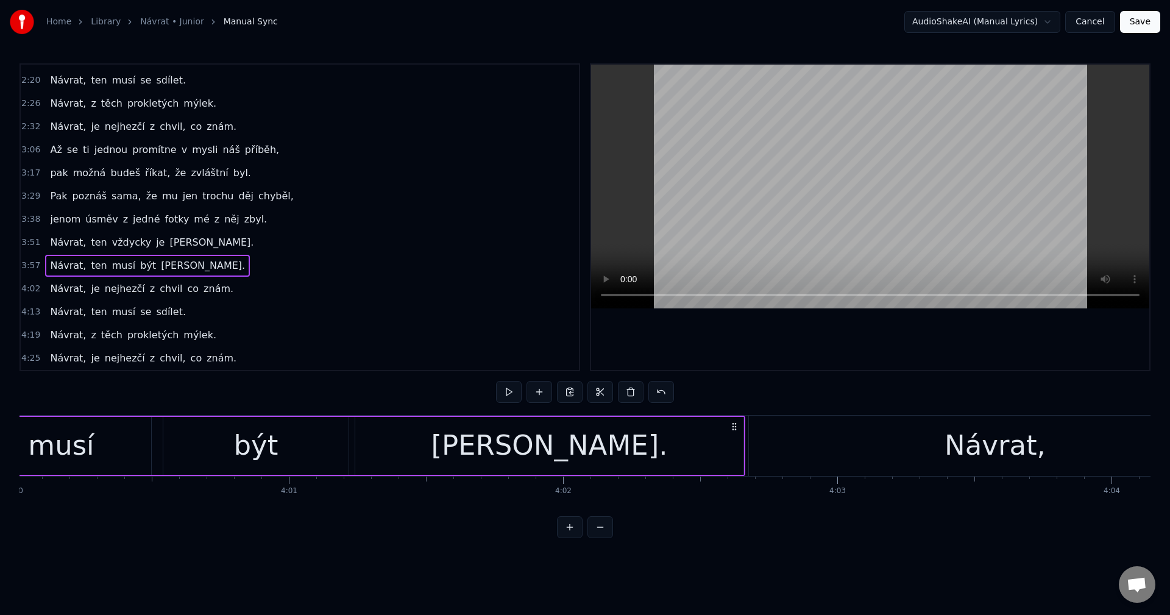
scroll to position [0, 64936]
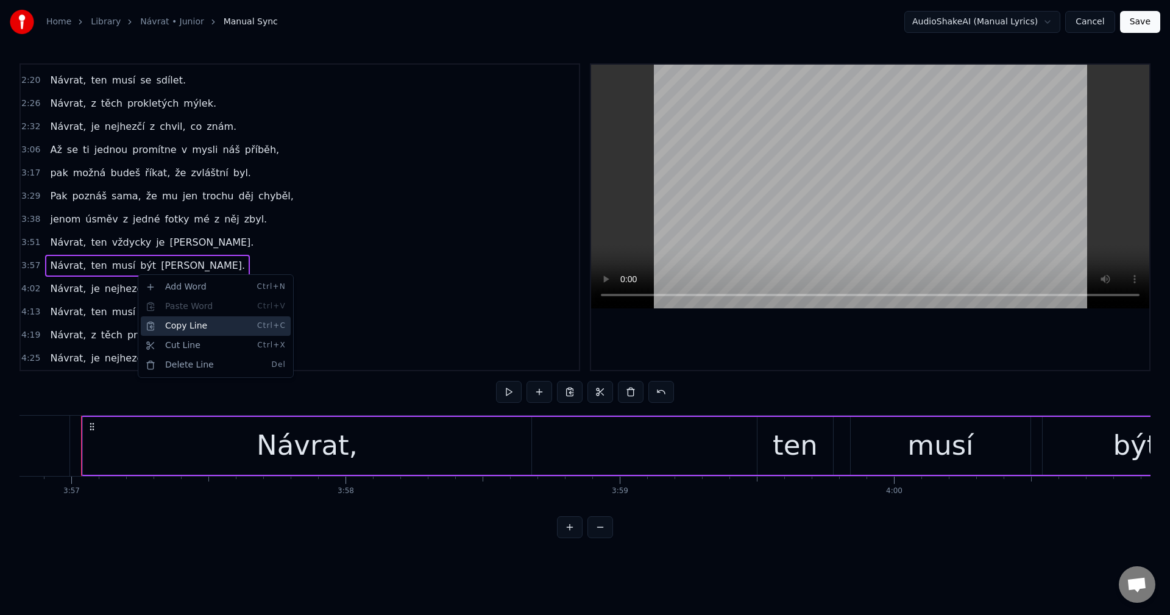
click at [185, 327] on div "Copy Line Ctrl+C" at bounding box center [216, 325] width 150 height 19
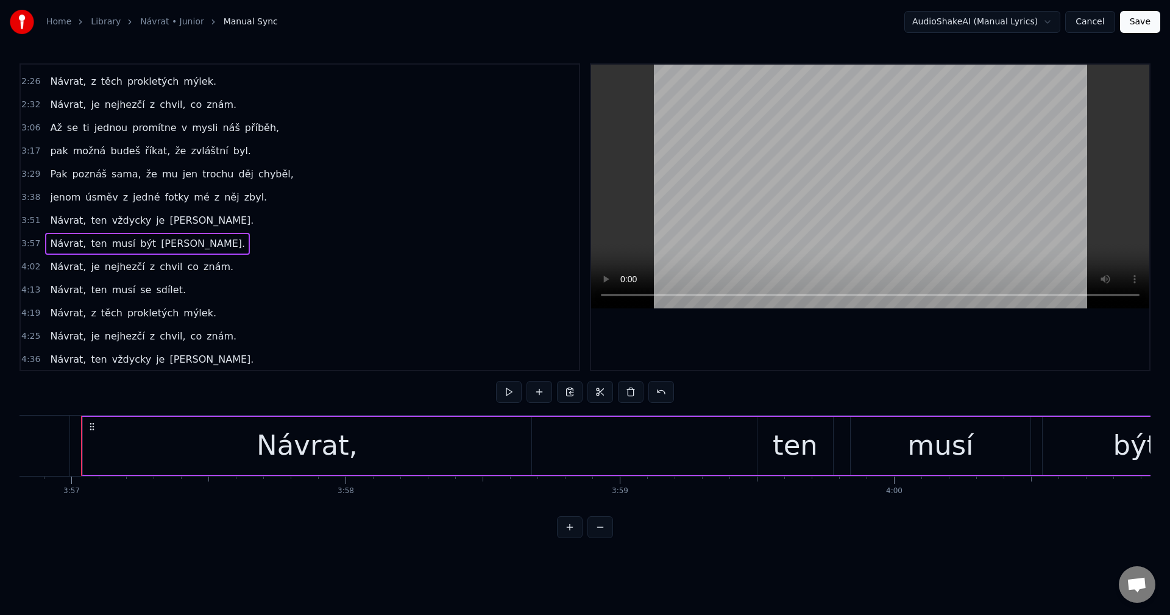
scroll to position [274, 0]
click at [168, 364] on span "[PERSON_NAME]." at bounding box center [211, 358] width 87 height 14
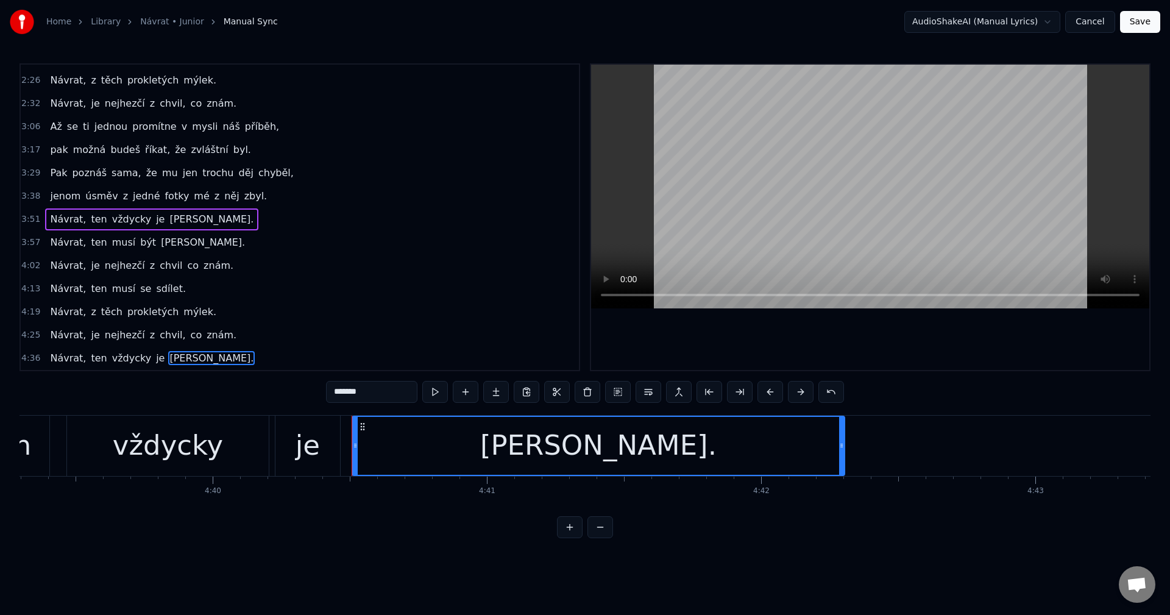
scroll to position [0, 76856]
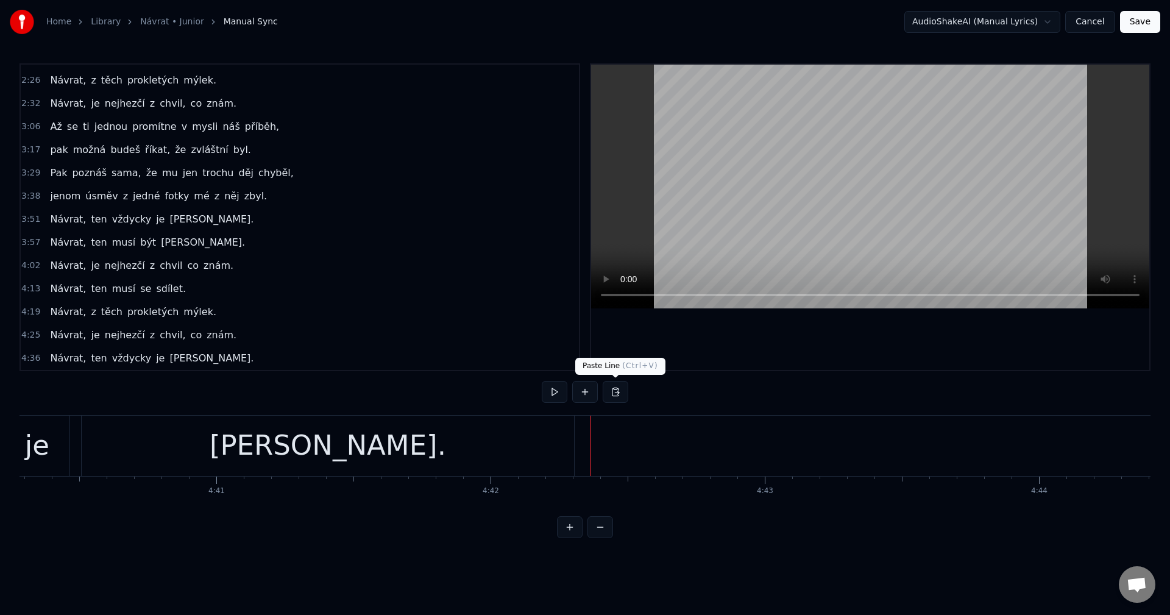
click at [616, 390] on button at bounding box center [616, 392] width 26 height 22
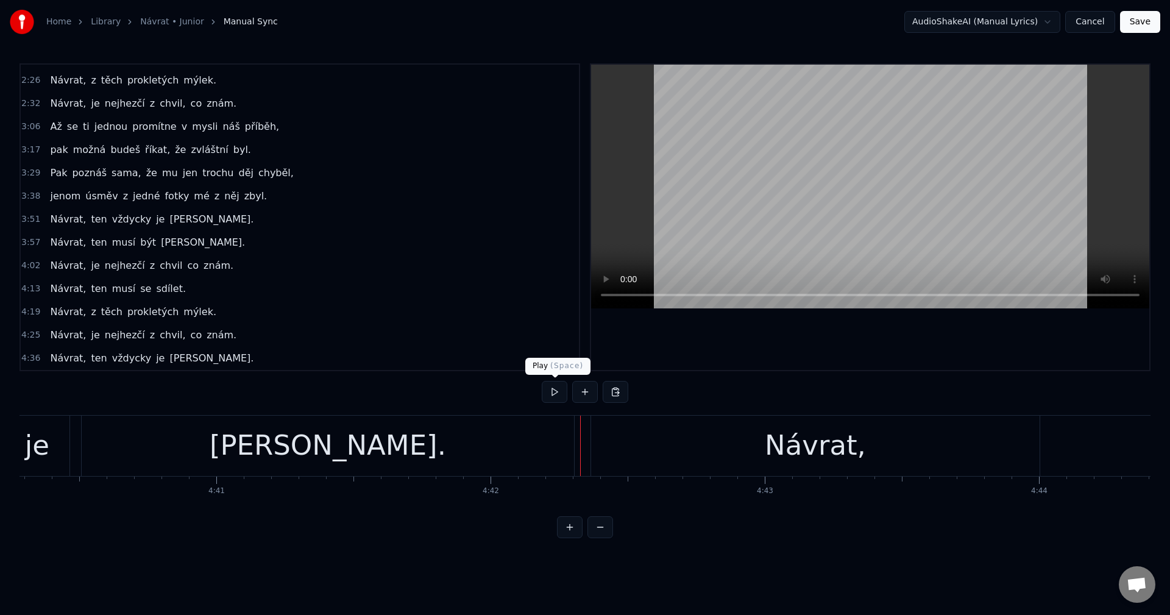
click at [556, 394] on button at bounding box center [555, 392] width 26 height 22
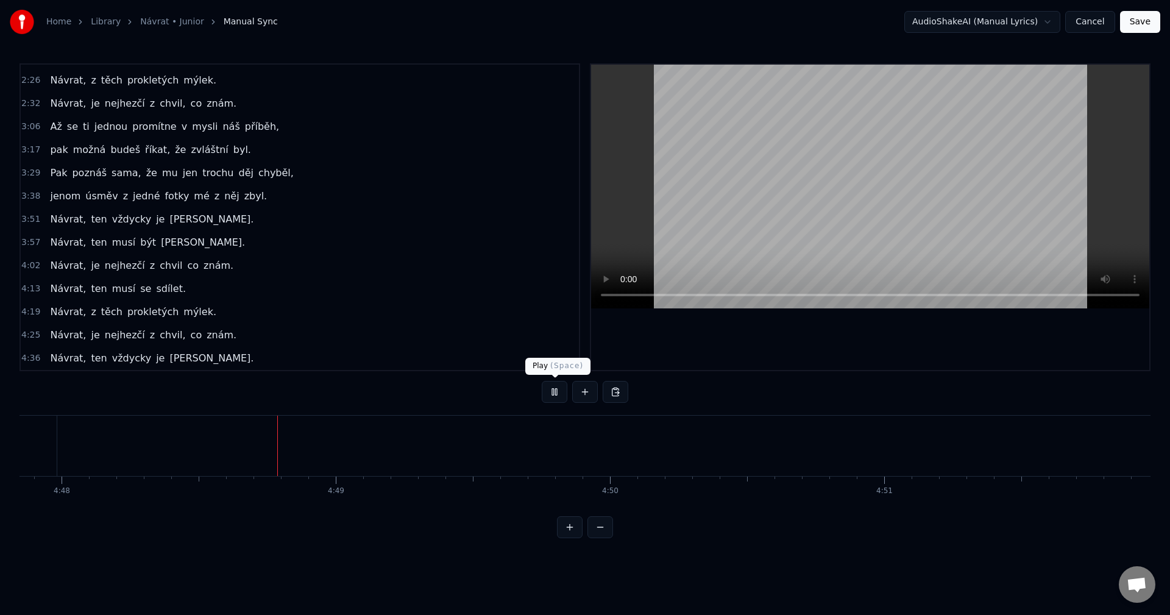
scroll to position [0, 78948]
click at [556, 391] on button at bounding box center [555, 392] width 26 height 22
click at [149, 274] on div "[PERSON_NAME] nejhezčí z chvil co znám." at bounding box center [141, 266] width 193 height 22
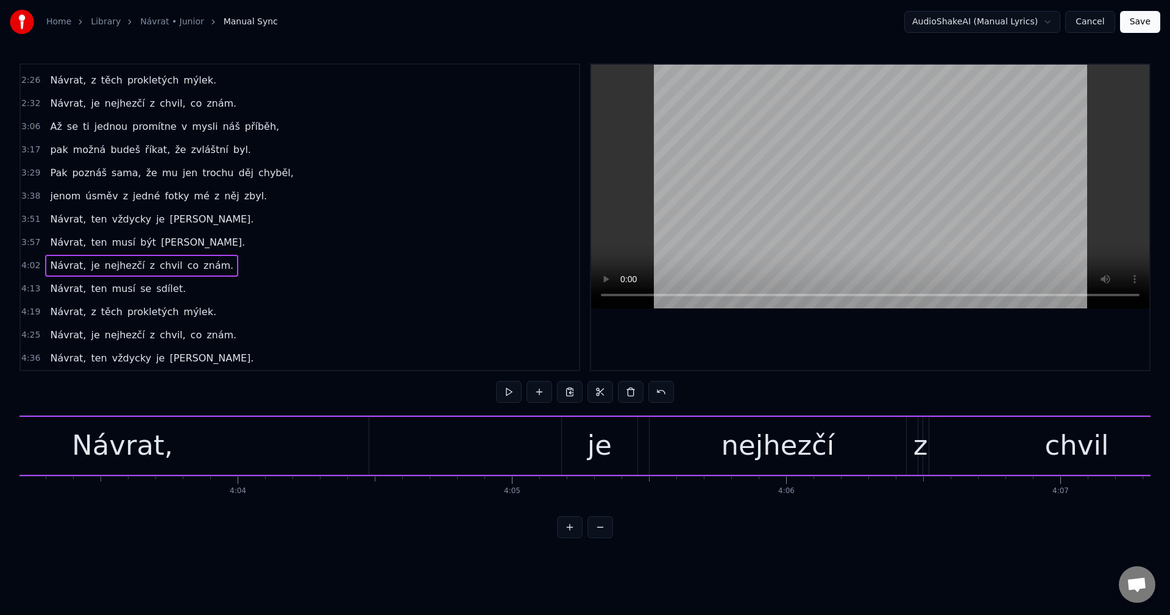
scroll to position [0, 66482]
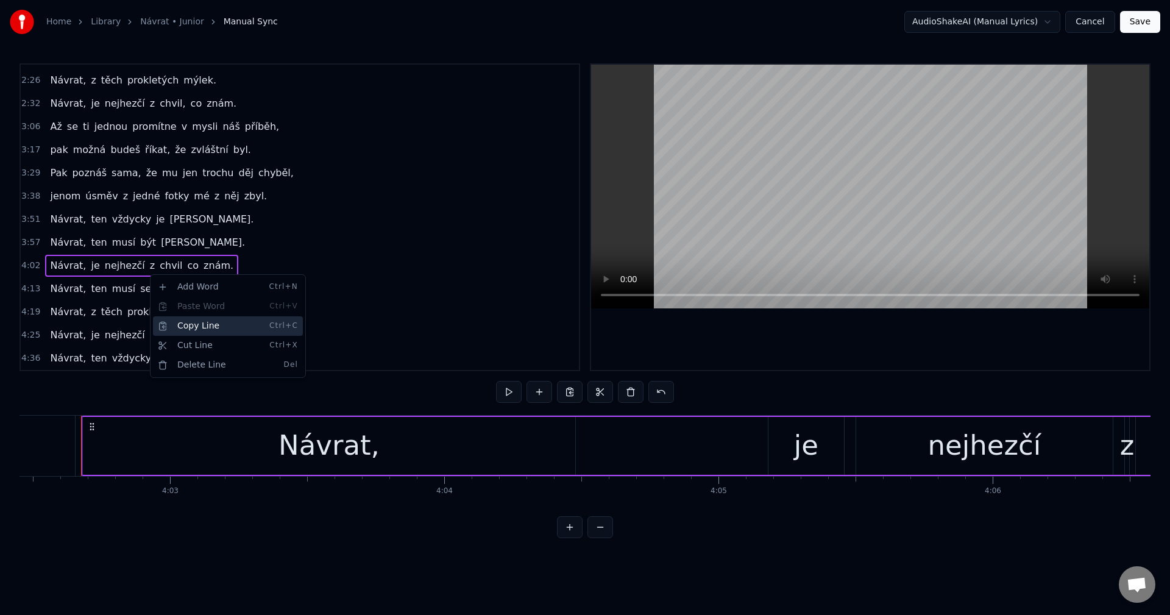
click at [216, 326] on div "Copy Line Ctrl+C" at bounding box center [228, 325] width 150 height 19
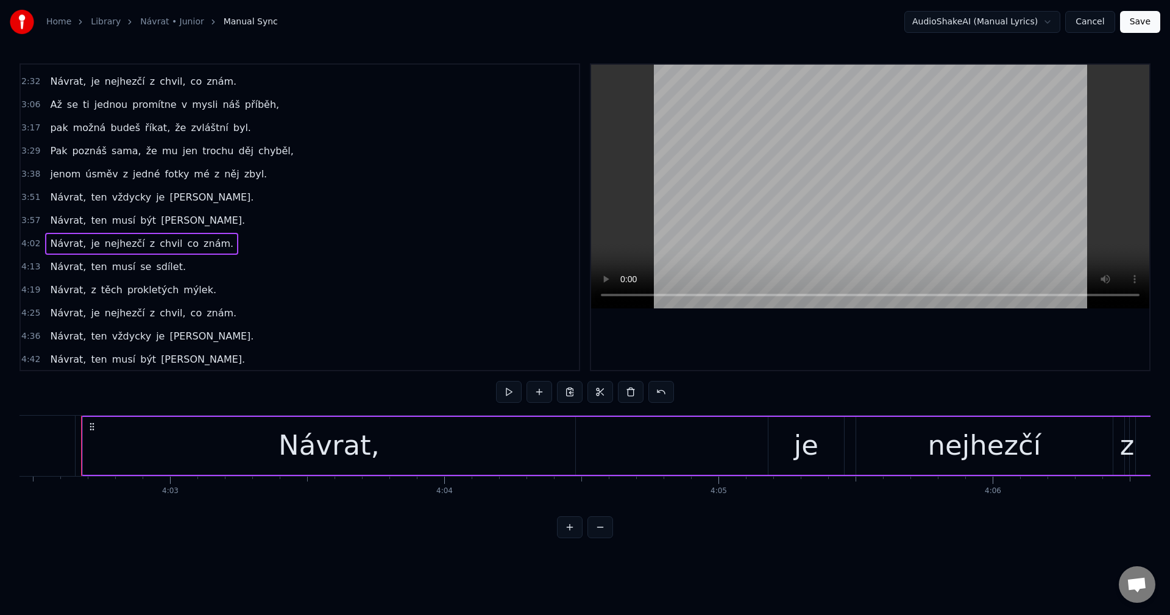
scroll to position [297, 0]
click at [163, 368] on div "Návrat, ten musí být [PERSON_NAME]." at bounding box center [147, 358] width 205 height 22
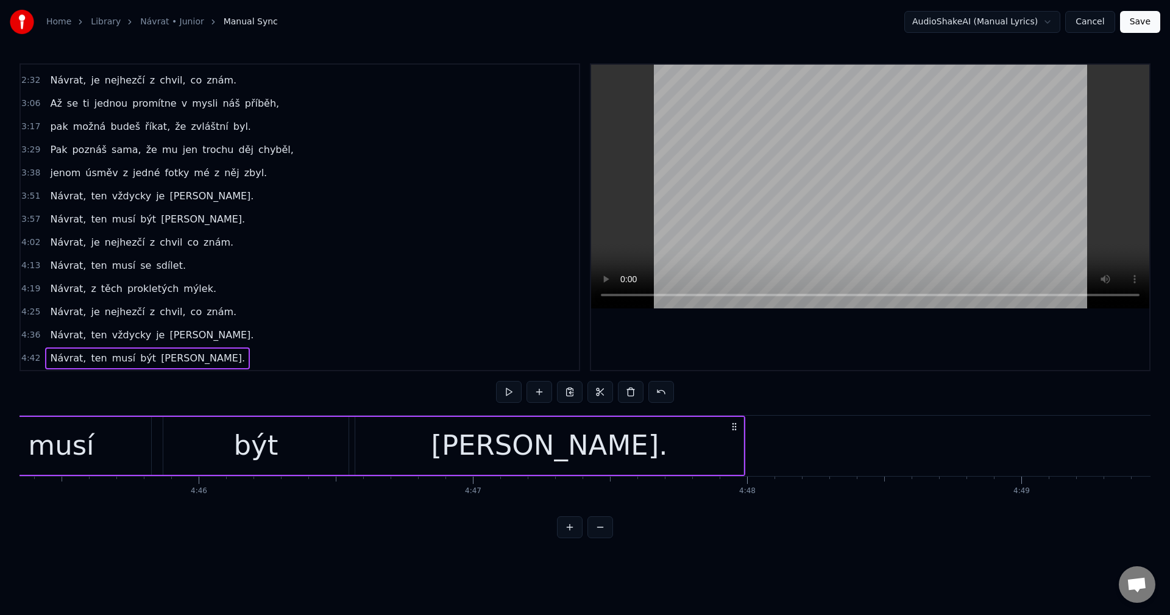
scroll to position [0, 78197]
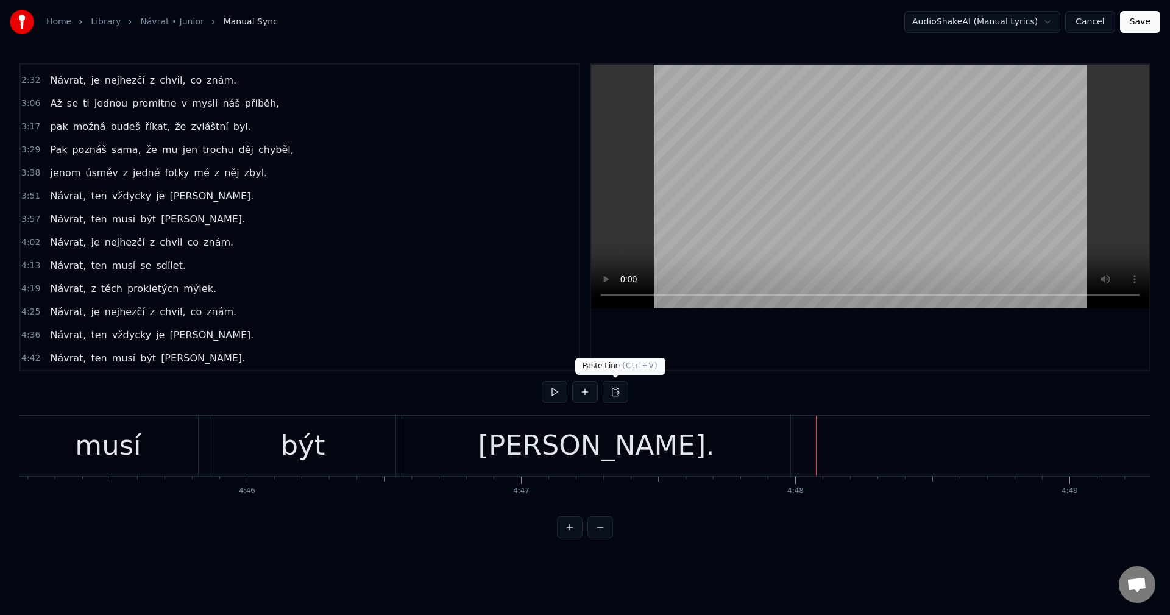
click at [612, 391] on button at bounding box center [616, 392] width 26 height 22
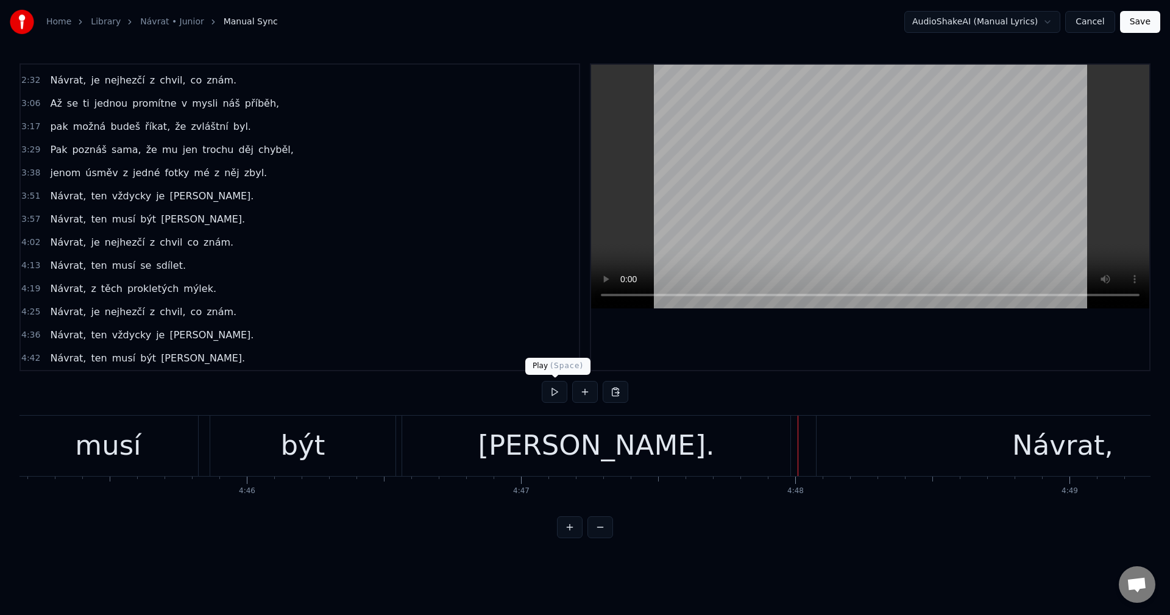
click at [559, 394] on button at bounding box center [555, 392] width 26 height 22
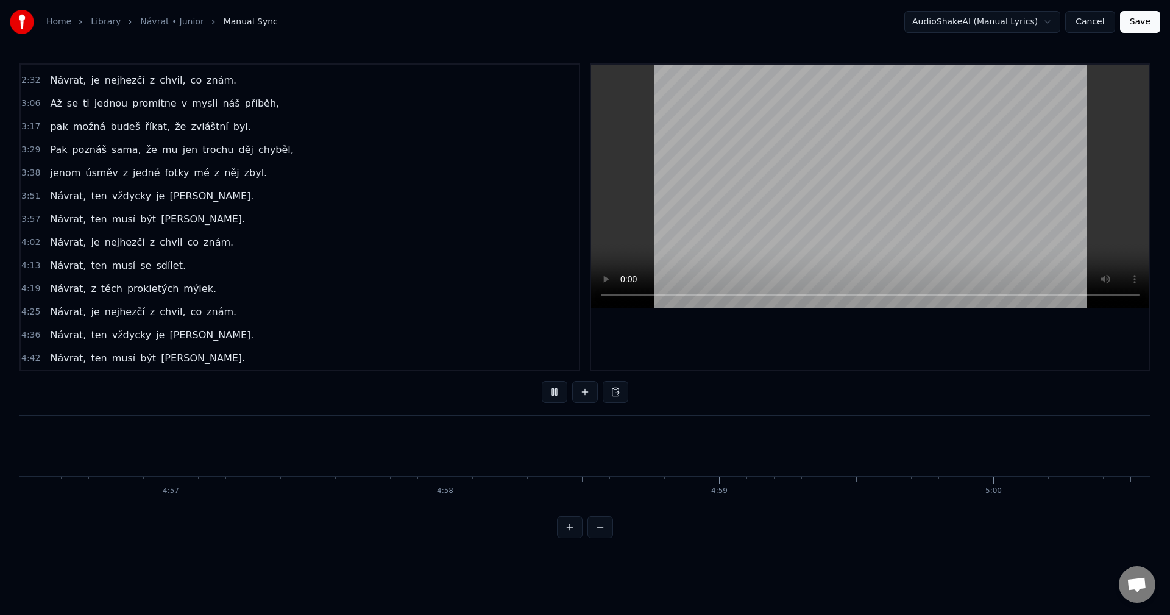
scroll to position [0, 81306]
click at [553, 391] on button at bounding box center [555, 392] width 26 height 22
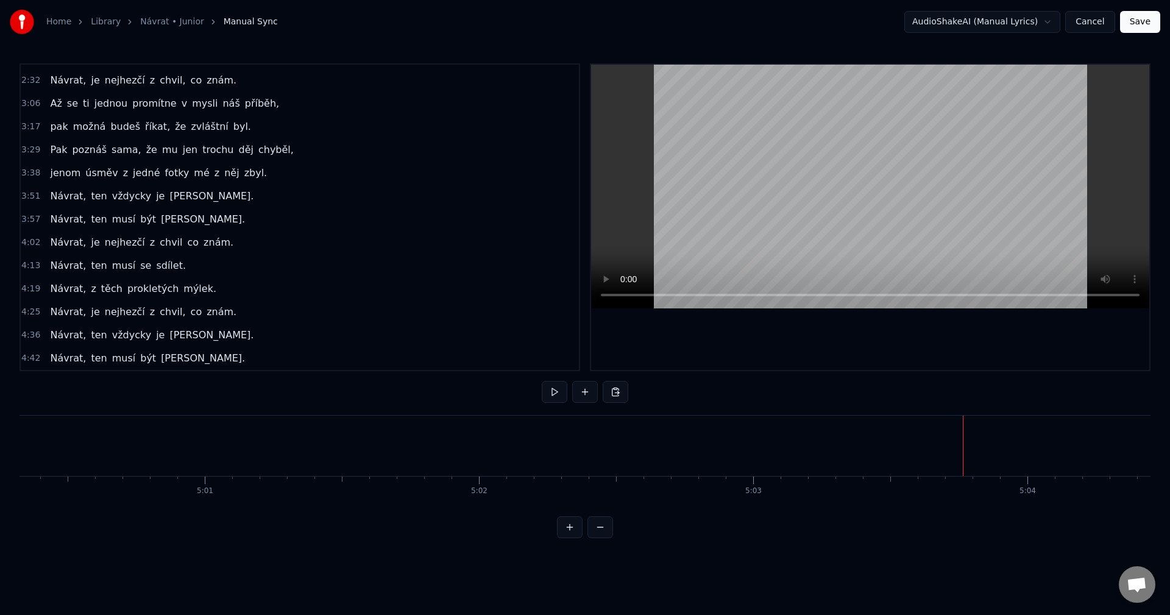
click at [124, 274] on div "Návrat, ten musí se sdílet." at bounding box center [118, 266] width 146 height 22
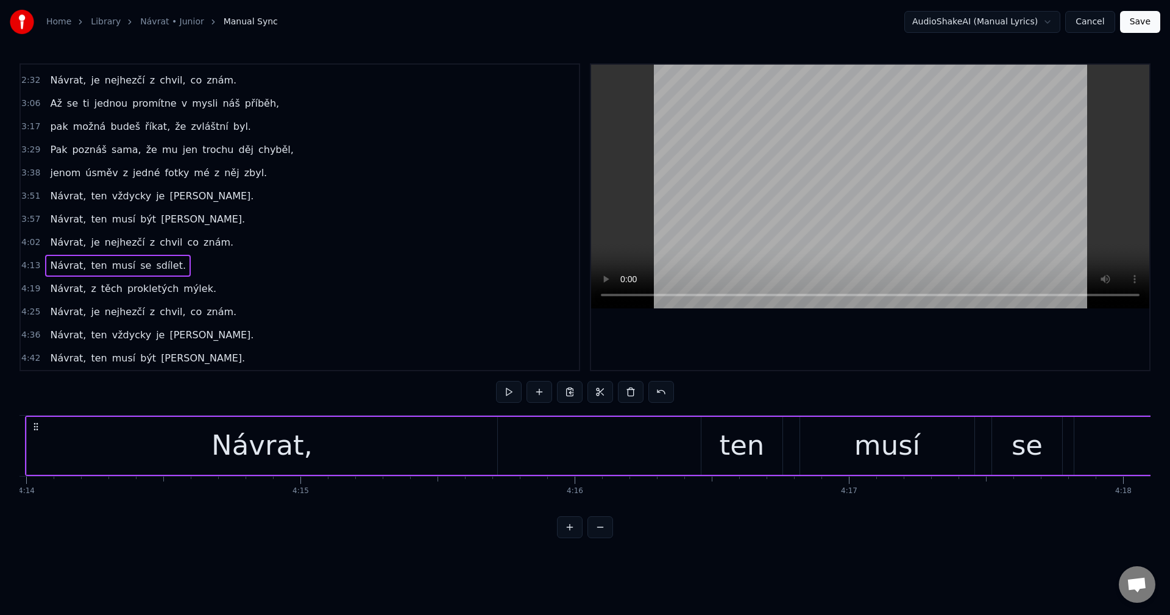
scroll to position [0, 69586]
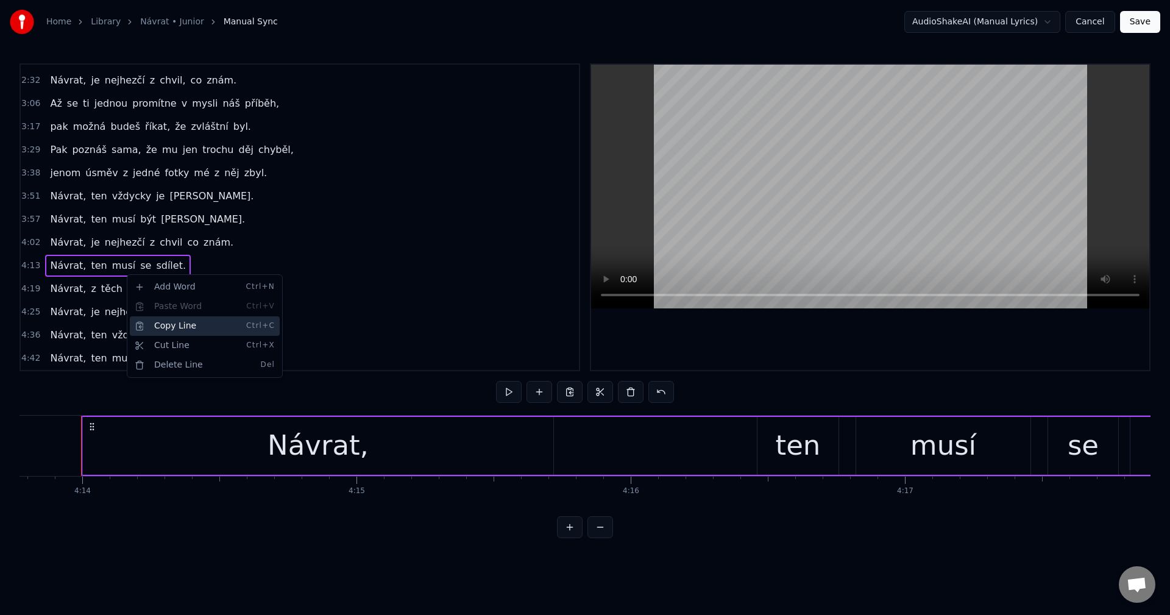
drag, startPoint x: 181, startPoint y: 322, endPoint x: 198, endPoint y: 350, distance: 32.8
click at [181, 323] on div "Copy Line Ctrl+C" at bounding box center [205, 325] width 150 height 19
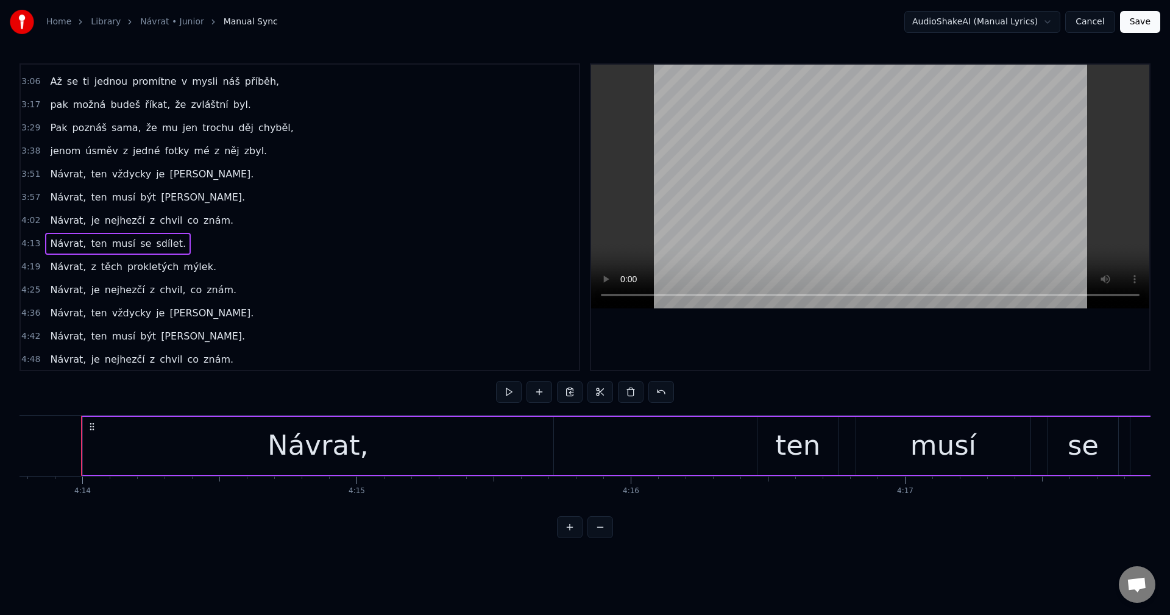
scroll to position [320, 0]
click at [180, 366] on div "[PERSON_NAME] nejhezčí z chvil co znám." at bounding box center [141, 358] width 193 height 22
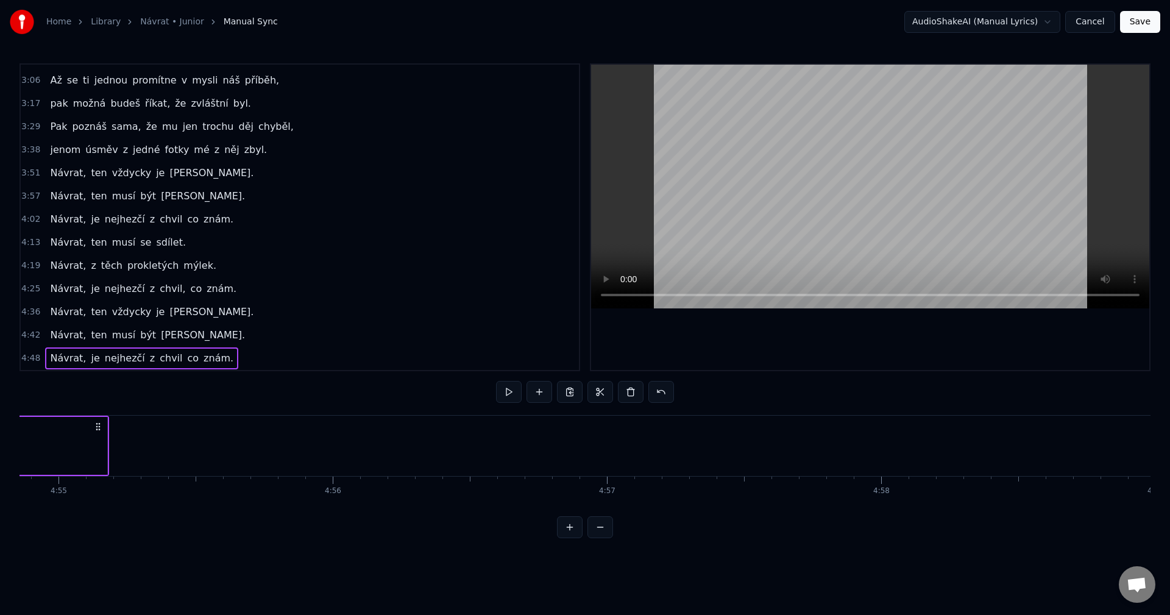
scroll to position [0, 81191]
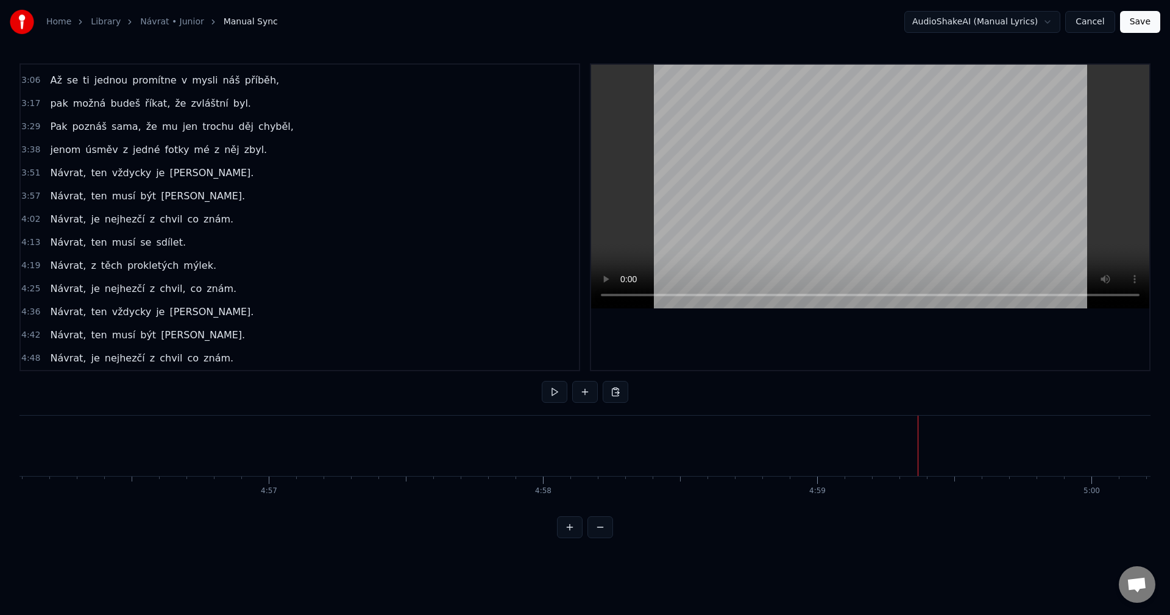
click at [615, 393] on button at bounding box center [616, 392] width 26 height 22
click at [838, 398] on div "0:28 Až se ti jednou začne zas pořádně stýskat. 0:39 Až se ti jednou, začne zas…" at bounding box center [584, 300] width 1131 height 475
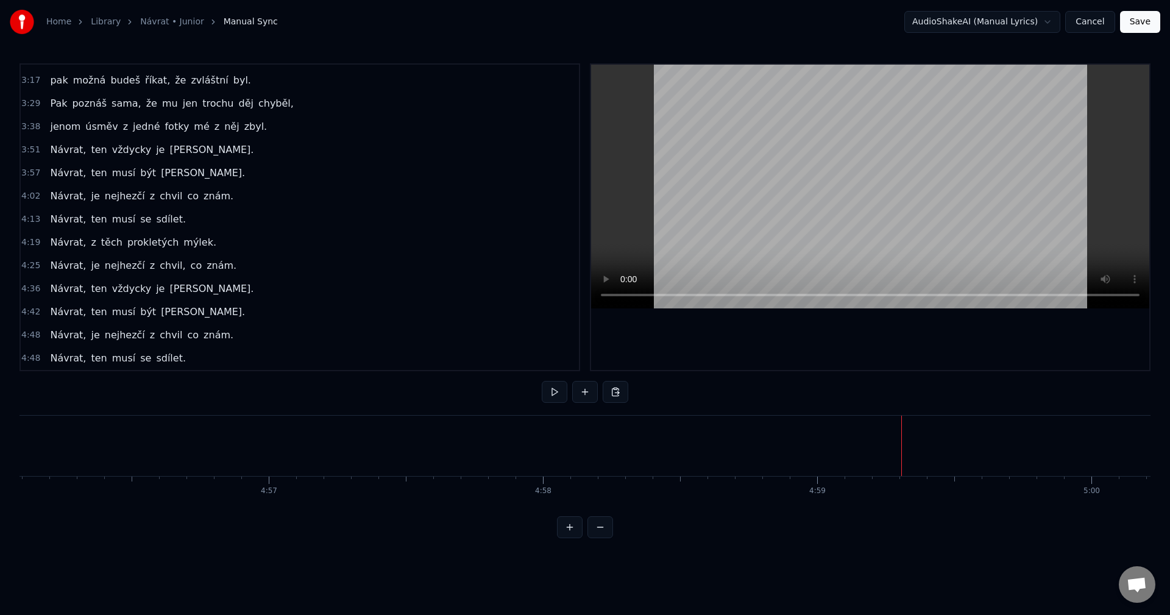
click at [118, 229] on div "Návrat, ten musí se sdílet." at bounding box center [118, 219] width 146 height 22
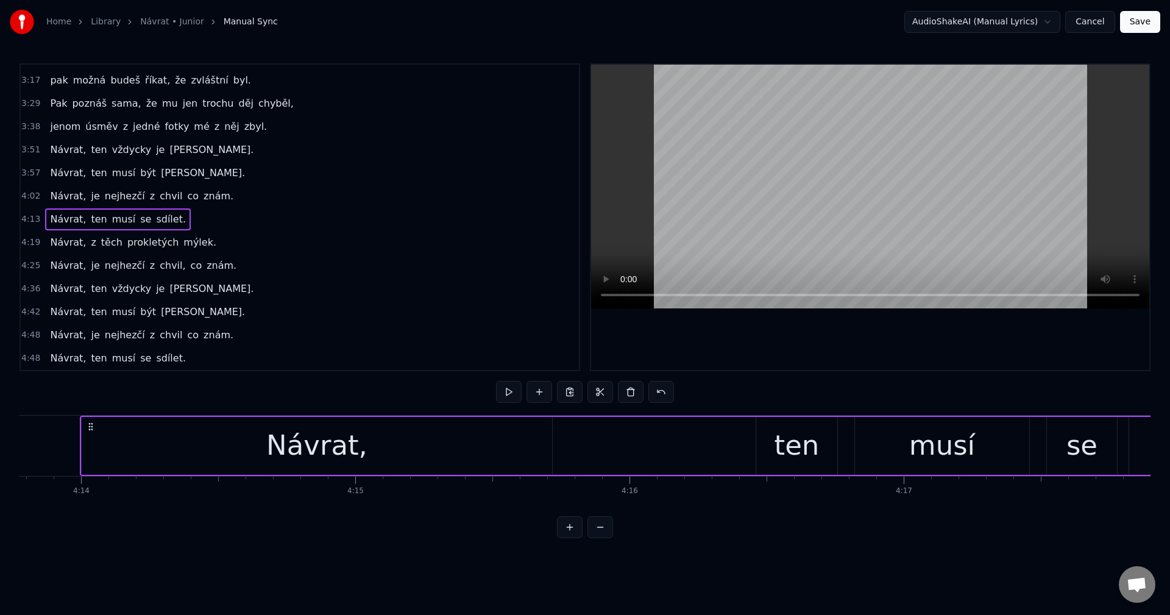
scroll to position [0, 69586]
click at [149, 277] on div "Copy Line Ctrl+C" at bounding box center [197, 280] width 150 height 19
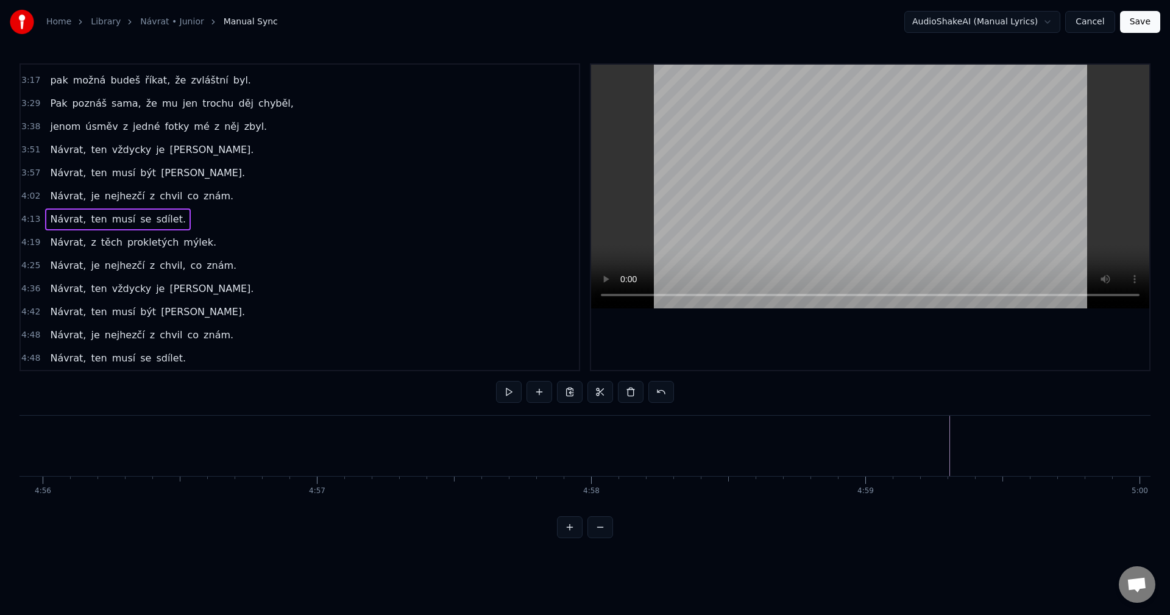
scroll to position [0, 81094]
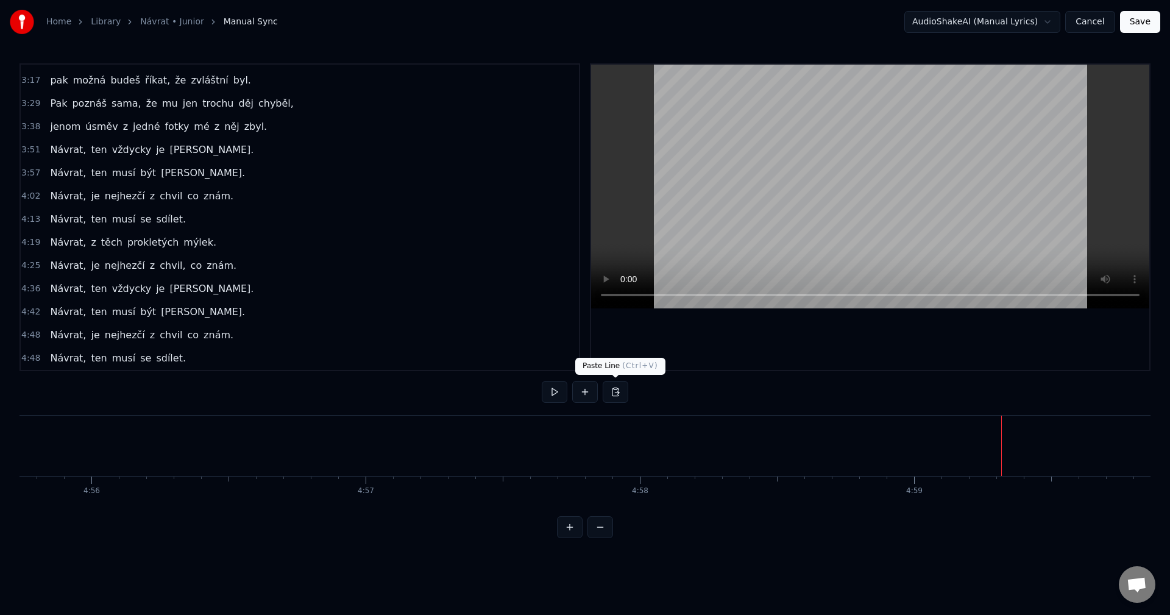
click at [618, 395] on button at bounding box center [616, 392] width 26 height 22
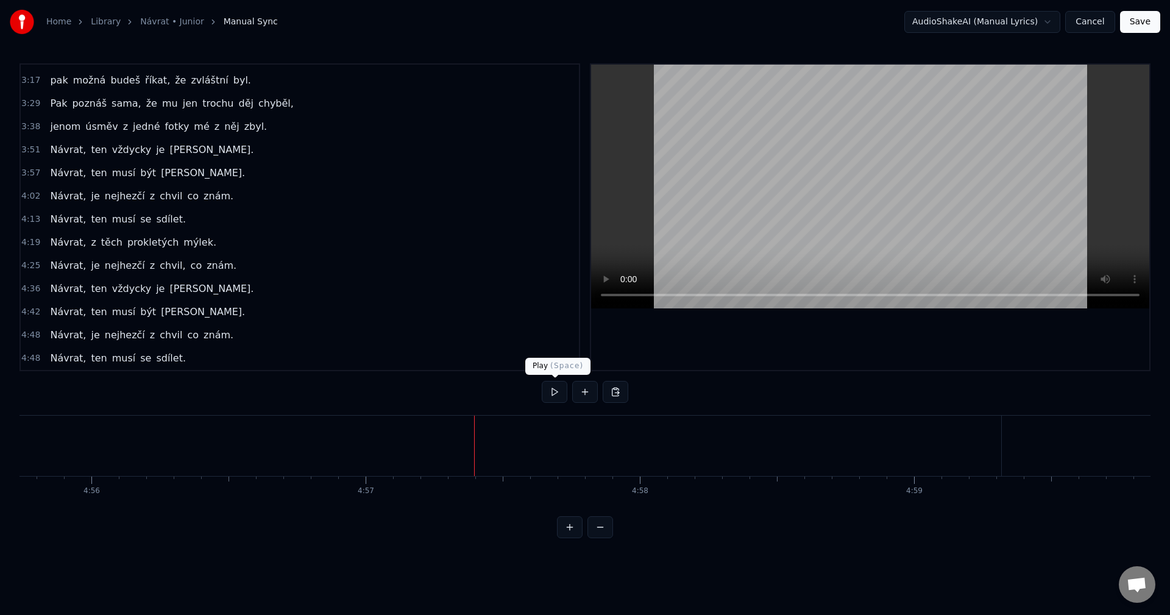
click at [555, 393] on button at bounding box center [555, 392] width 26 height 22
click at [551, 395] on button at bounding box center [555, 392] width 26 height 22
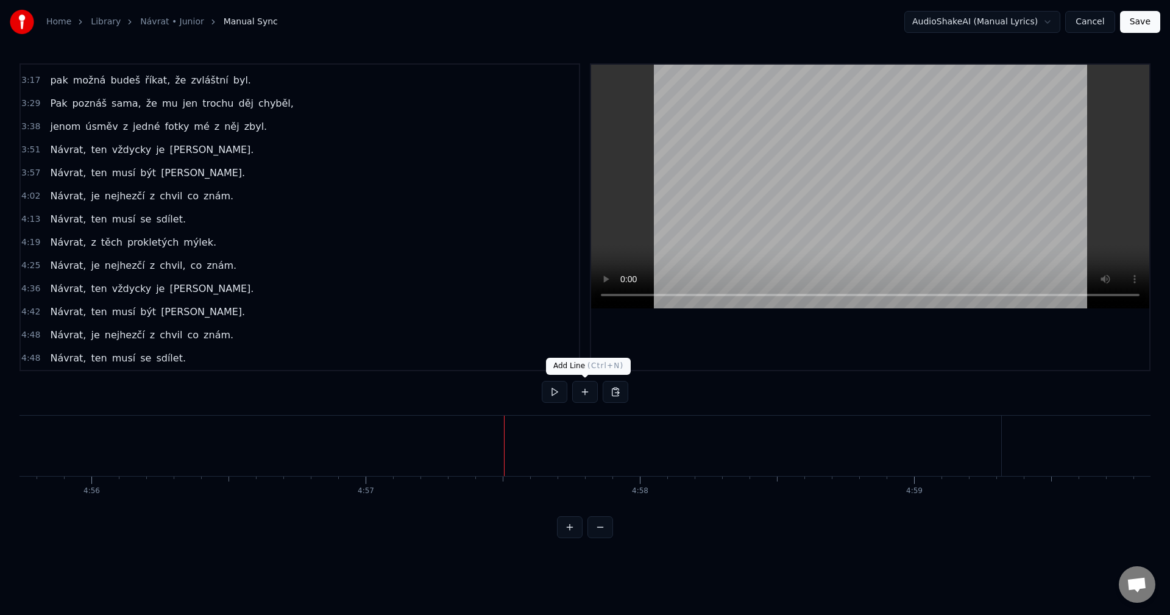
click at [588, 394] on button at bounding box center [585, 392] width 26 height 22
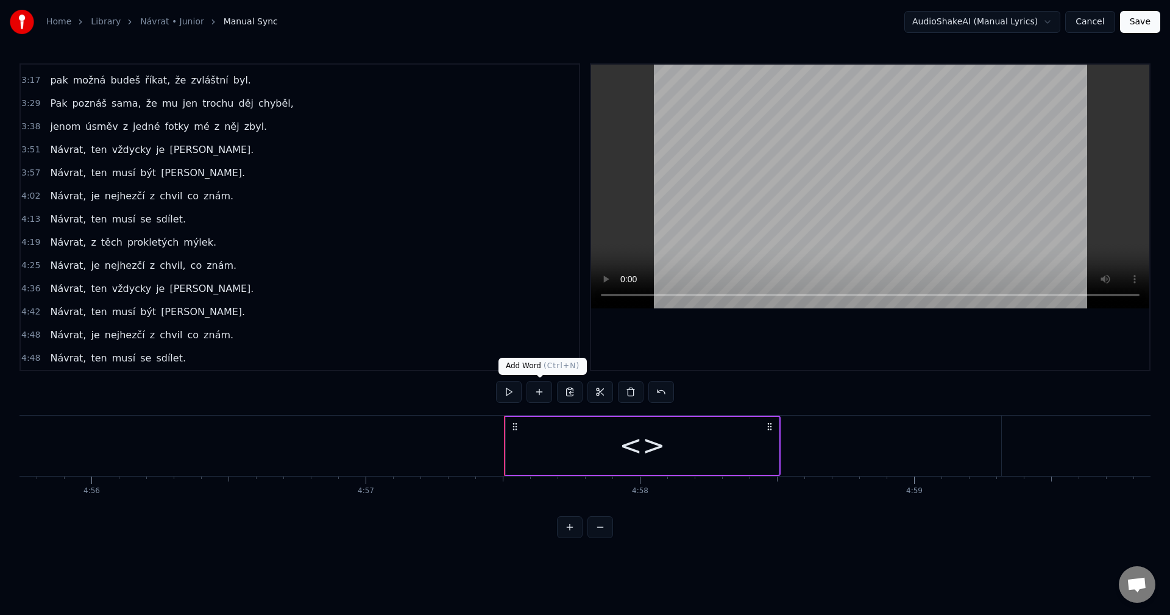
click at [547, 395] on button at bounding box center [539, 392] width 26 height 22
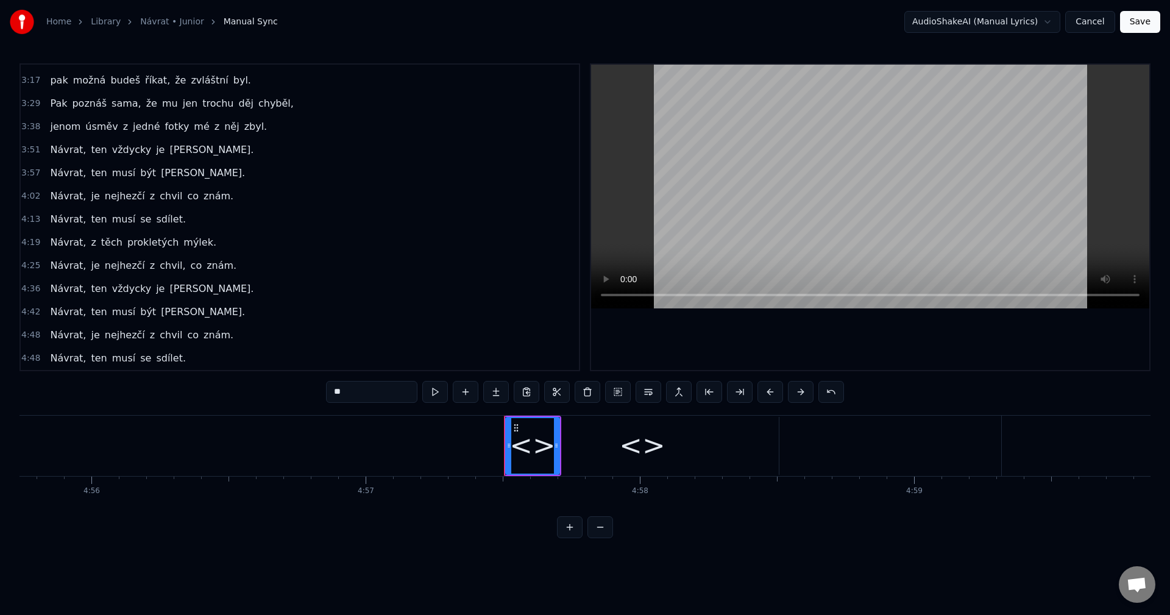
scroll to position [389, 0]
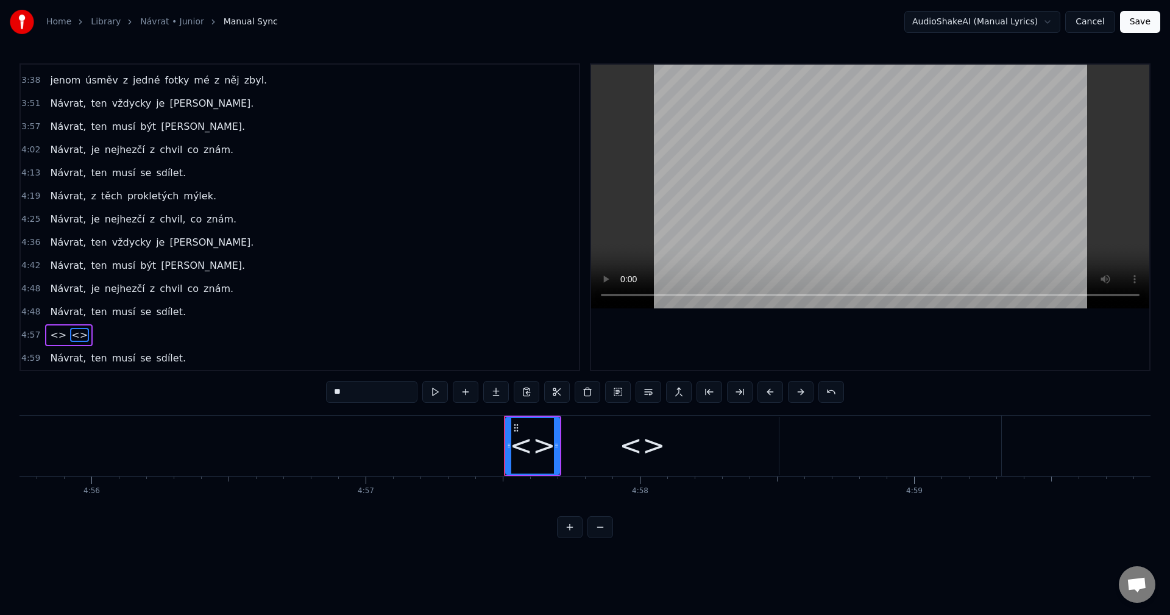
drag, startPoint x: 345, startPoint y: 394, endPoint x: 275, endPoint y: 399, distance: 69.6
click at [279, 397] on div "0:28 Až se ti jednou začne zas pořádně stýskat. 0:39 Až se ti jednou, začne zas…" at bounding box center [584, 300] width 1131 height 475
click at [578, 441] on div "<>" at bounding box center [642, 446] width 273 height 58
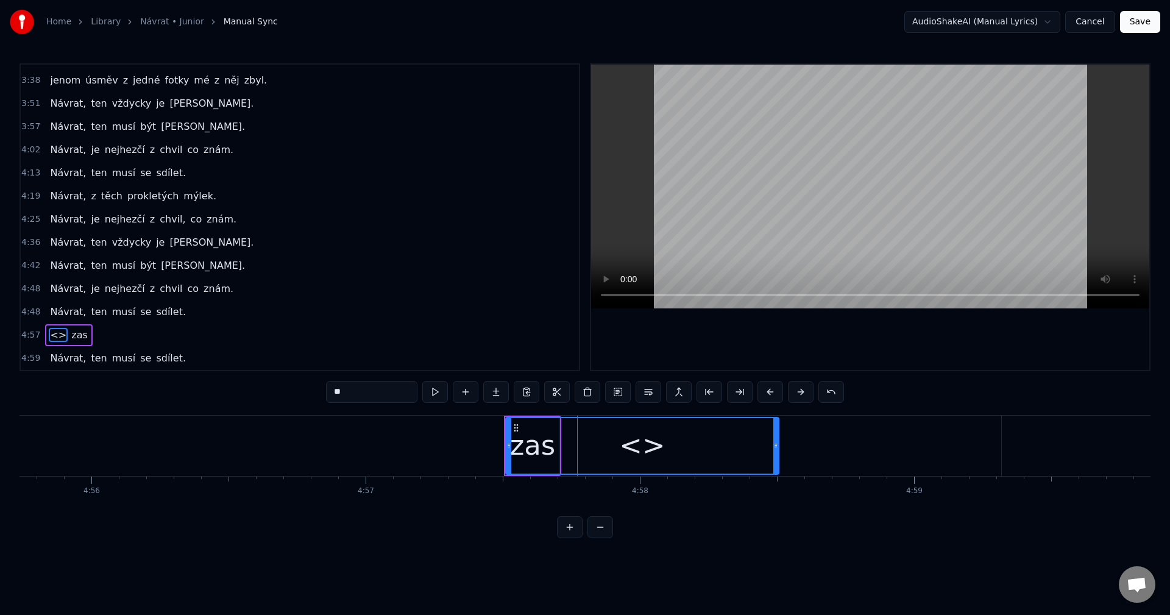
click at [651, 458] on div "<>" at bounding box center [642, 445] width 46 height 41
click at [612, 447] on div "<>" at bounding box center [642, 445] width 272 height 55
drag, startPoint x: 370, startPoint y: 395, endPoint x: 164, endPoint y: 402, distance: 206.1
click at [165, 402] on div "0:28 Až se ti jednou začne zas pořádně stýskat. 0:39 Až se ti jednou, začne zas…" at bounding box center [584, 300] width 1131 height 475
type input "*****"
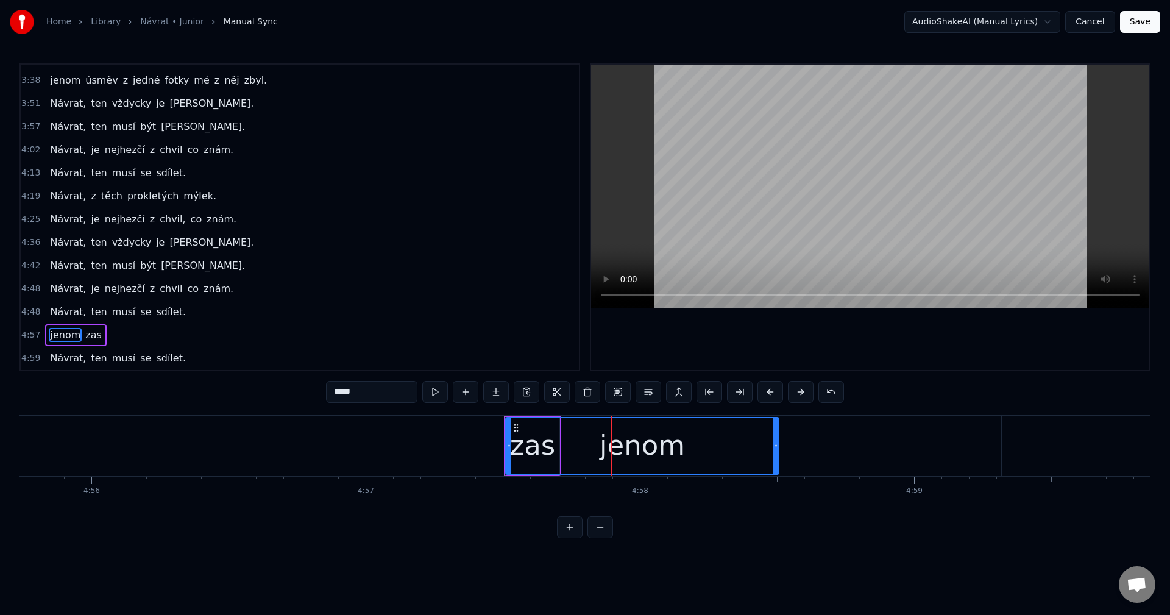
click at [620, 459] on div "jenom" at bounding box center [642, 445] width 85 height 41
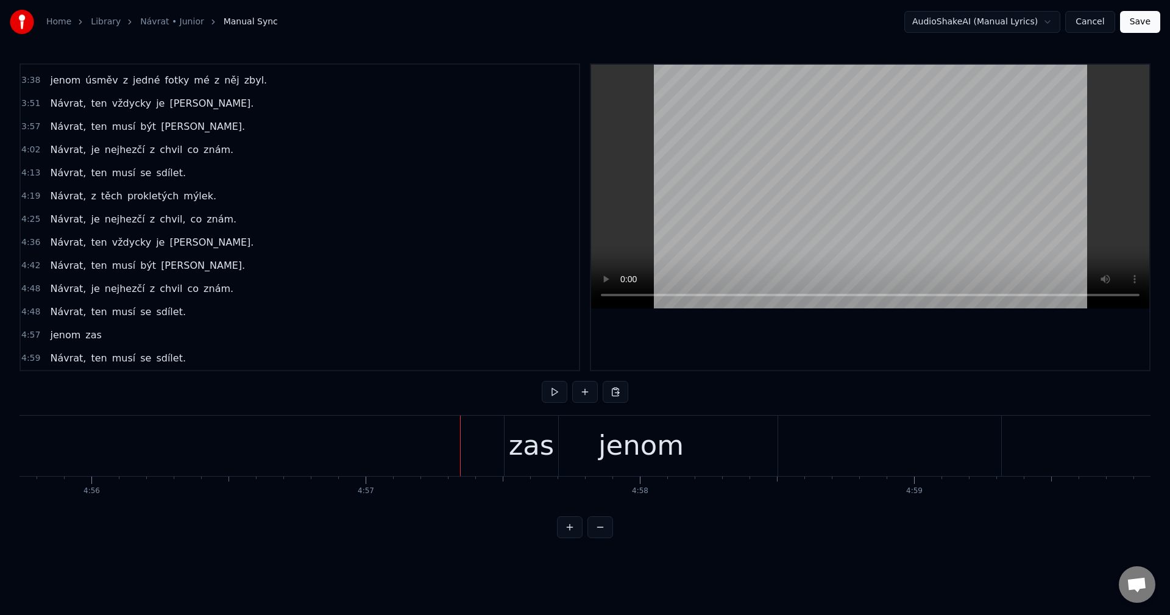
click at [586, 444] on div "jenom" at bounding box center [641, 446] width 273 height 60
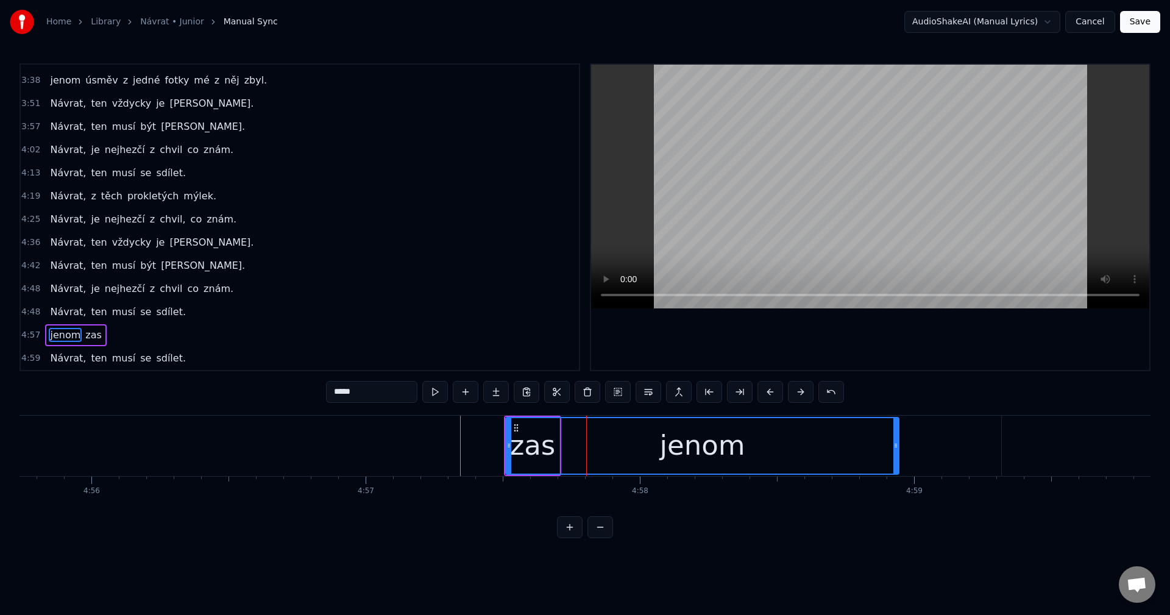
drag, startPoint x: 775, startPoint y: 444, endPoint x: 845, endPoint y: 441, distance: 69.5
click at [893, 440] on div at bounding box center [895, 445] width 5 height 55
click at [668, 441] on div "jenom" at bounding box center [701, 445] width 85 height 41
click at [569, 443] on div "jenom" at bounding box center [701, 445] width 390 height 55
drag, startPoint x: 510, startPoint y: 440, endPoint x: 594, endPoint y: 442, distance: 84.1
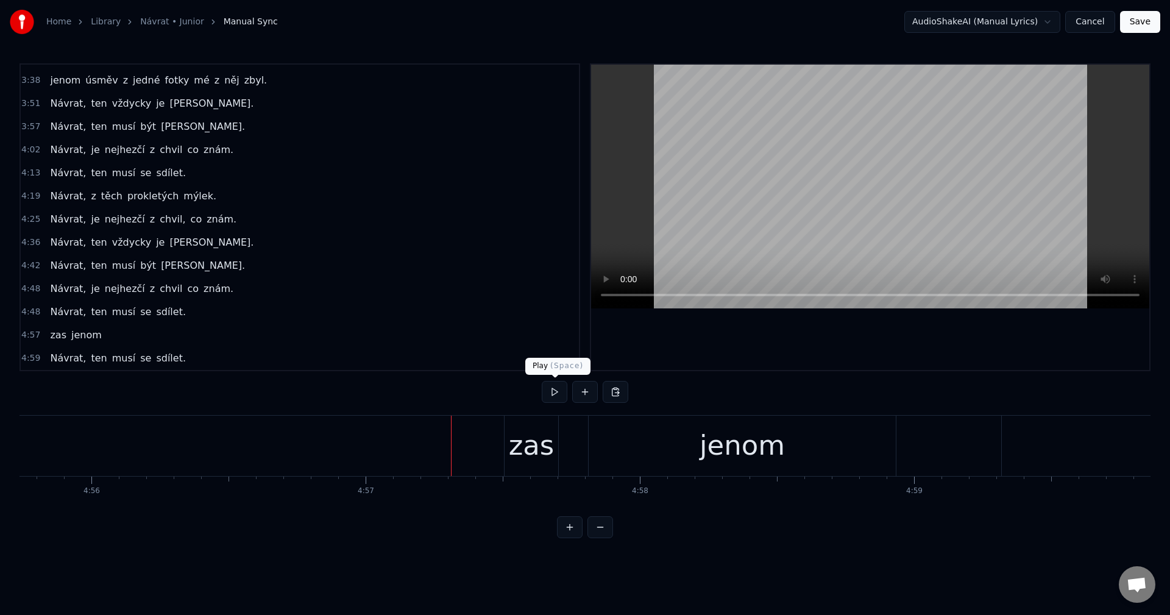
click at [551, 390] on button at bounding box center [555, 392] width 26 height 22
click at [824, 450] on div "jenom" at bounding box center [742, 446] width 307 height 60
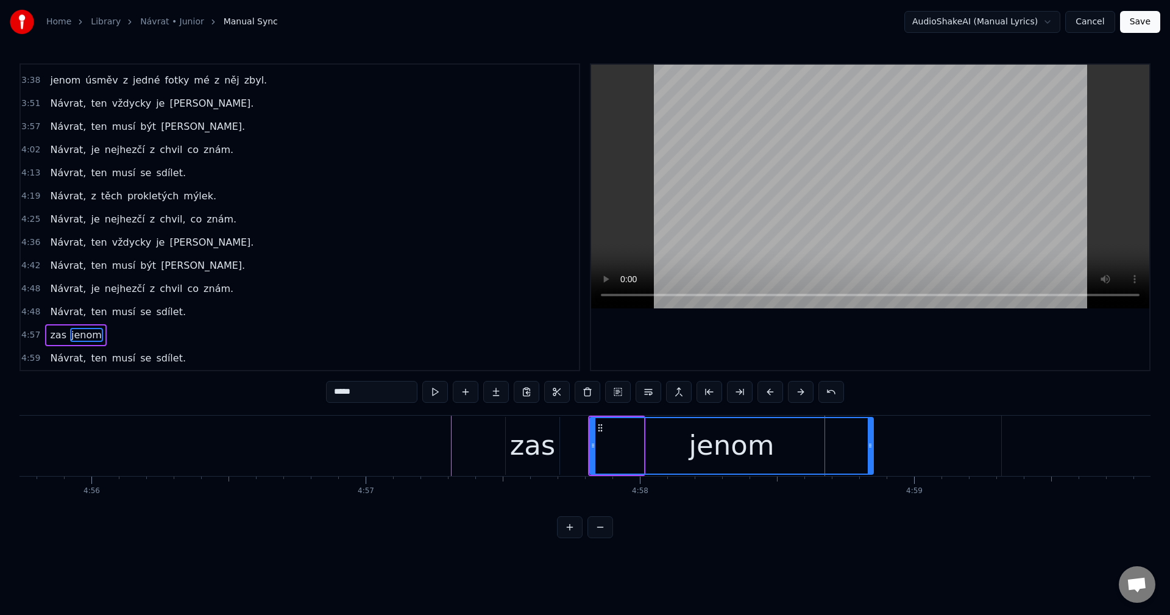
drag, startPoint x: 891, startPoint y: 443, endPoint x: 868, endPoint y: 444, distance: 23.8
click at [868, 444] on icon at bounding box center [870, 446] width 5 height 10
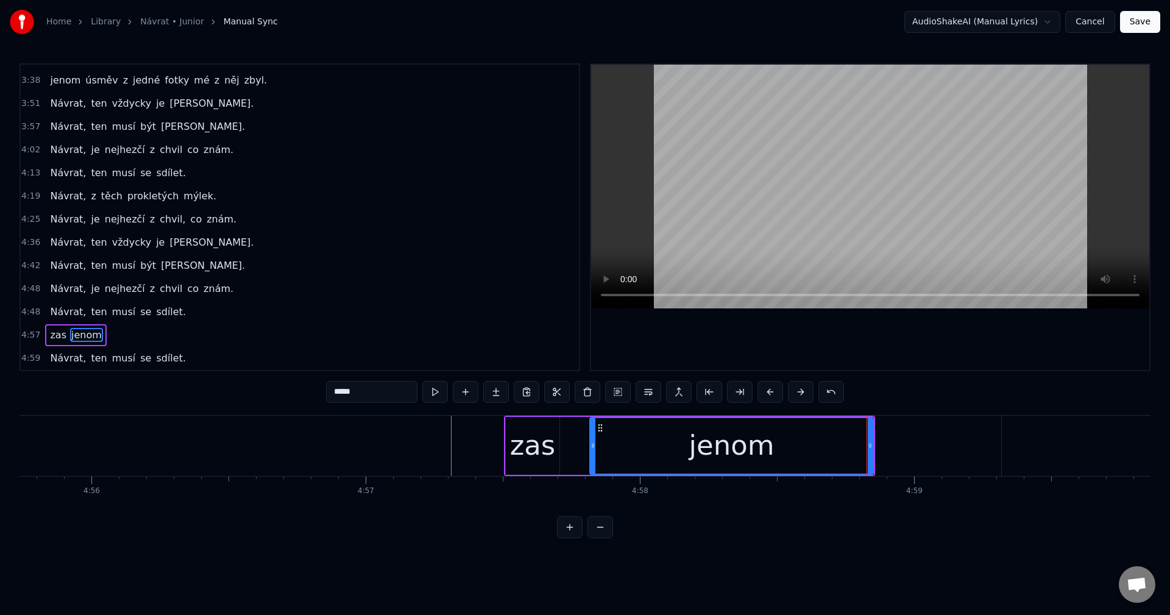
click at [531, 445] on div "zas" at bounding box center [533, 445] width 46 height 41
type input "***"
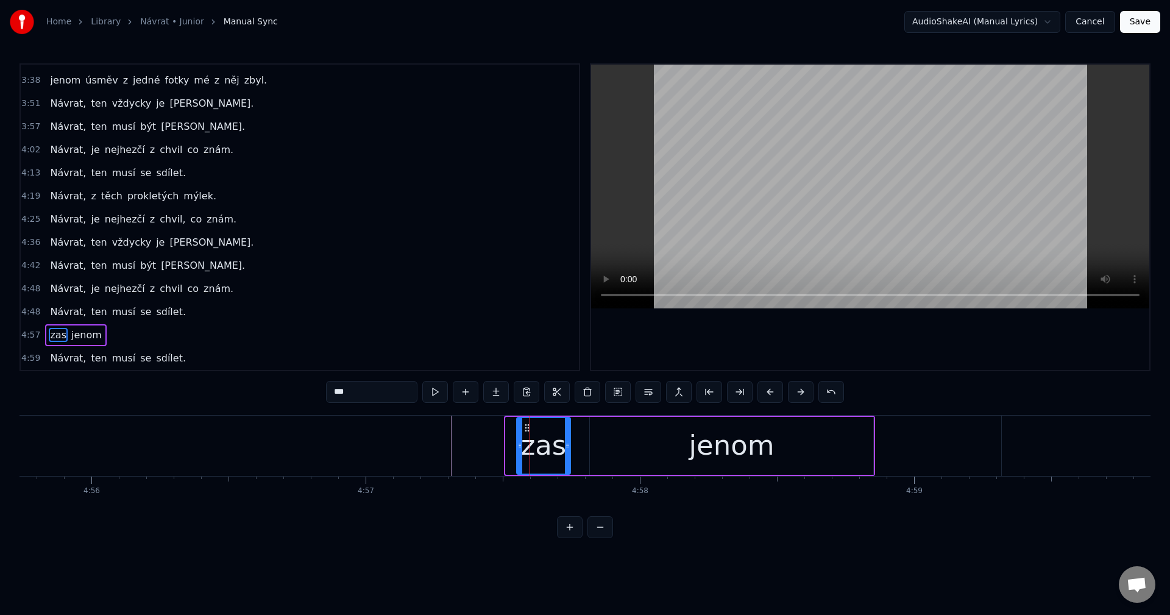
drag, startPoint x: 515, startPoint y: 430, endPoint x: 526, endPoint y: 429, distance: 11.6
click at [526, 429] on icon at bounding box center [527, 428] width 10 height 10
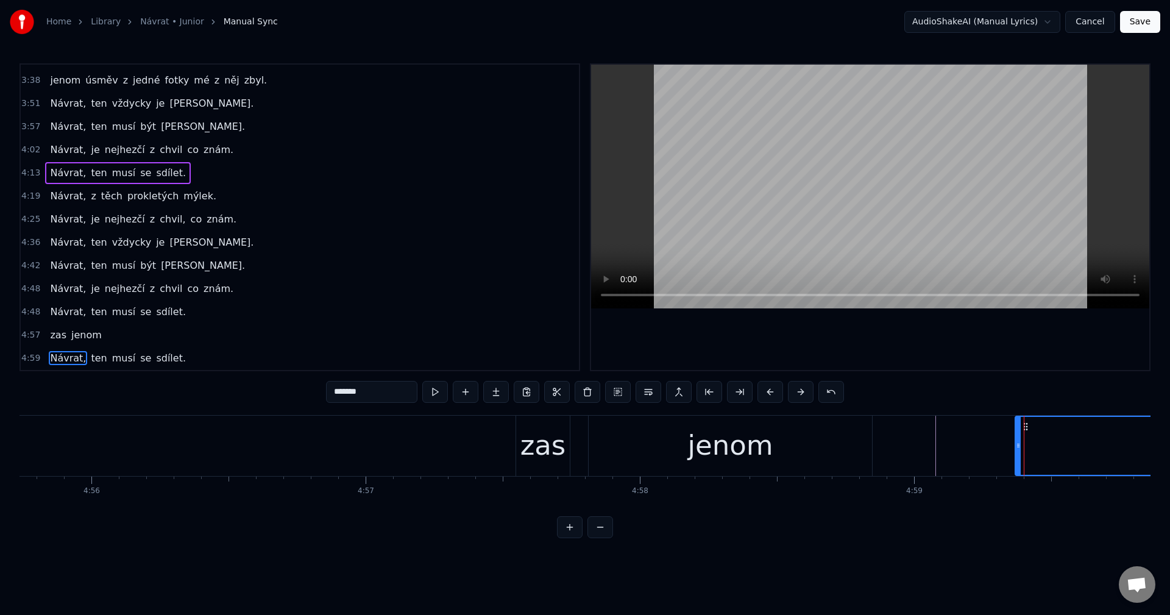
drag, startPoint x: 1004, startPoint y: 444, endPoint x: 1017, endPoint y: 441, distance: 13.6
click at [1017, 441] on icon at bounding box center [1018, 446] width 5 height 10
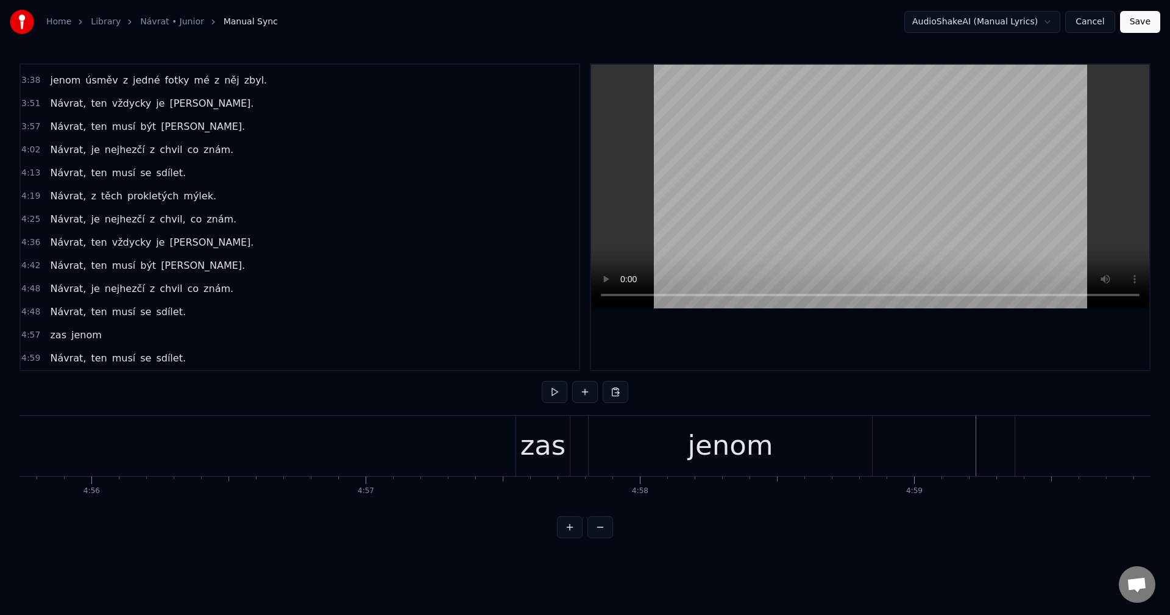
click at [559, 397] on button at bounding box center [555, 392] width 26 height 22
click at [556, 396] on button at bounding box center [555, 392] width 26 height 22
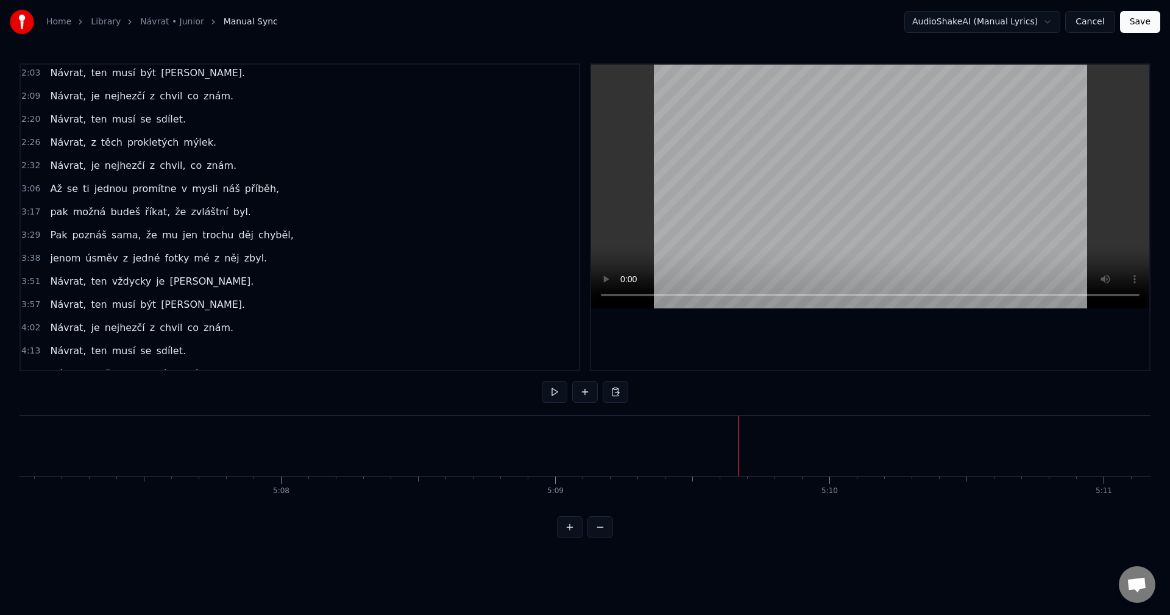
scroll to position [207, 0]
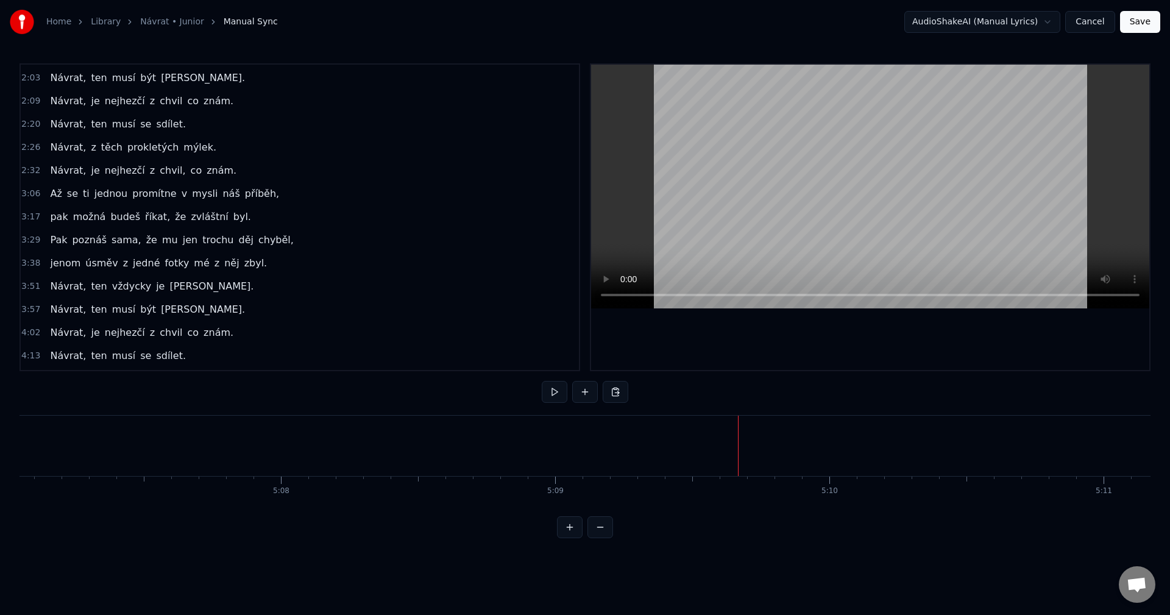
click at [133, 157] on div "Návrat, z těch prokletých mýlek." at bounding box center [133, 147] width 176 height 22
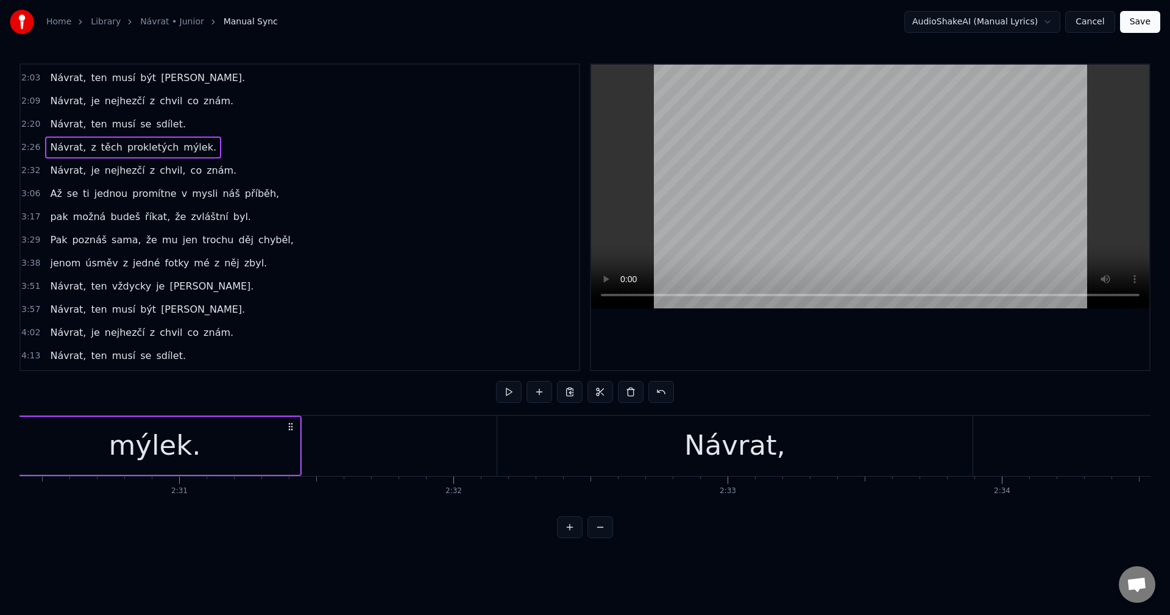
scroll to position [0, 40110]
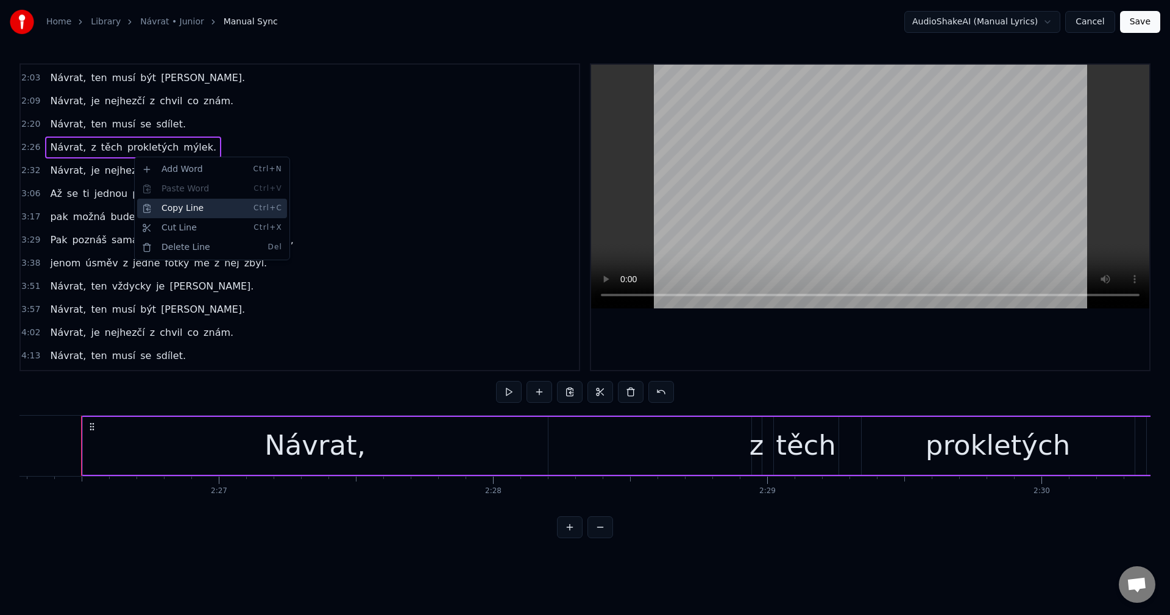
click at [196, 212] on div "Copy Line Ctrl+C" at bounding box center [212, 208] width 150 height 19
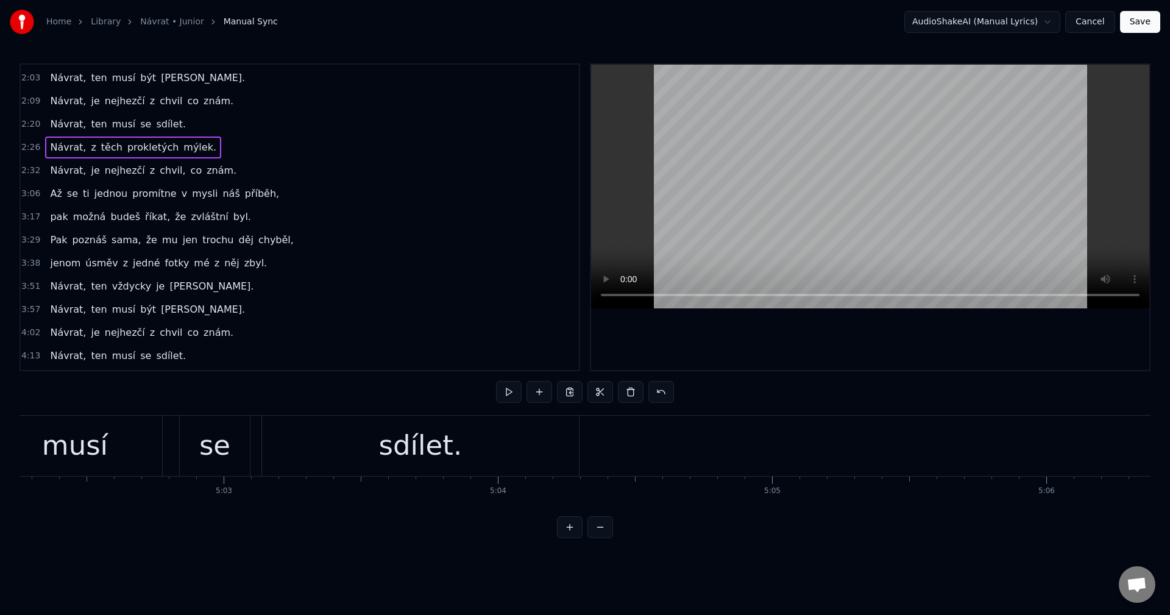
scroll to position [0, 82785]
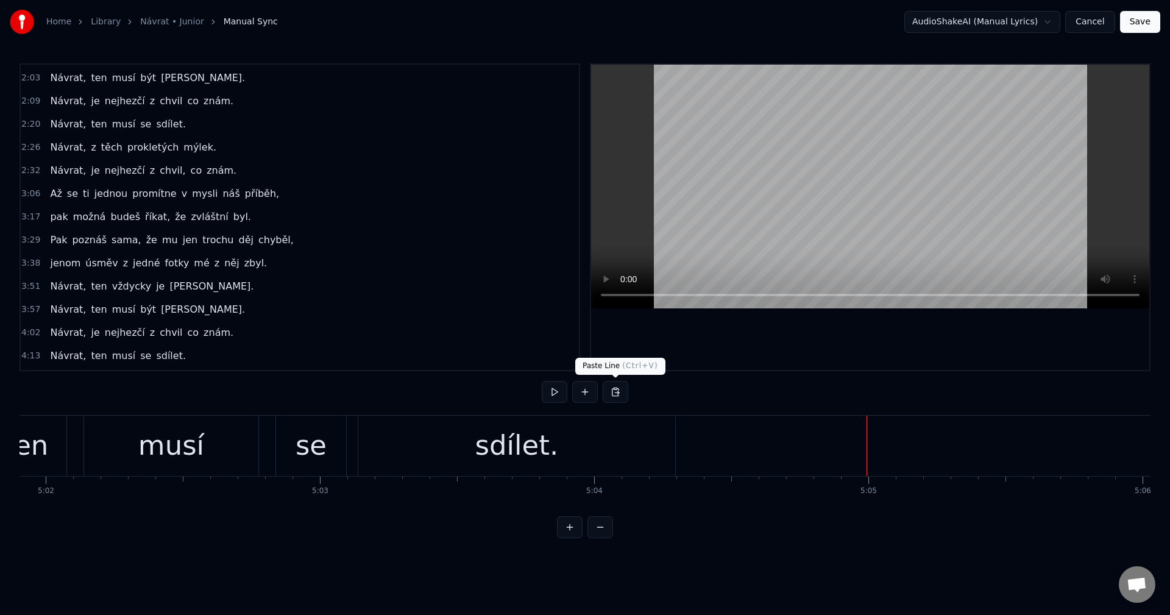
click at [617, 389] on button at bounding box center [616, 392] width 26 height 22
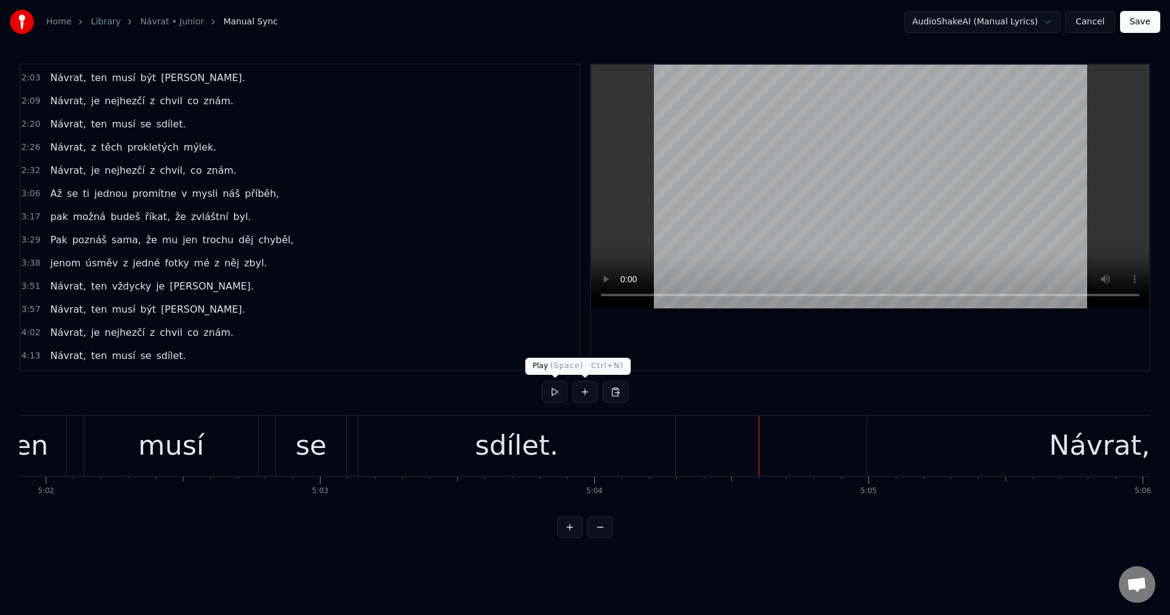
click at [562, 392] on button at bounding box center [555, 392] width 26 height 22
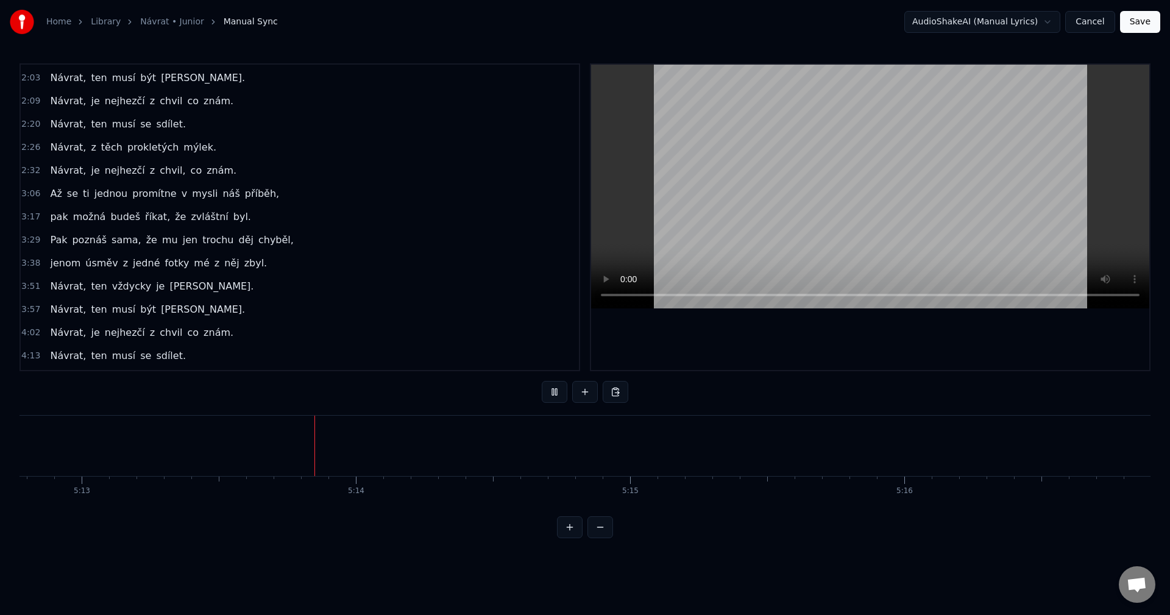
scroll to position [0, 85853]
click at [557, 391] on button at bounding box center [555, 392] width 26 height 22
click at [171, 341] on div "[PERSON_NAME] nejhezčí z chvil co znám." at bounding box center [141, 333] width 193 height 22
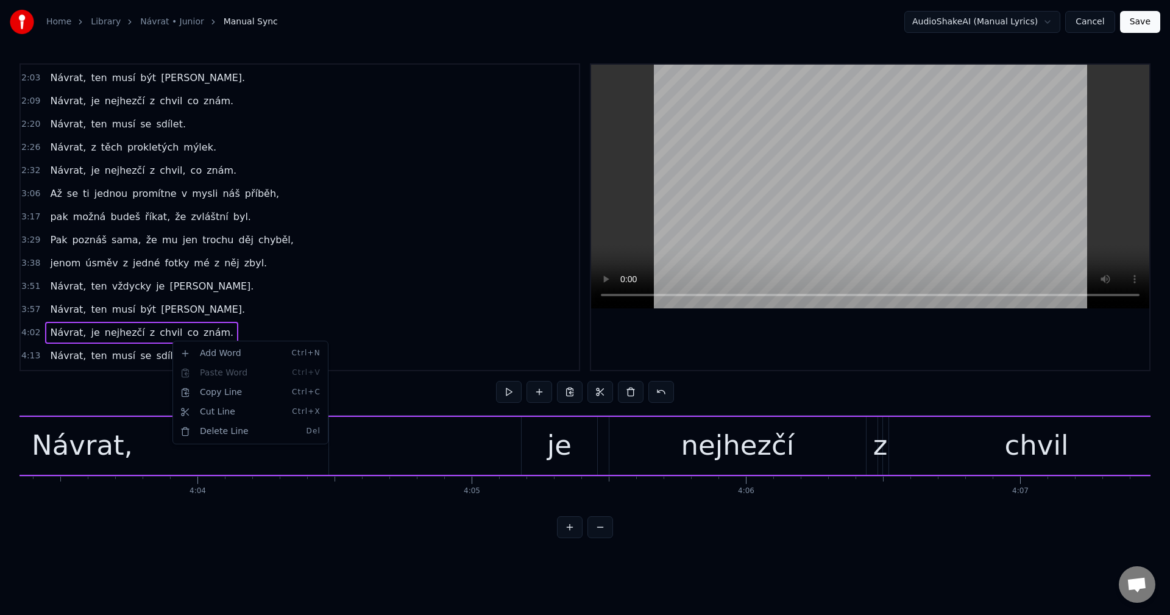
scroll to position [0, 66482]
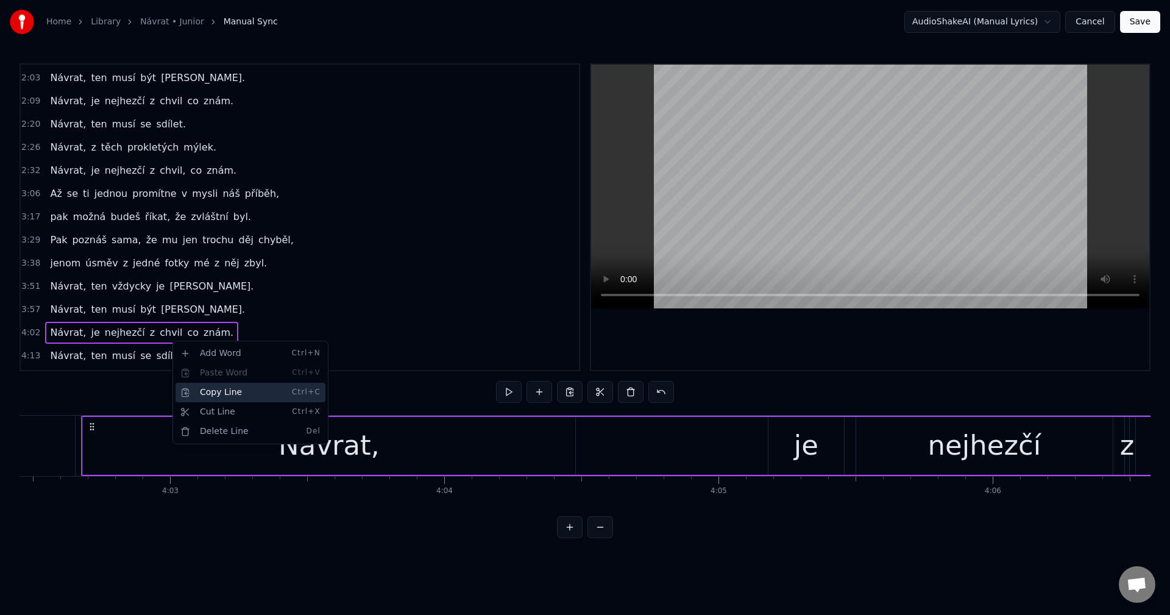
click at [241, 392] on div "Copy Line Ctrl+C" at bounding box center [250, 392] width 150 height 19
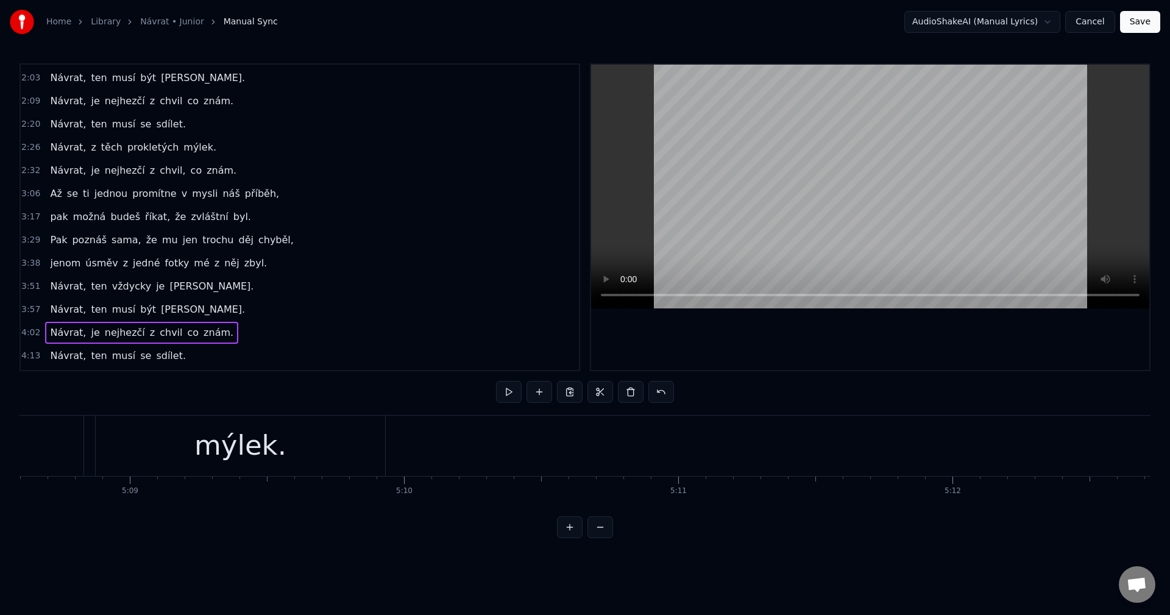
scroll to position [0, 84572]
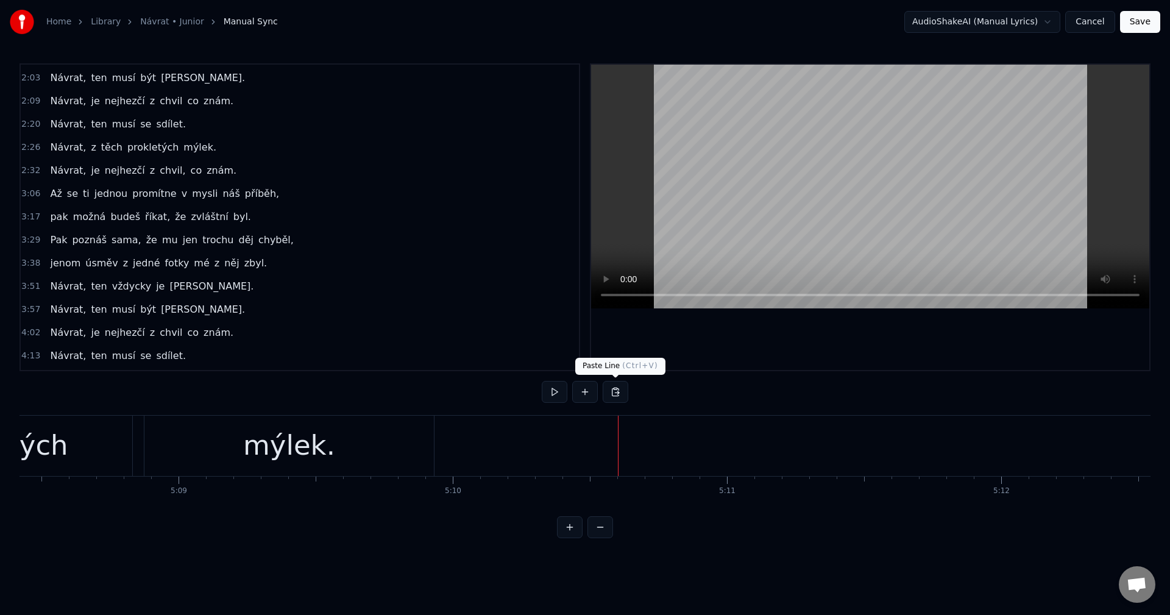
click at [613, 395] on button at bounding box center [616, 392] width 26 height 22
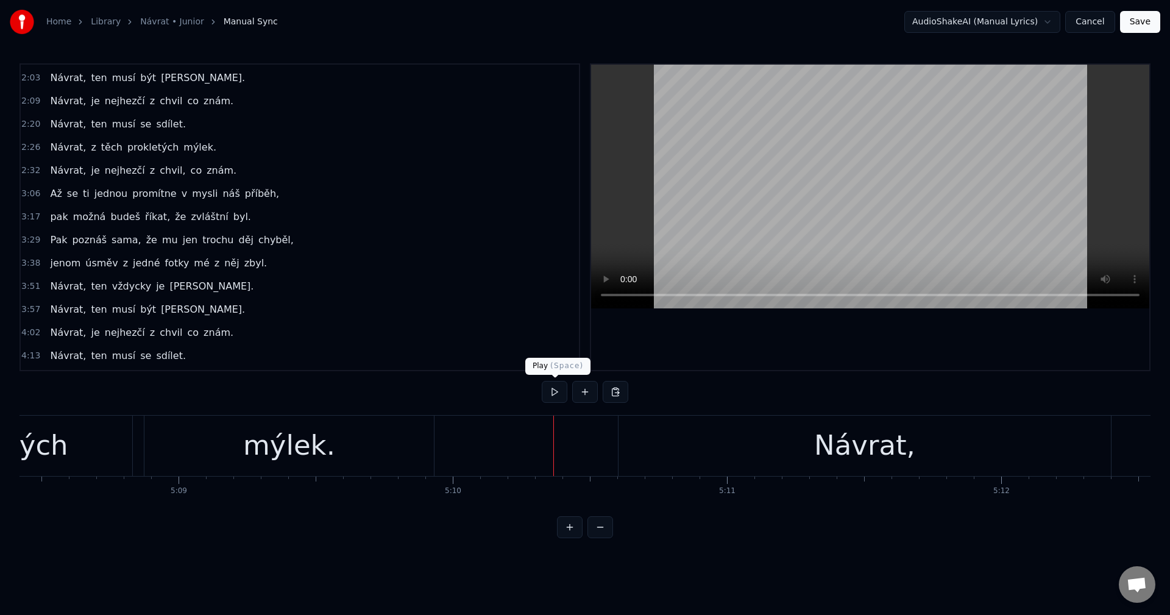
click at [558, 394] on button at bounding box center [555, 392] width 26 height 22
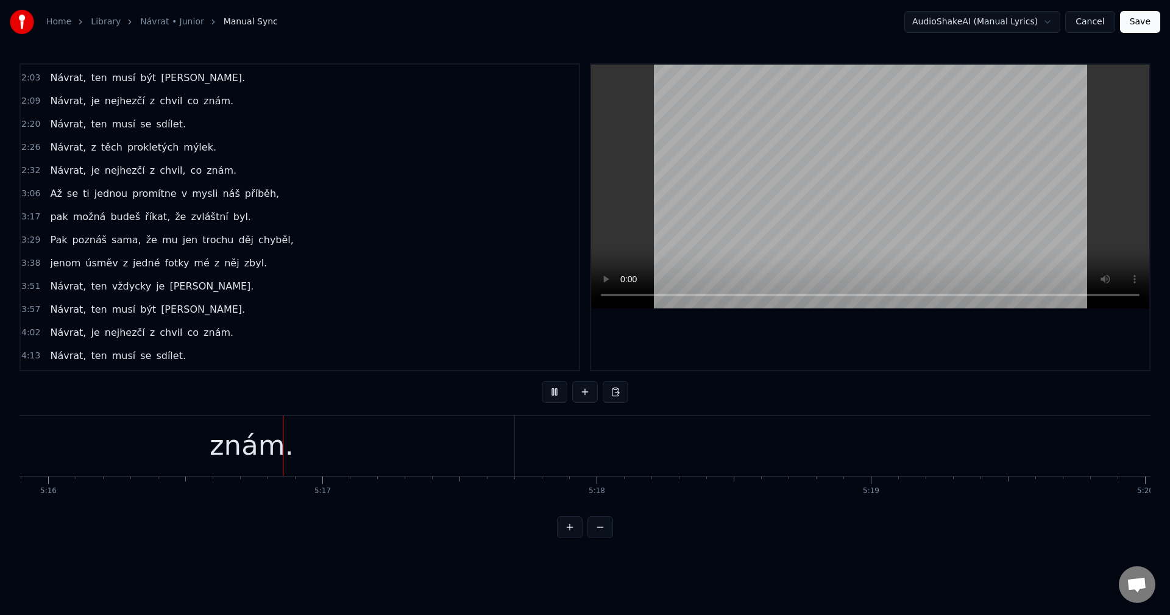
scroll to position [0, 86639]
drag, startPoint x: 550, startPoint y: 392, endPoint x: 559, endPoint y: 415, distance: 24.1
click at [550, 393] on button at bounding box center [555, 392] width 26 height 22
click at [1149, 27] on button "Save" at bounding box center [1140, 22] width 40 height 22
